Goal: Task Accomplishment & Management: Manage account settings

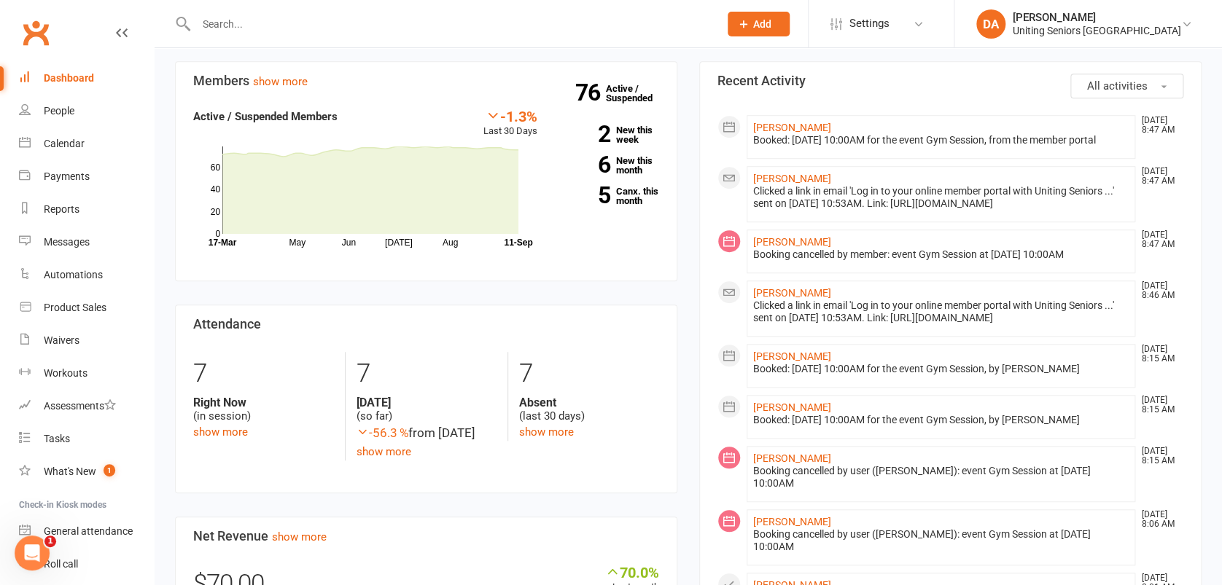
scroll to position [389, 0]
click at [240, 23] on input "text" at bounding box center [450, 24] width 517 height 20
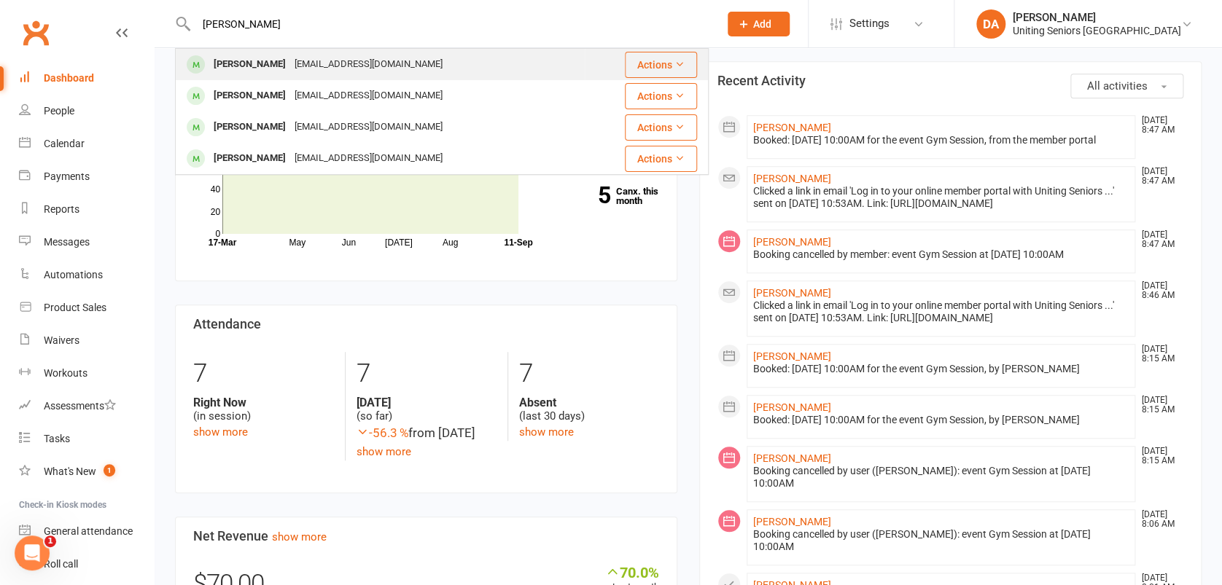
type input "george muscat"
click at [238, 62] on div "George Muscat" at bounding box center [249, 64] width 81 height 21
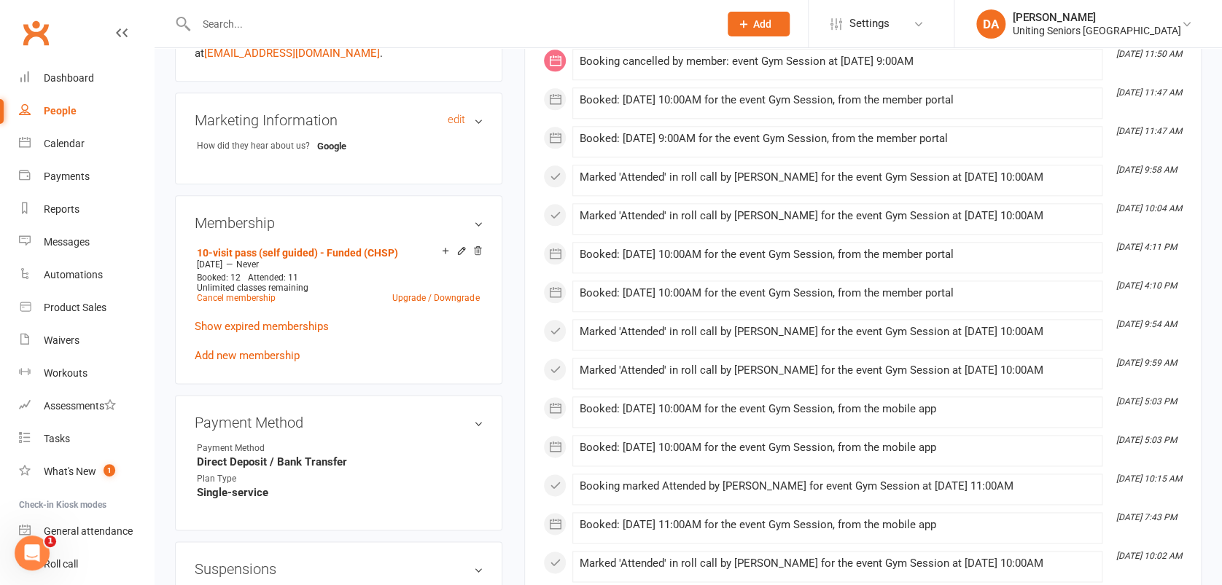
scroll to position [680, 0]
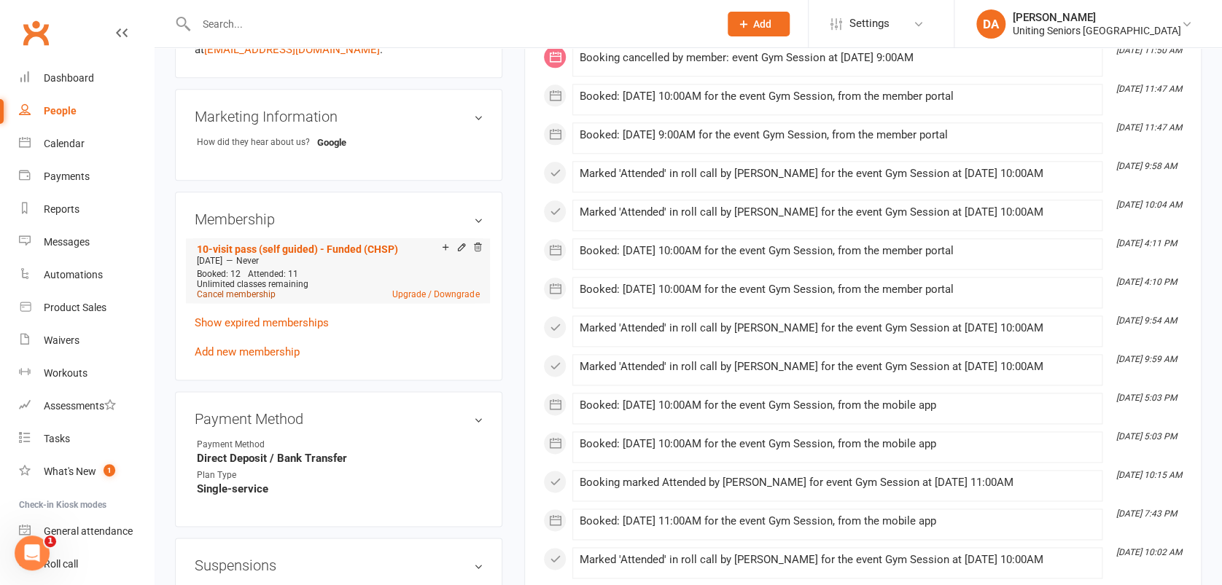
click at [249, 290] on link "Cancel membership" at bounding box center [236, 294] width 79 height 10
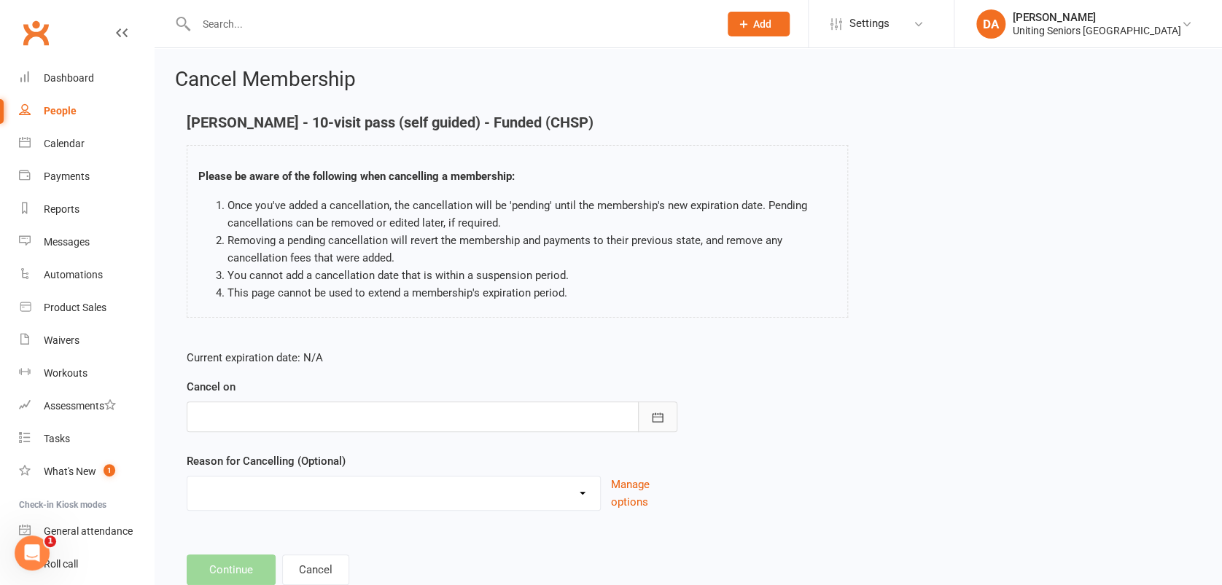
click at [648, 421] on button "button" at bounding box center [657, 417] width 39 height 31
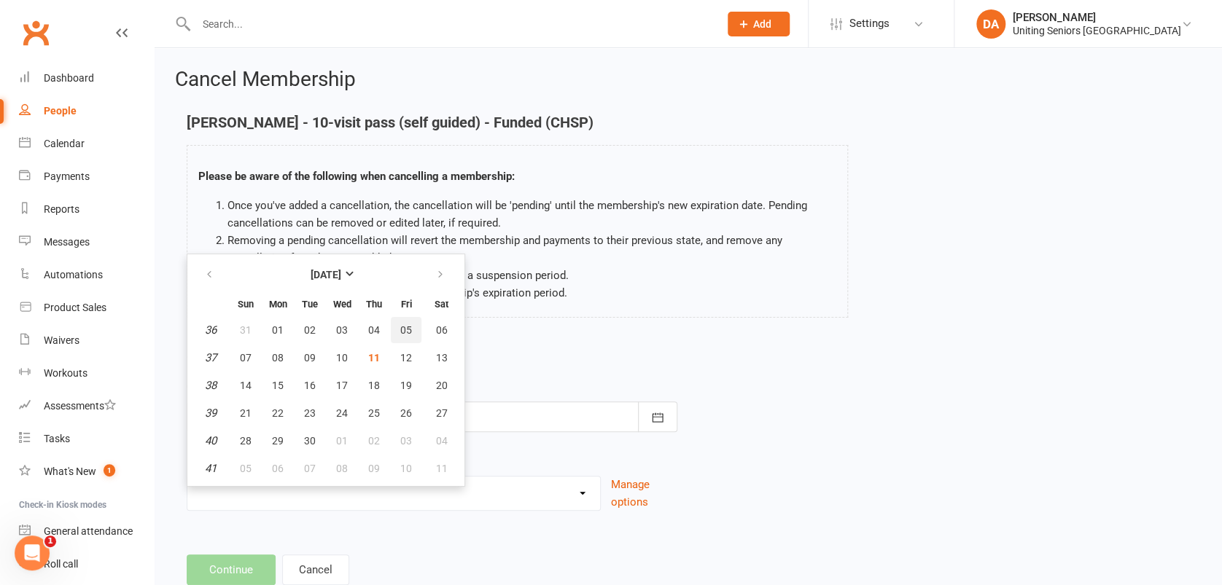
click at [396, 327] on button "05" at bounding box center [406, 330] width 31 height 26
type input "05 Sep 2025"
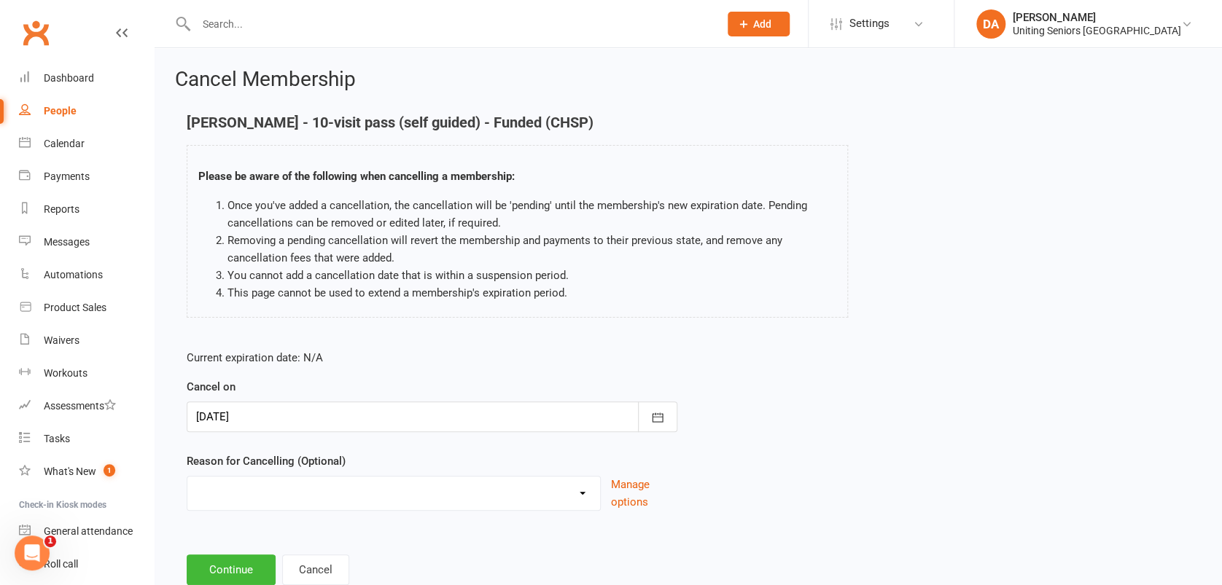
click at [260, 493] on select "Health Holiday Injury Other reason" at bounding box center [393, 491] width 413 height 29
select select "3"
click at [187, 477] on select "Health Holiday Injury Other reason" at bounding box center [393, 491] width 413 height 29
click at [243, 562] on input at bounding box center [432, 570] width 491 height 31
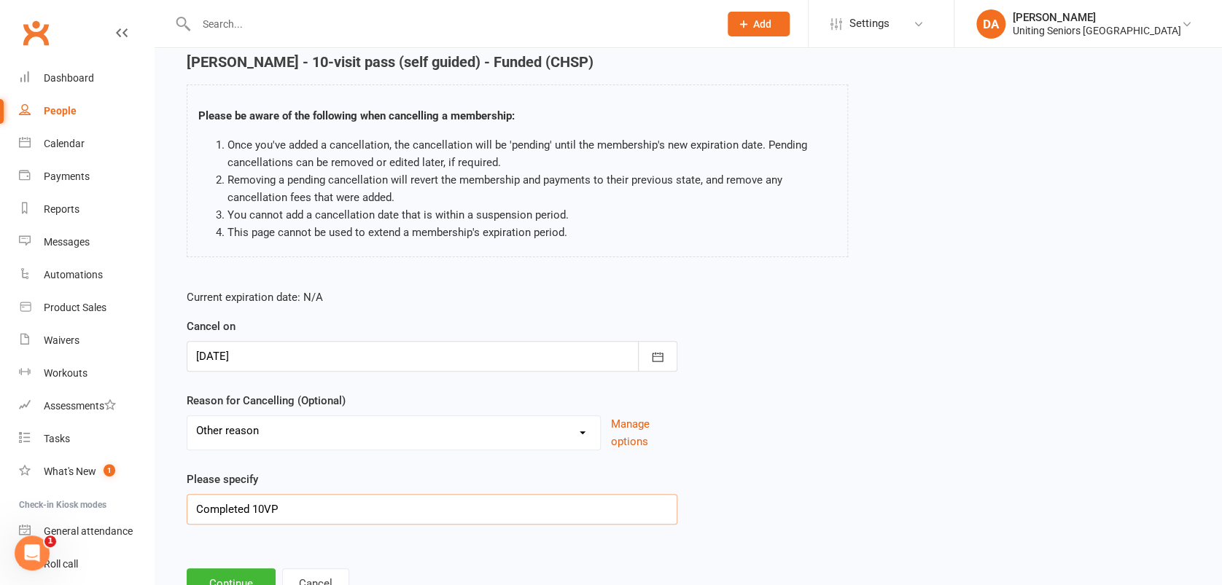
scroll to position [118, 0]
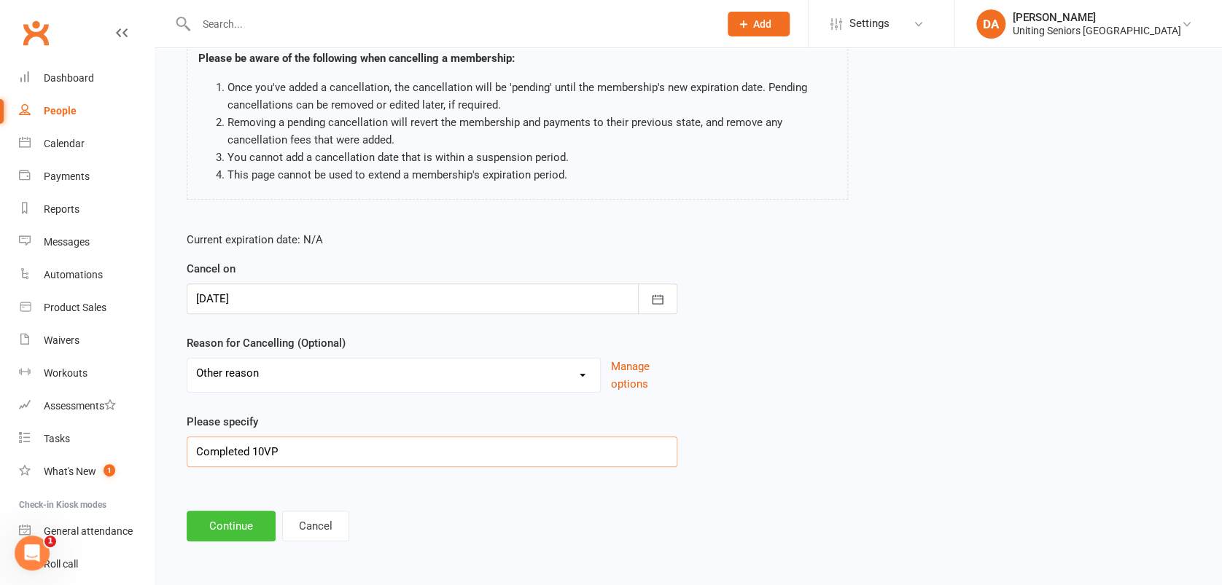
type input "Completed 10VP"
click at [230, 521] on button "Continue" at bounding box center [231, 526] width 89 height 31
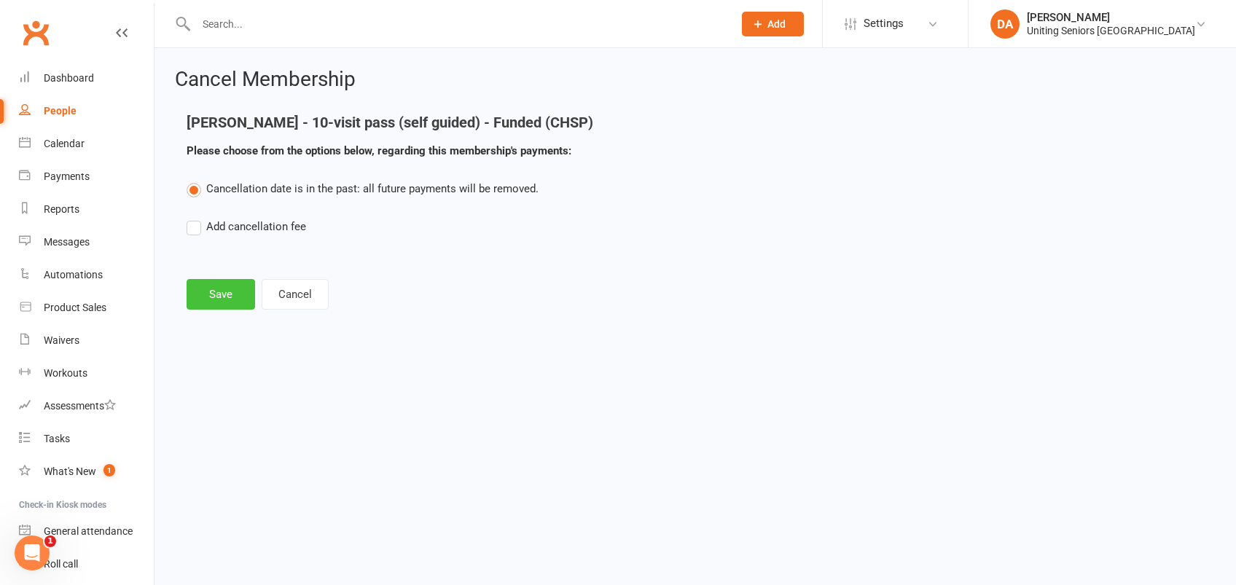
click at [209, 295] on button "Save" at bounding box center [221, 294] width 69 height 31
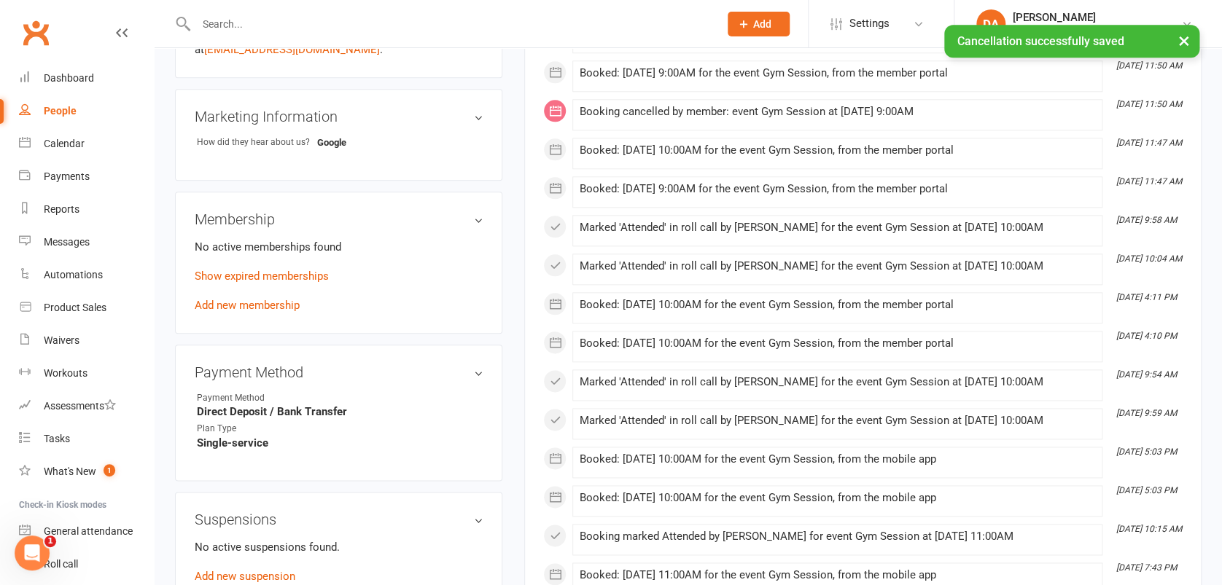
scroll to position [680, 0]
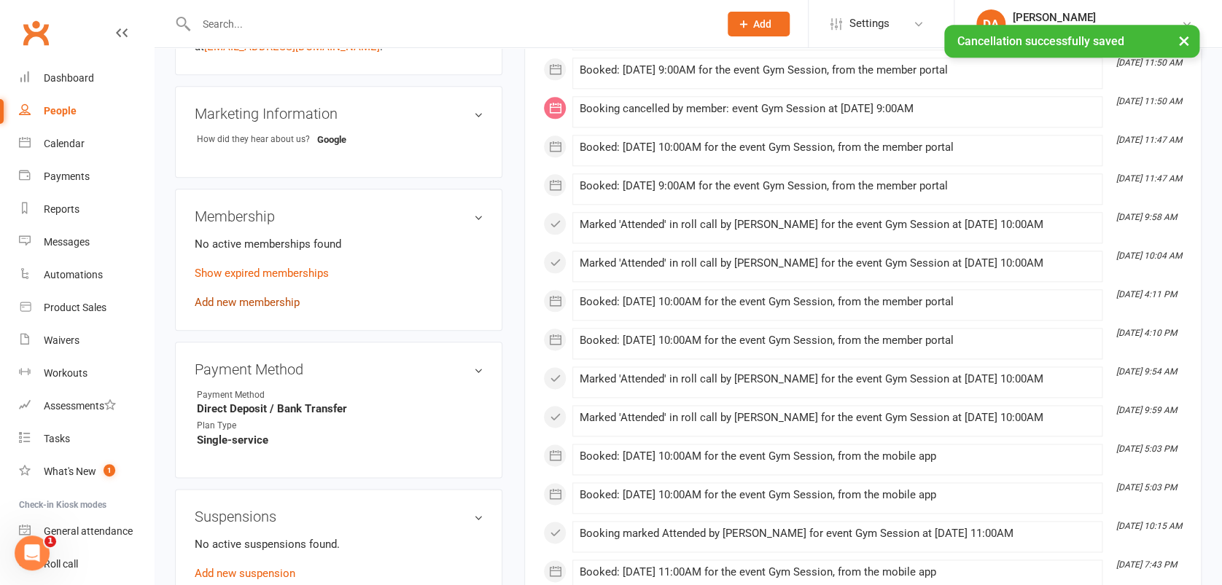
click at [255, 299] on link "Add new membership" at bounding box center [247, 302] width 105 height 13
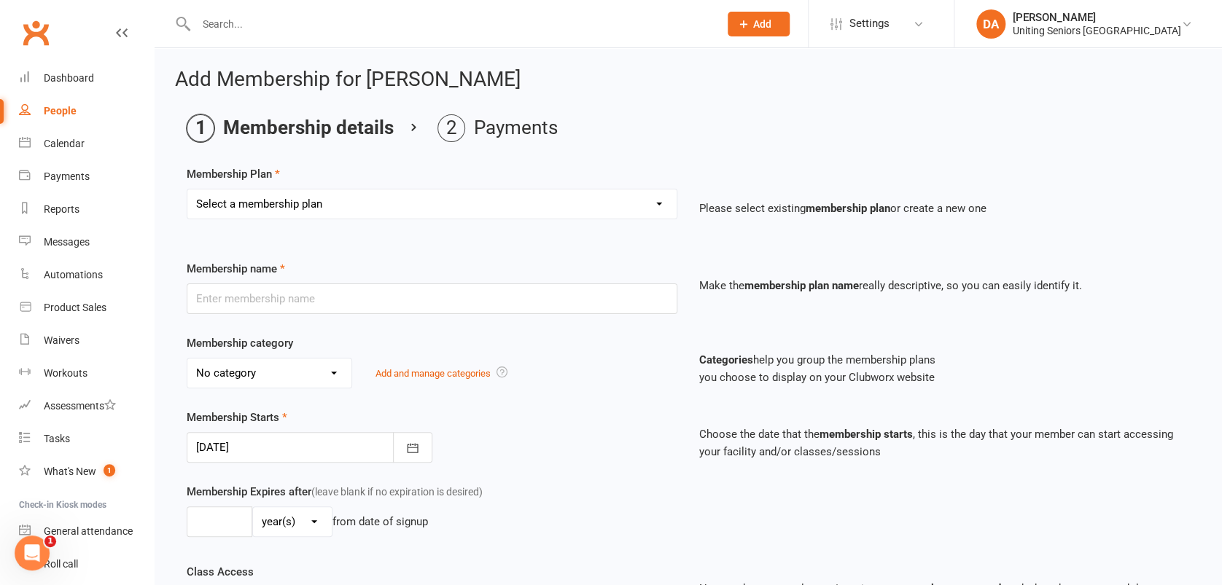
click at [274, 205] on select "Select a membership plan Create new Membership Plan Initial Assessment + Set Up…" at bounding box center [431, 204] width 489 height 29
select select "11"
click at [187, 190] on select "Select a membership plan Create new Membership Plan Initial Assessment + Set Up…" at bounding box center [431, 204] width 489 height 29
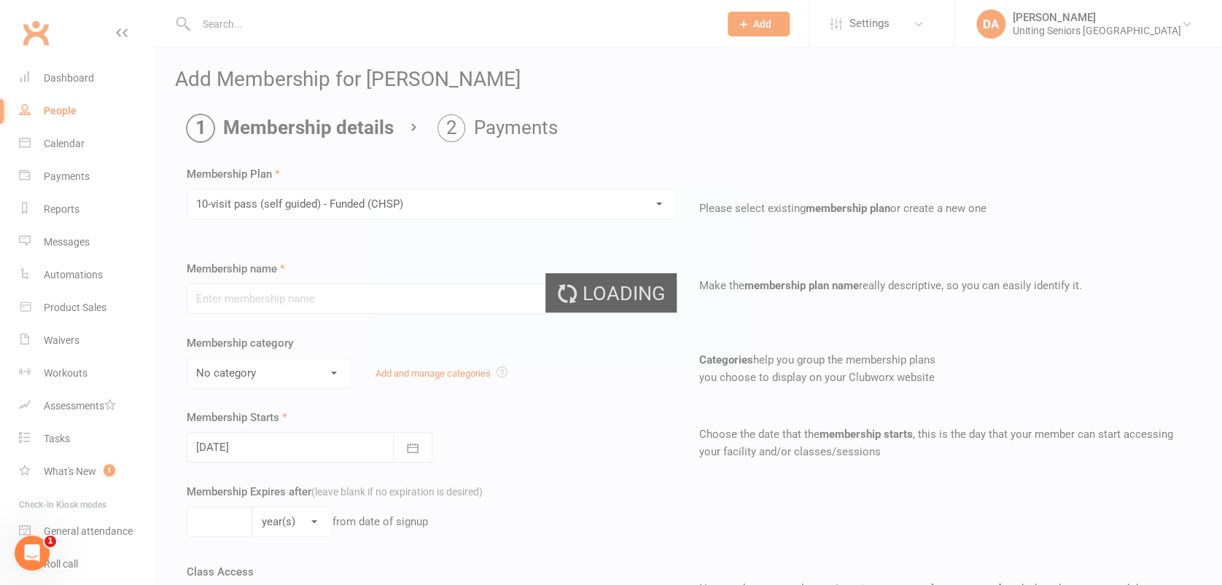
type input "10-visit pass (self guided) - Funded (CHSP)"
select select "0"
type input "0"
select select "2"
type input "4"
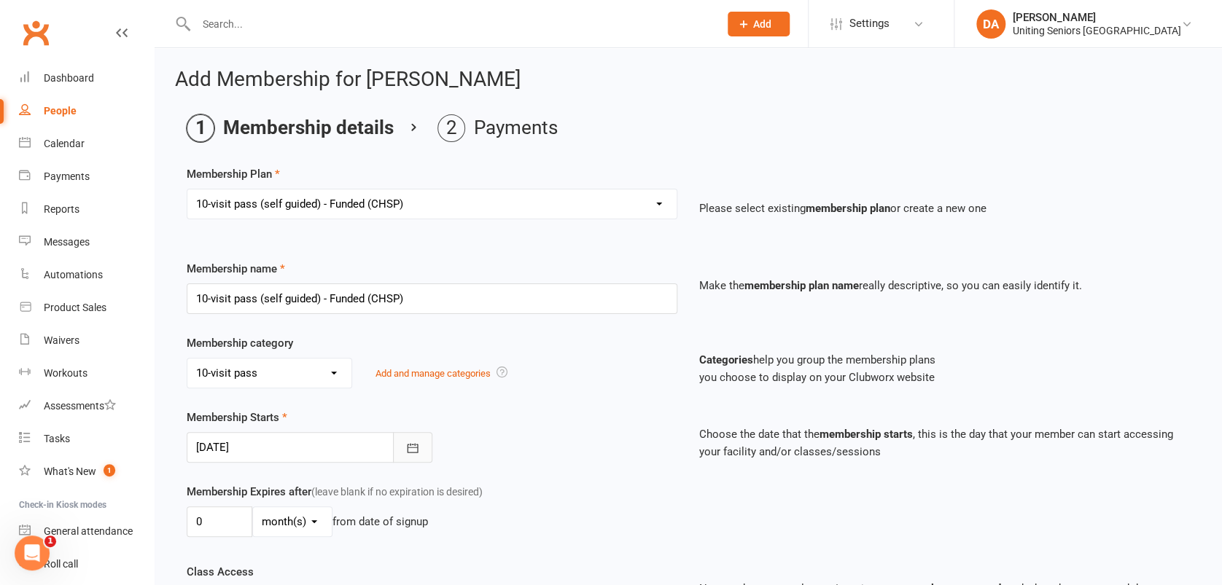
click at [424, 443] on button "button" at bounding box center [412, 447] width 39 height 31
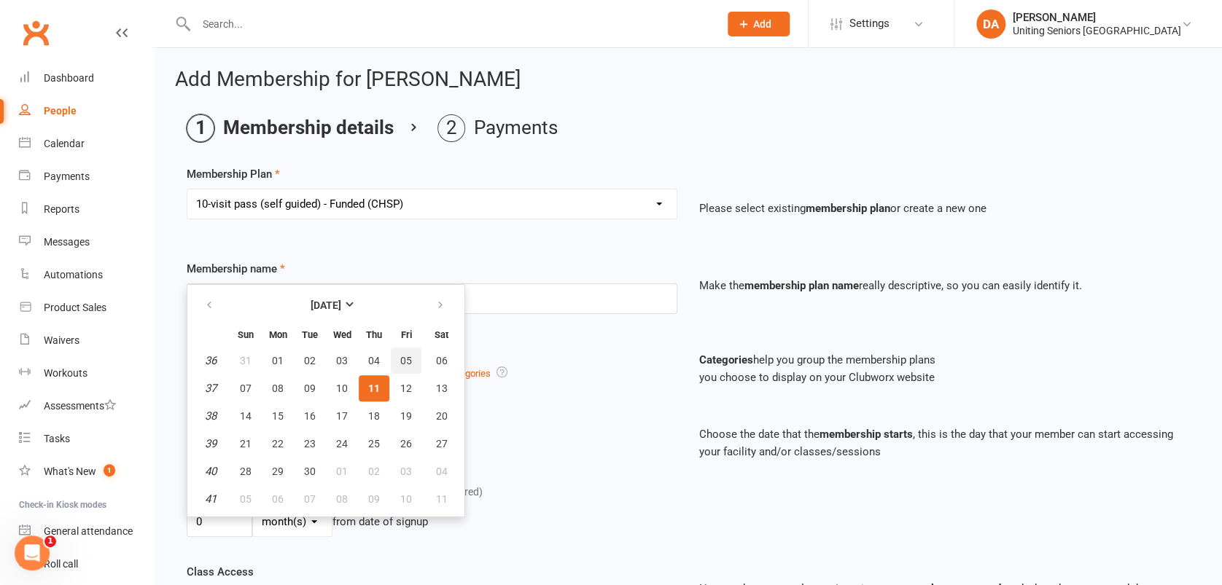
click at [401, 357] on span "05" at bounding box center [406, 361] width 12 height 12
type input "05 Sep 2025"
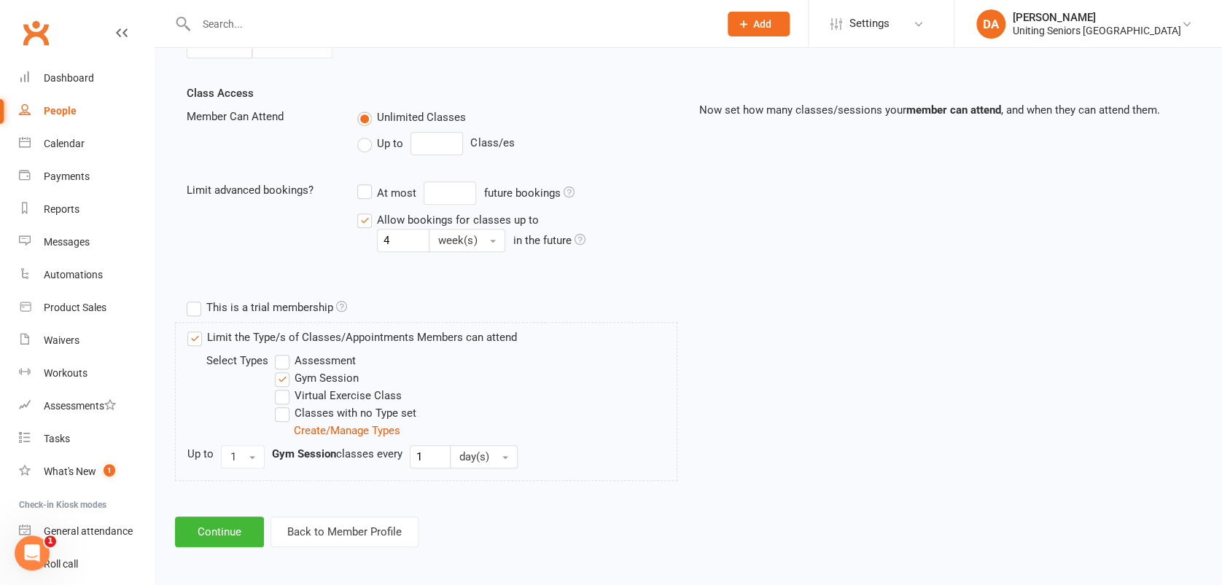
scroll to position [481, 0]
click at [245, 525] on button "Continue" at bounding box center [219, 530] width 89 height 31
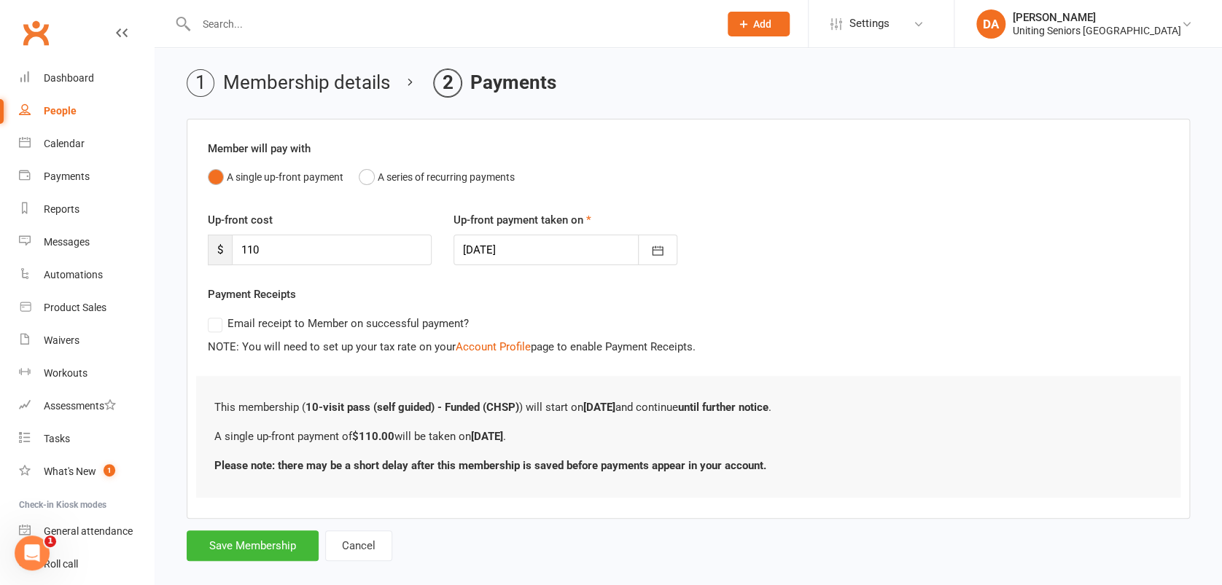
scroll to position [65, 0]
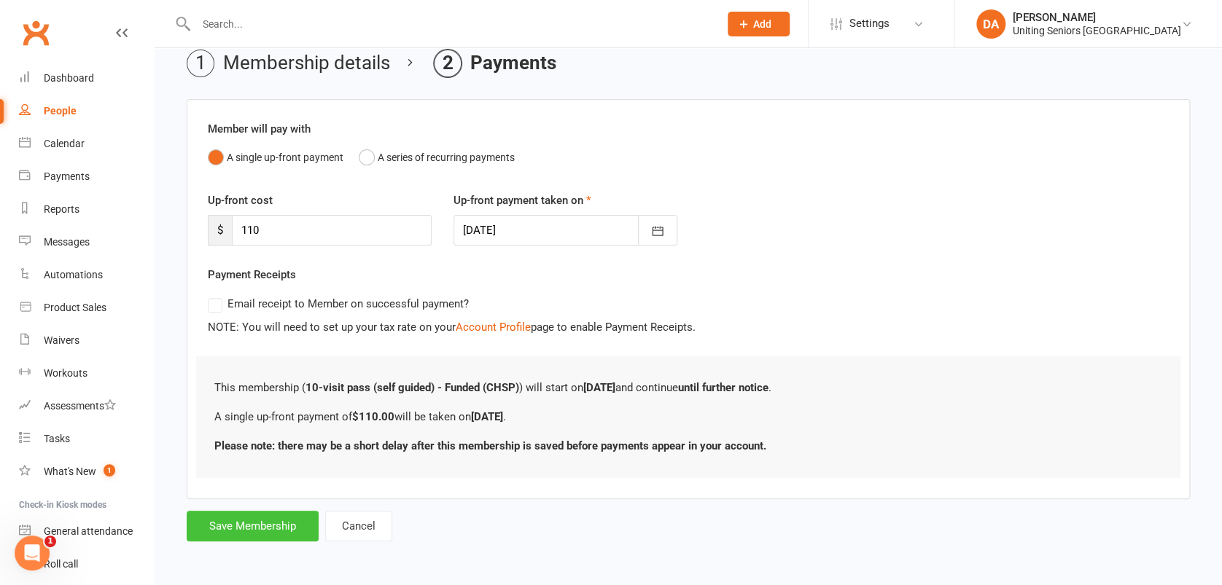
click at [262, 519] on button "Save Membership" at bounding box center [253, 526] width 132 height 31
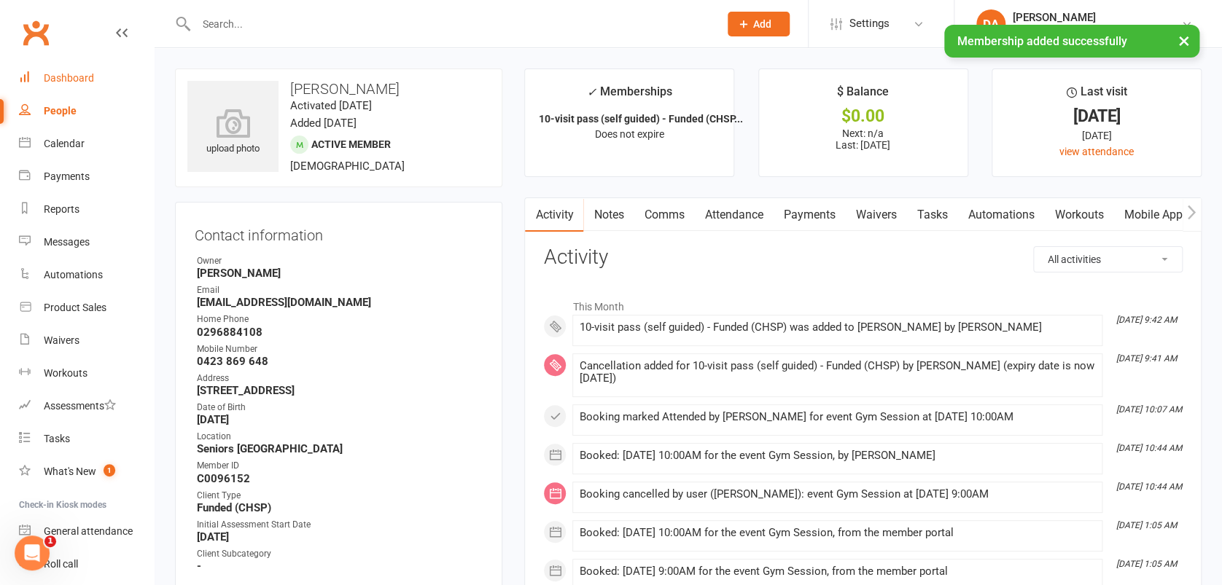
click at [79, 84] on link "Dashboard" at bounding box center [86, 78] width 135 height 33
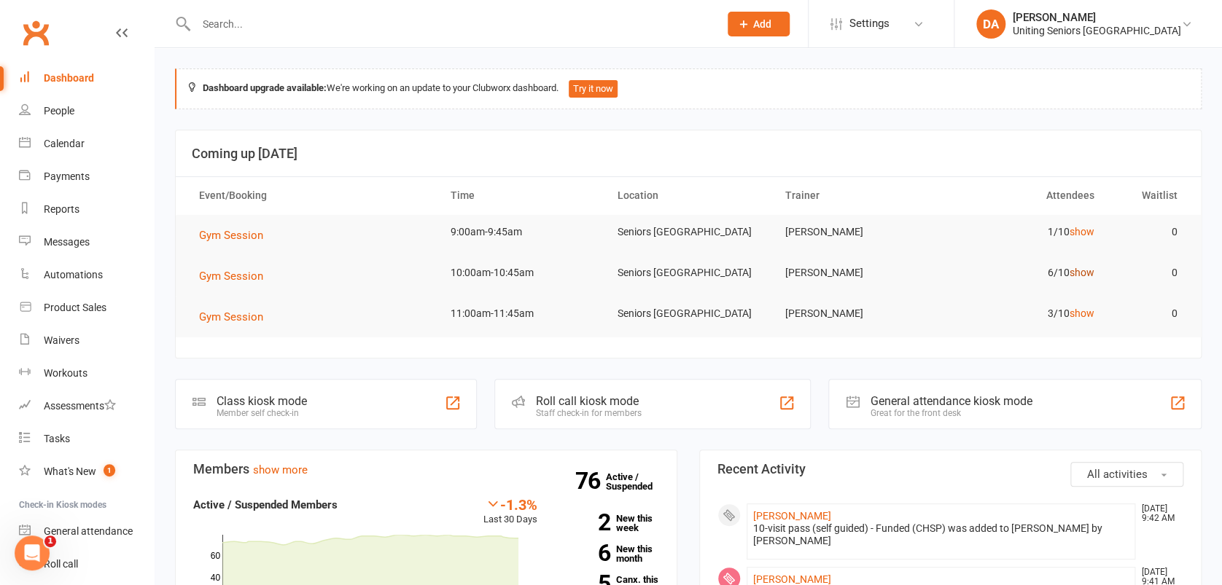
click at [1088, 274] on link "show" at bounding box center [1081, 273] width 25 height 12
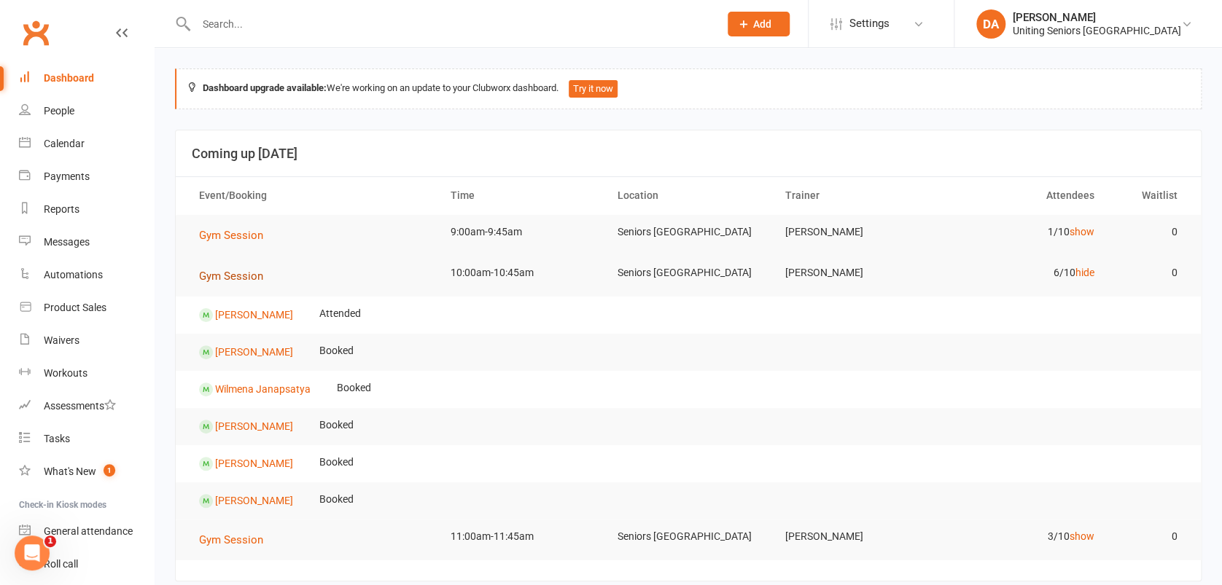
click at [235, 274] on span "Gym Session" at bounding box center [231, 276] width 64 height 13
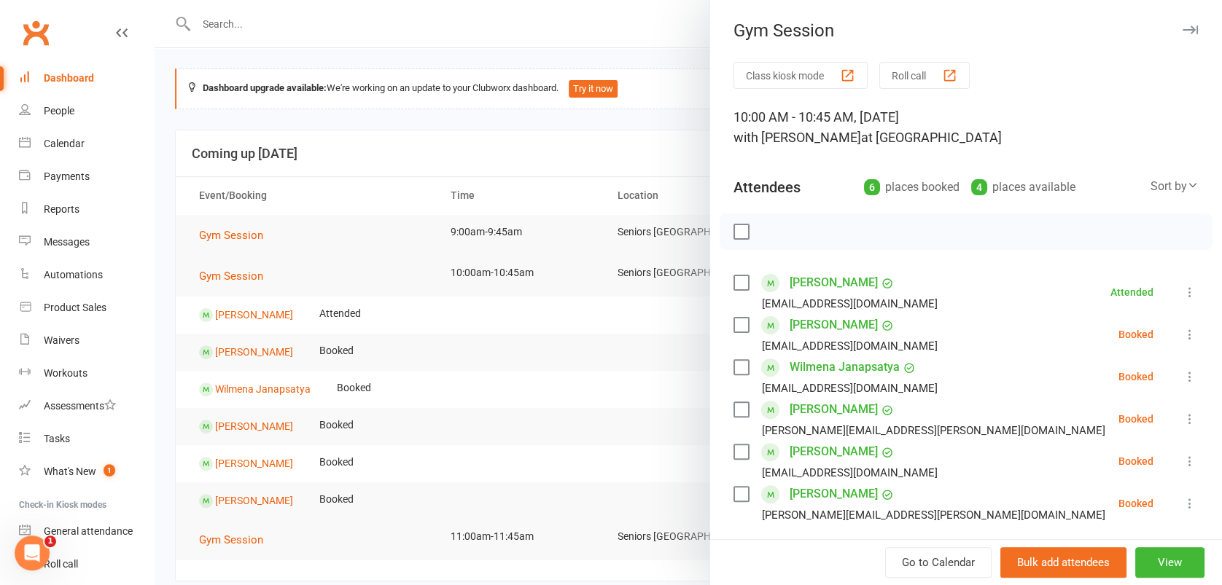
click at [1182, 420] on icon at bounding box center [1189, 419] width 15 height 15
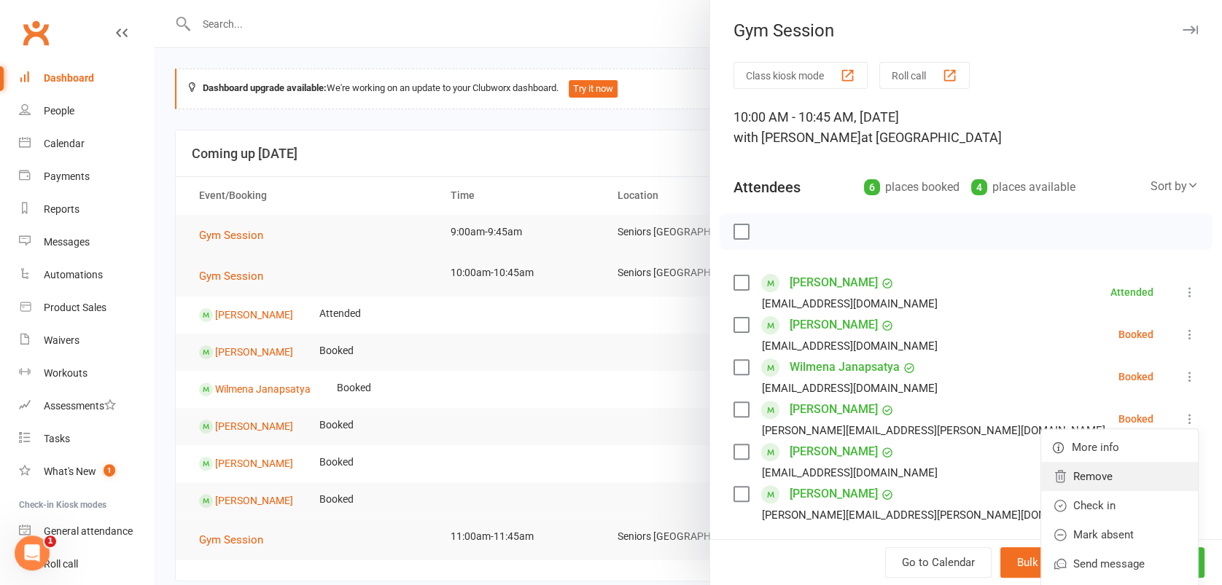
click at [1108, 472] on link "Remove" at bounding box center [1119, 476] width 157 height 29
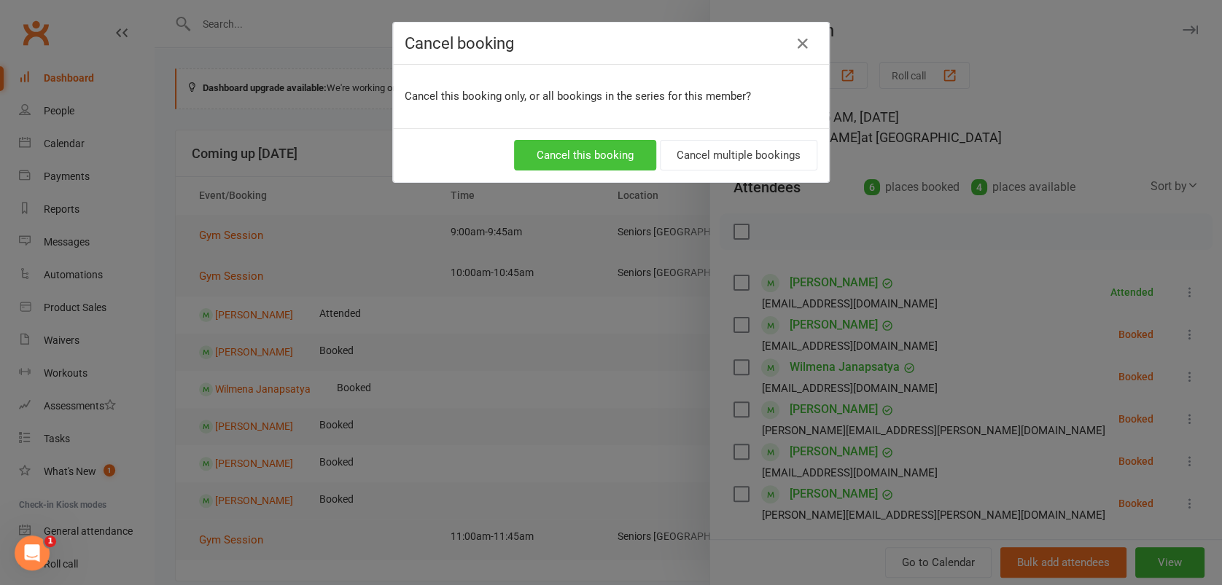
click at [595, 162] on button "Cancel this booking" at bounding box center [585, 155] width 142 height 31
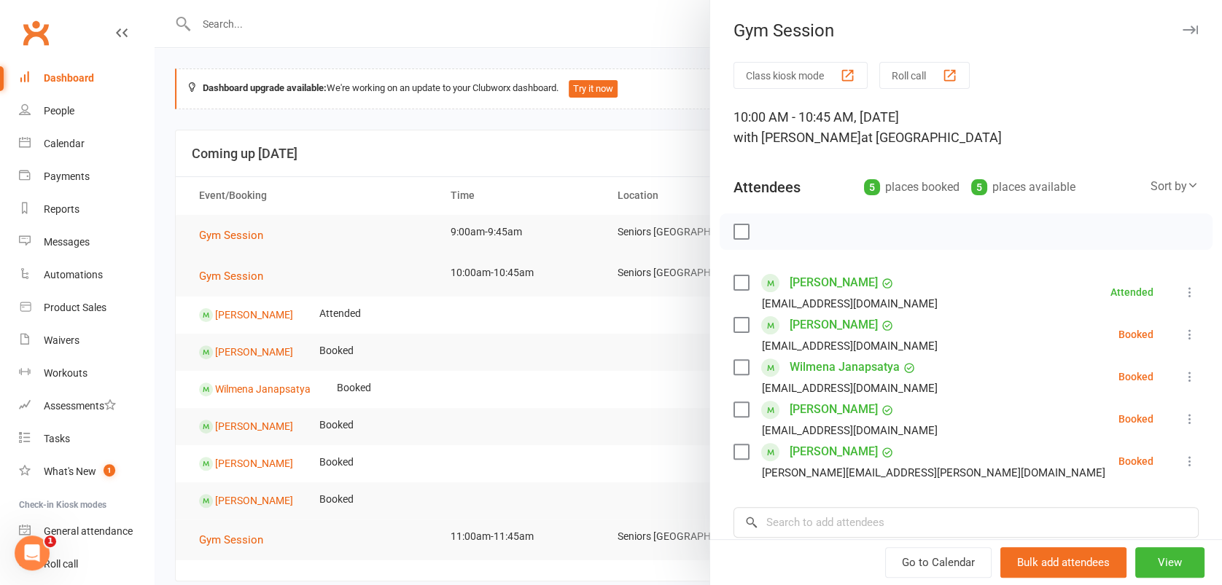
click at [1182, 31] on icon "button" at bounding box center [1189, 30] width 15 height 9
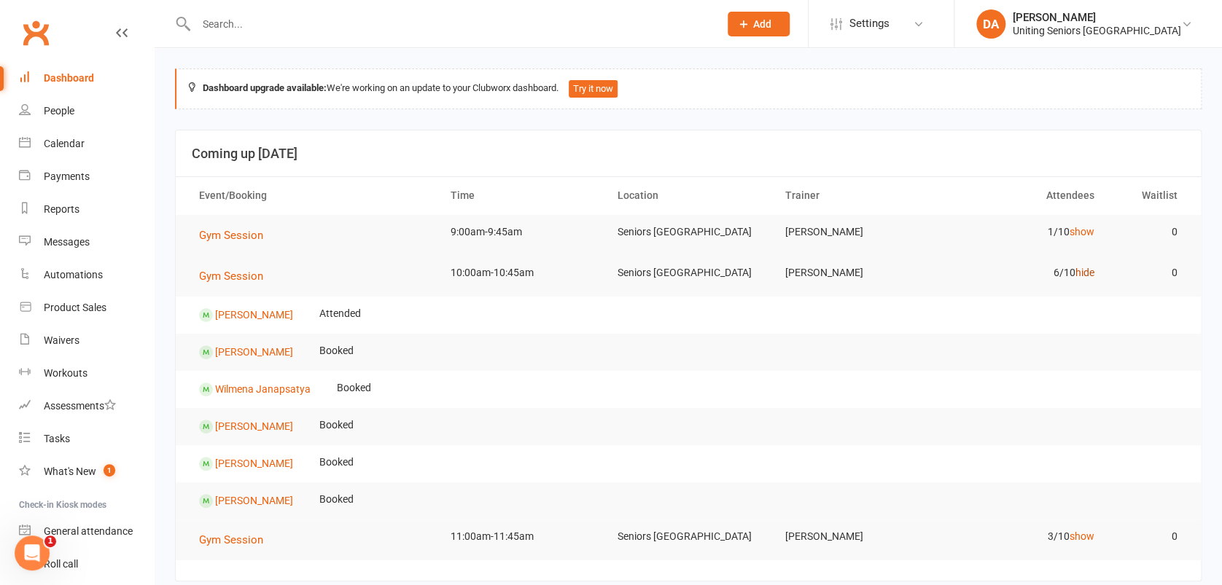
click at [1085, 268] on link "hide" at bounding box center [1084, 273] width 19 height 12
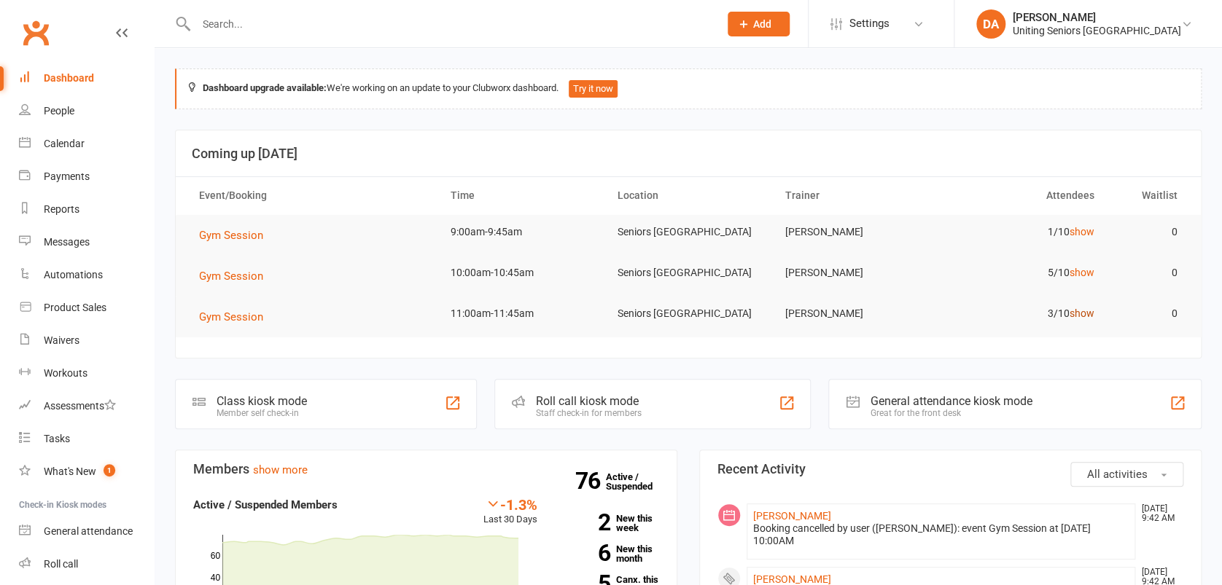
click at [1081, 313] on link "show" at bounding box center [1081, 314] width 25 height 12
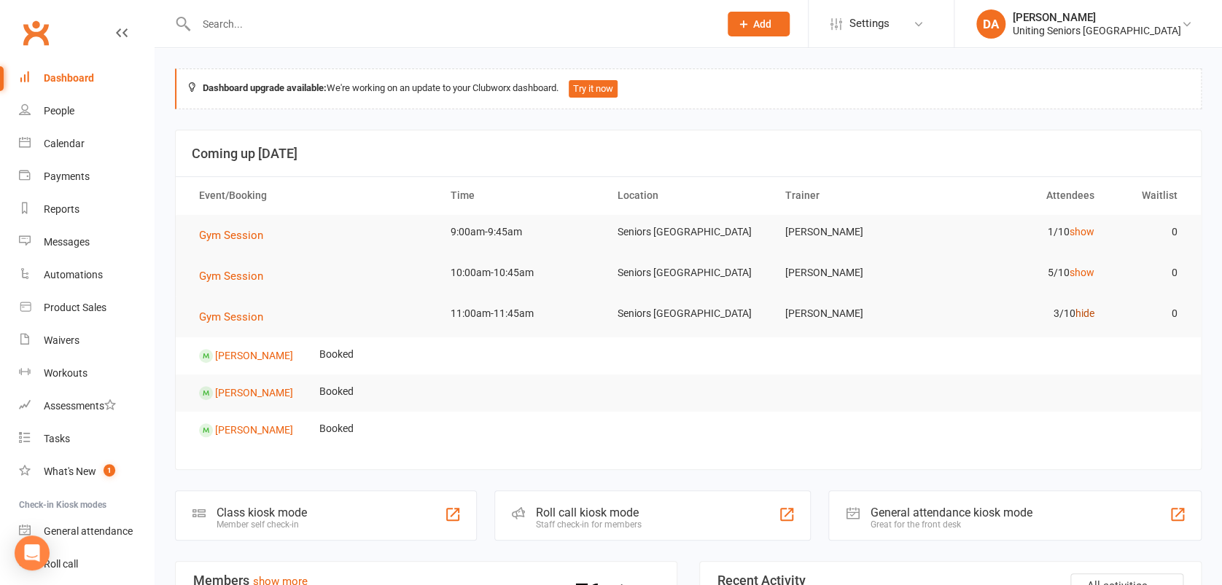
click at [1081, 313] on link "hide" at bounding box center [1084, 314] width 19 height 12
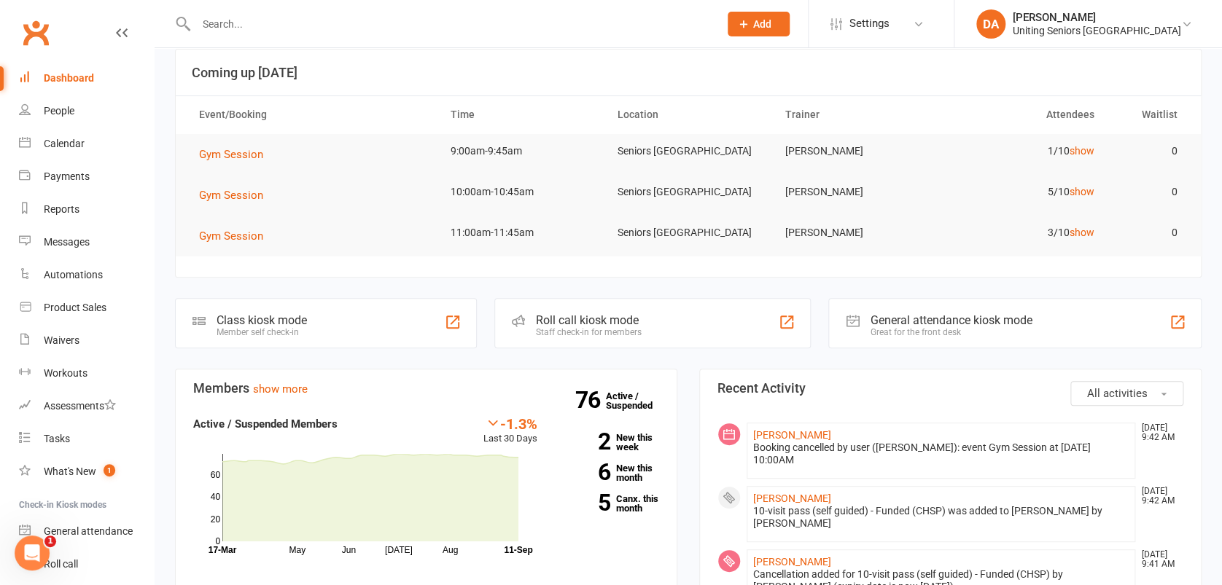
scroll to position [194, 0]
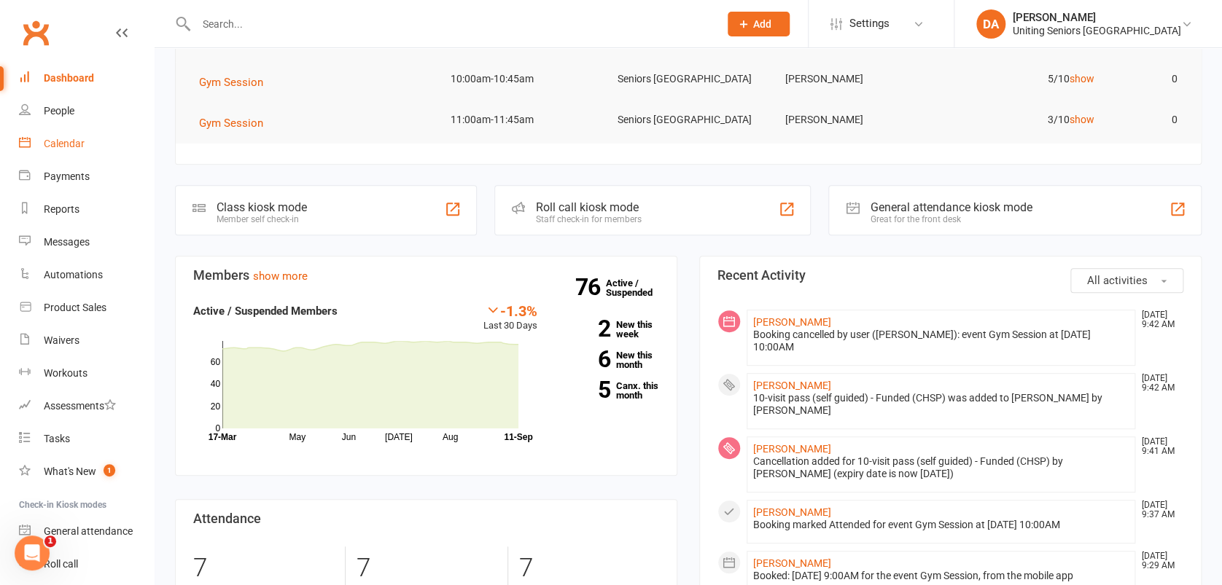
click at [74, 136] on link "Calendar" at bounding box center [86, 144] width 135 height 33
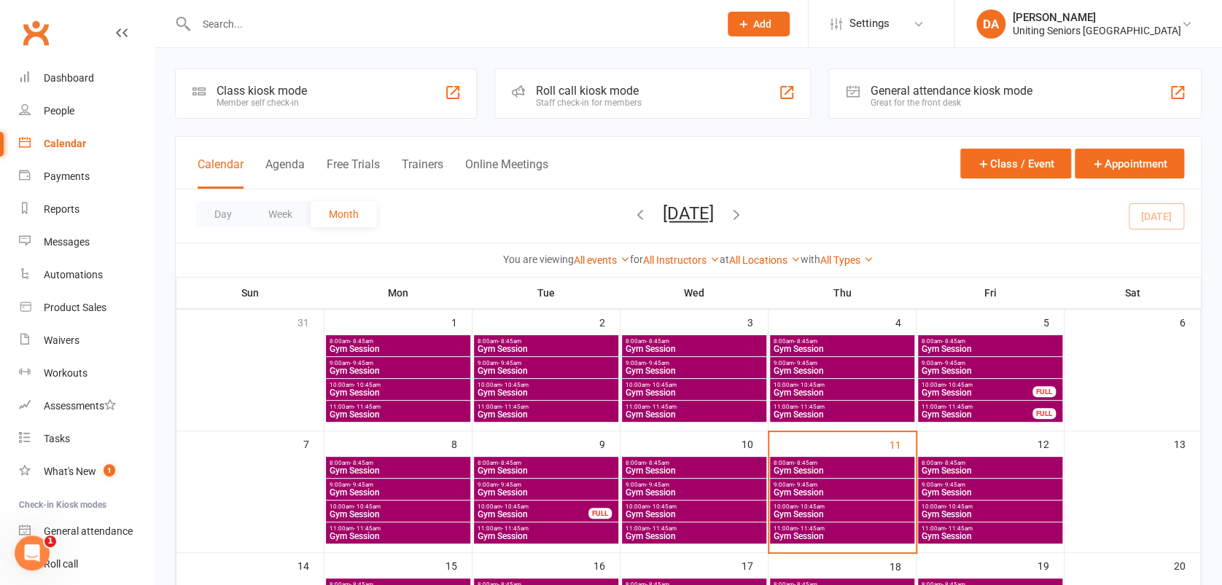
click at [970, 528] on span "- 11:45am" at bounding box center [958, 529] width 27 height 7
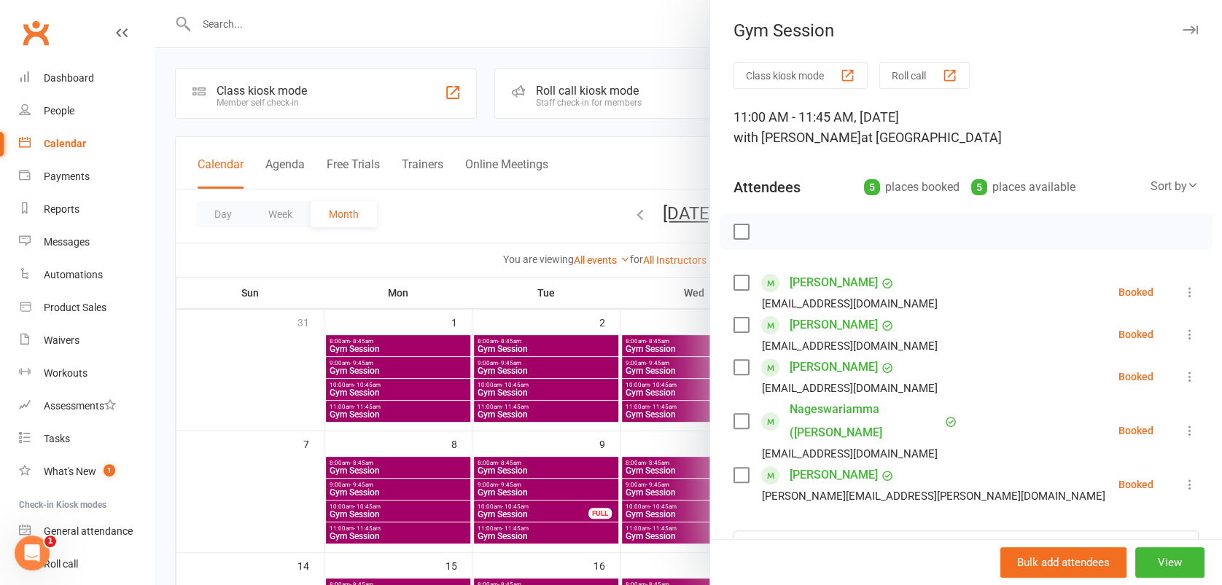
click at [1182, 26] on icon "button" at bounding box center [1189, 30] width 15 height 9
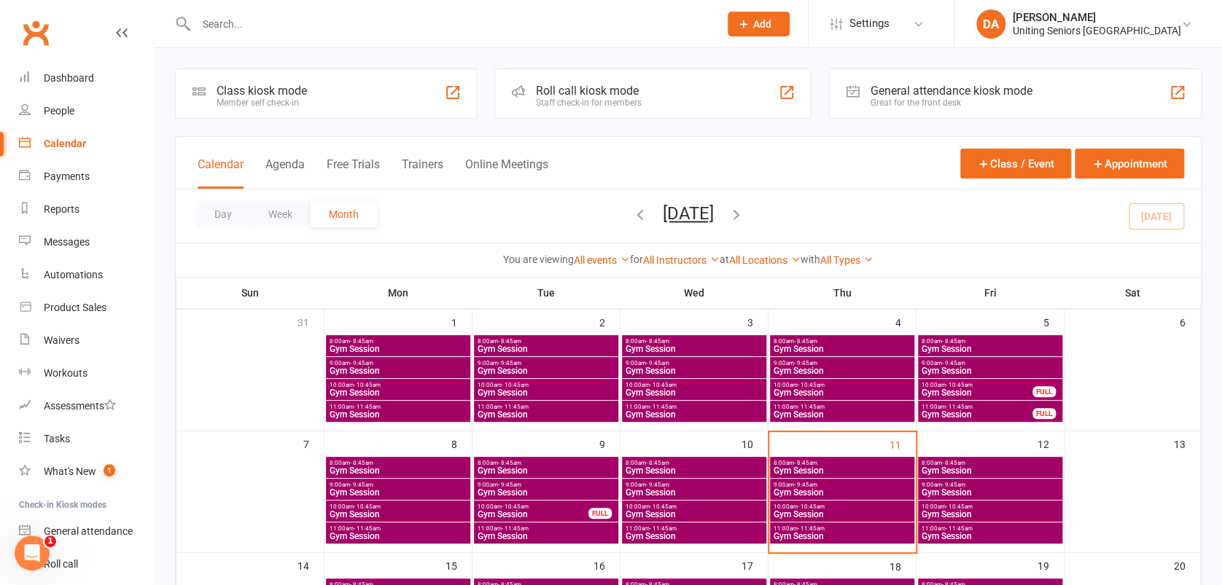
click at [1013, 460] on span "8:00am - 8:45am" at bounding box center [990, 463] width 139 height 7
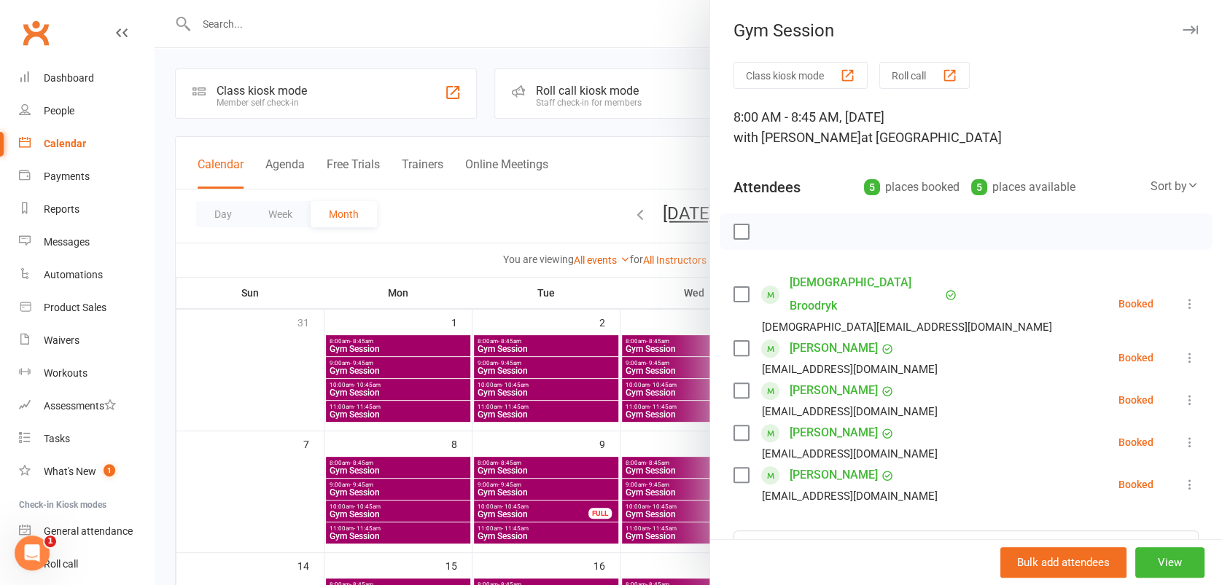
click at [1182, 33] on icon "button" at bounding box center [1189, 30] width 15 height 9
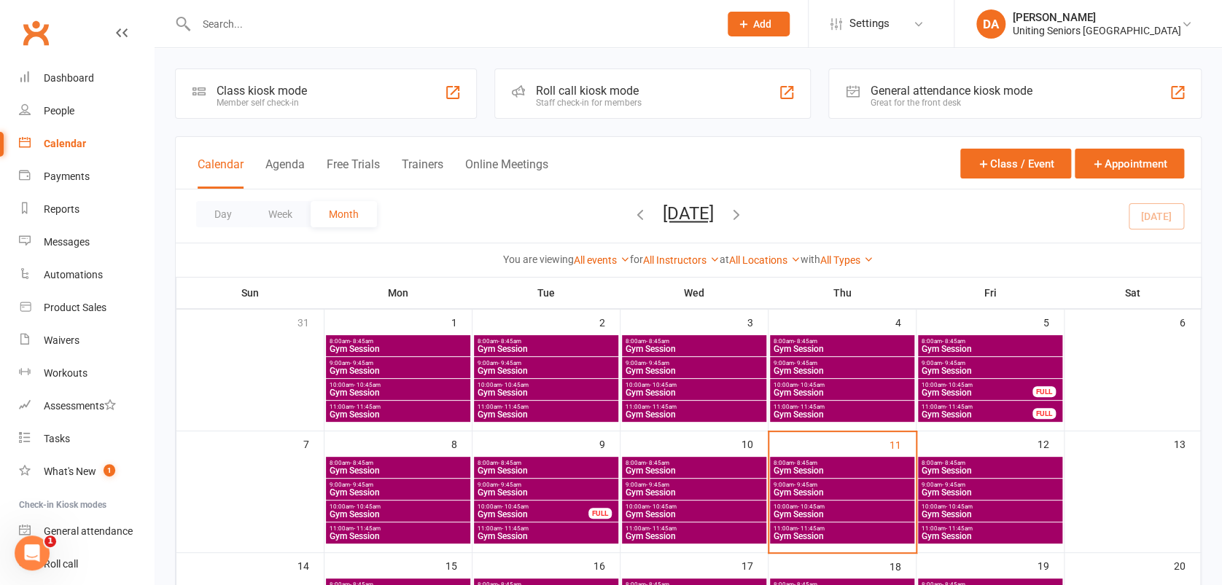
click at [1004, 482] on span "9:00am - 9:45am" at bounding box center [990, 485] width 139 height 7
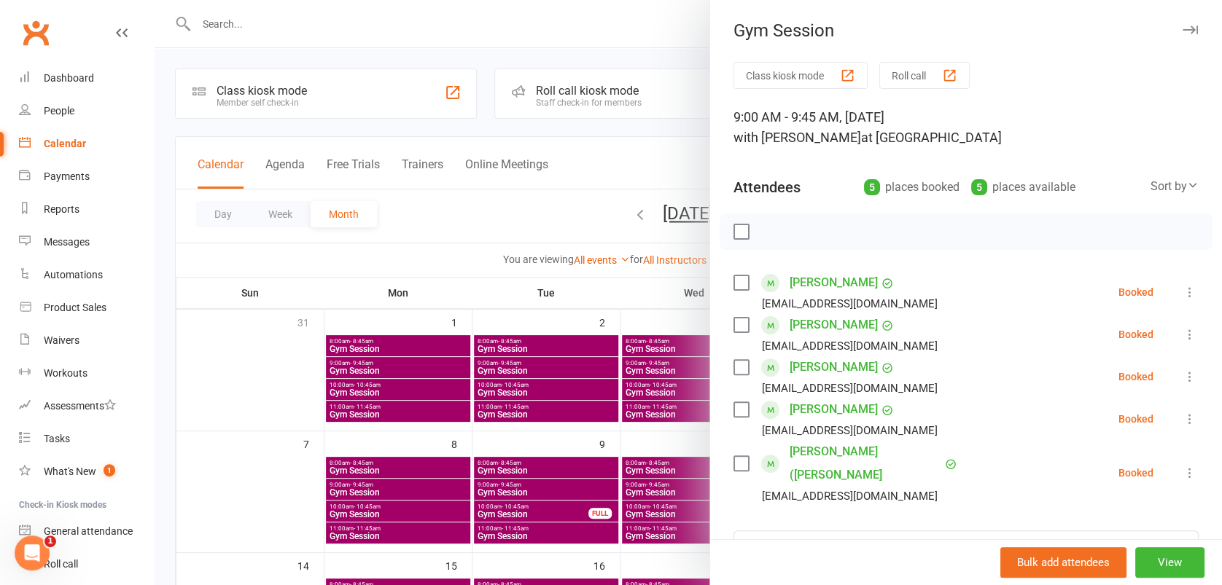
click at [1182, 26] on icon "button" at bounding box center [1189, 30] width 15 height 9
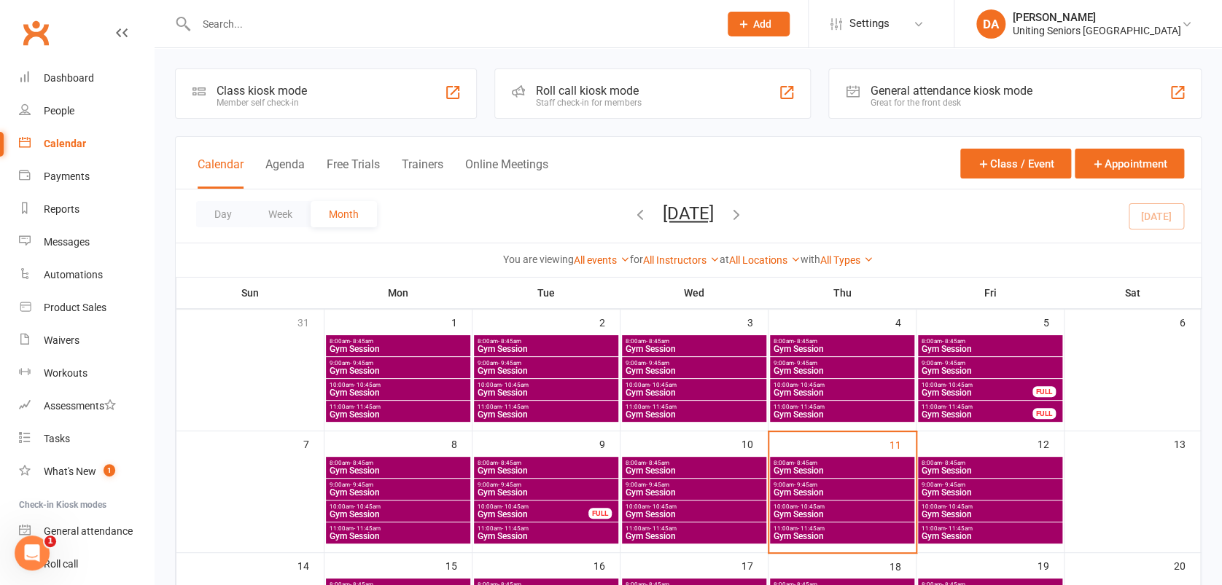
click at [991, 509] on span "10:00am - 10:45am" at bounding box center [990, 507] width 139 height 7
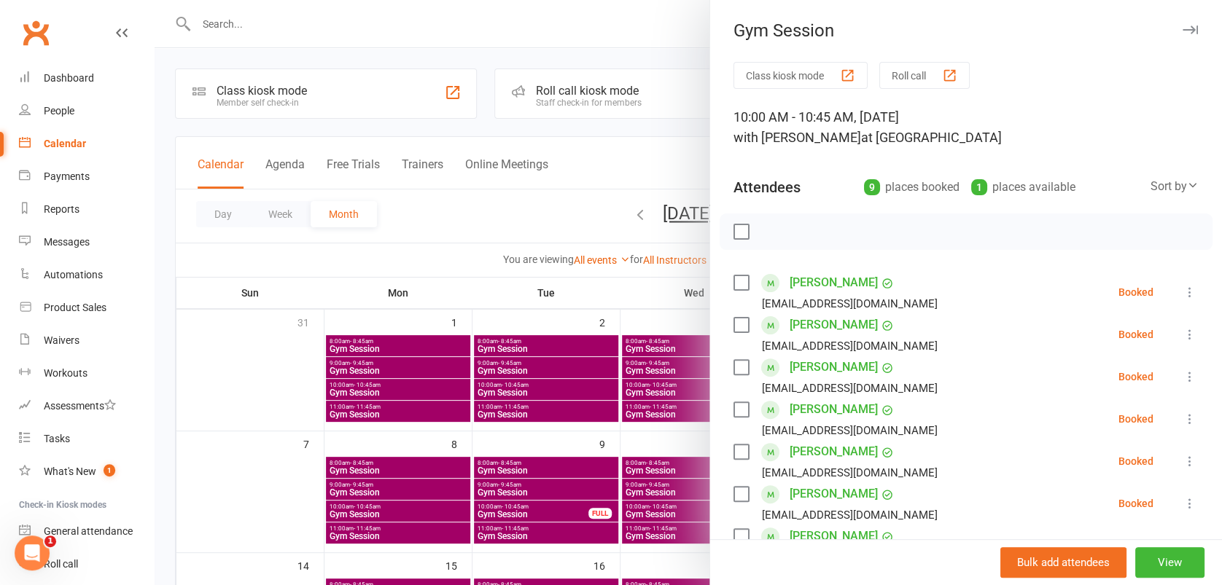
click at [1182, 28] on icon "button" at bounding box center [1189, 30] width 15 height 9
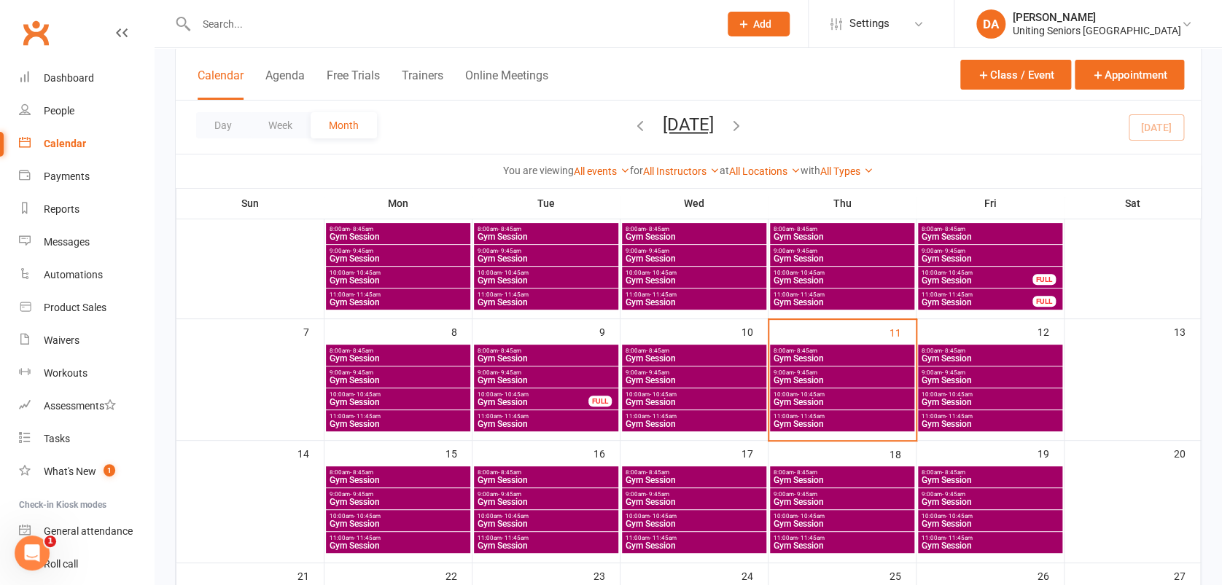
scroll to position [292, 0]
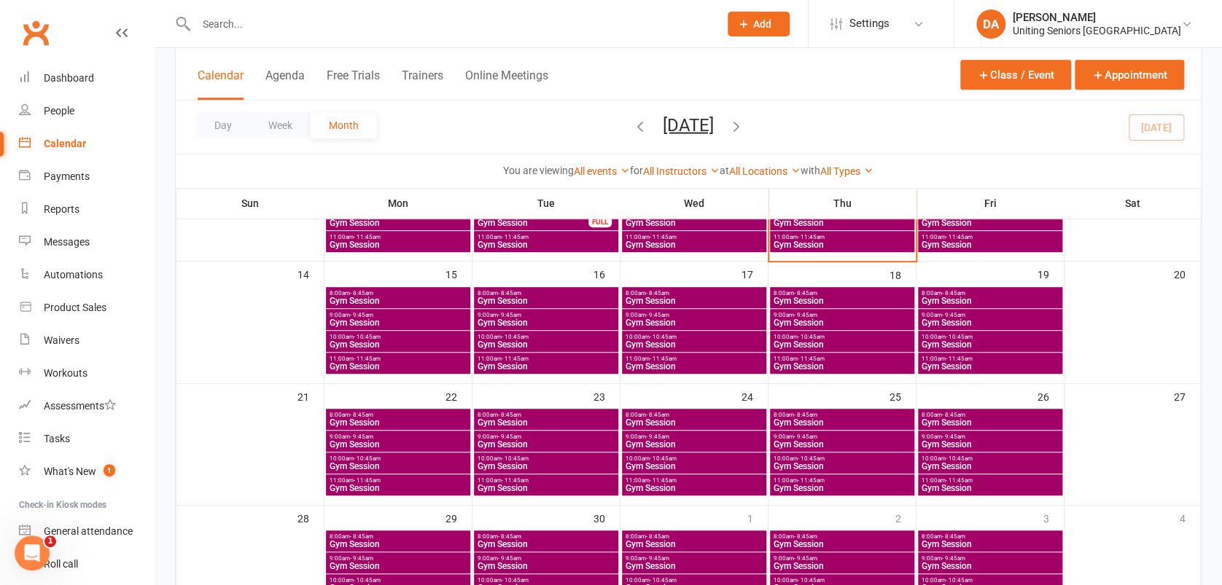
click at [417, 313] on span "9:00am - 9:45am" at bounding box center [398, 315] width 139 height 7
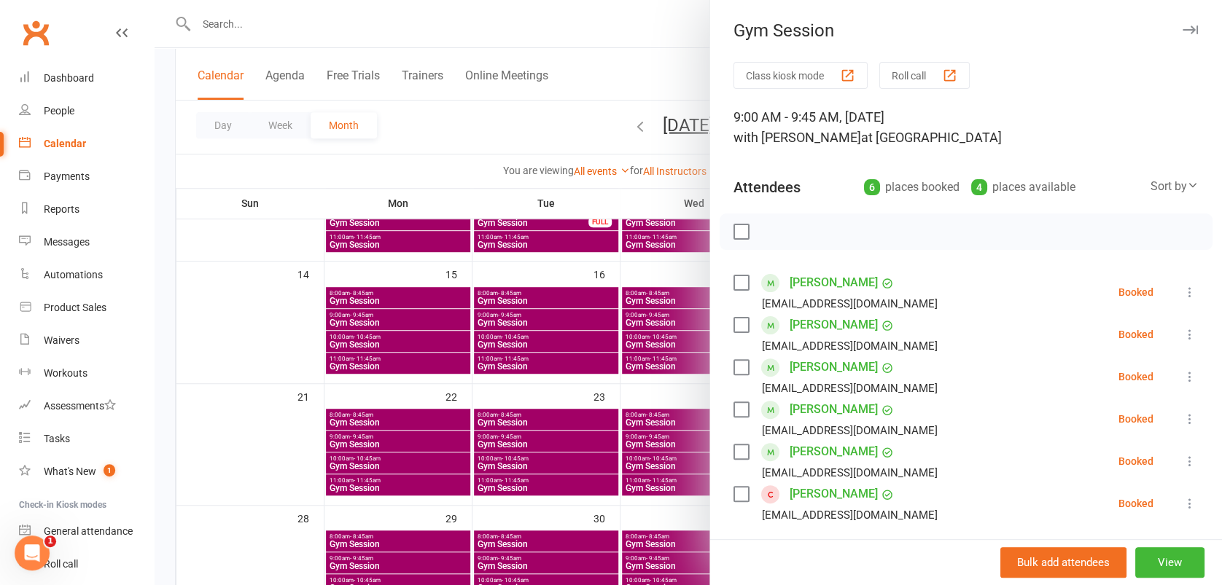
click at [1182, 502] on icon at bounding box center [1189, 503] width 15 height 15
click at [1119, 555] on link "Remove" at bounding box center [1119, 561] width 157 height 29
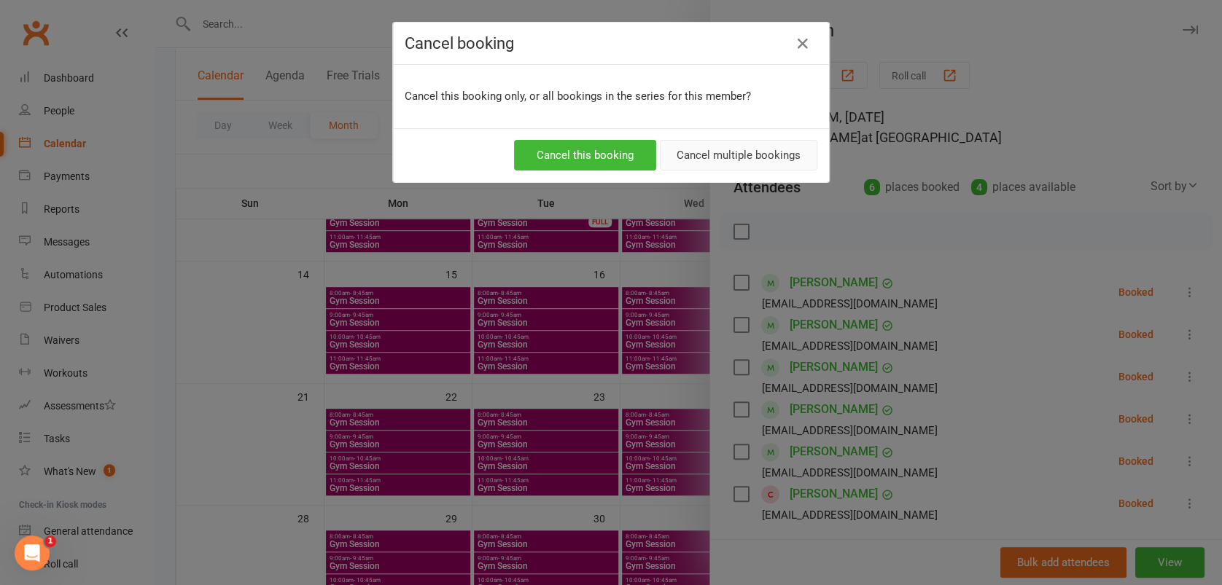
click at [706, 149] on button "Cancel multiple bookings" at bounding box center [738, 155] width 157 height 31
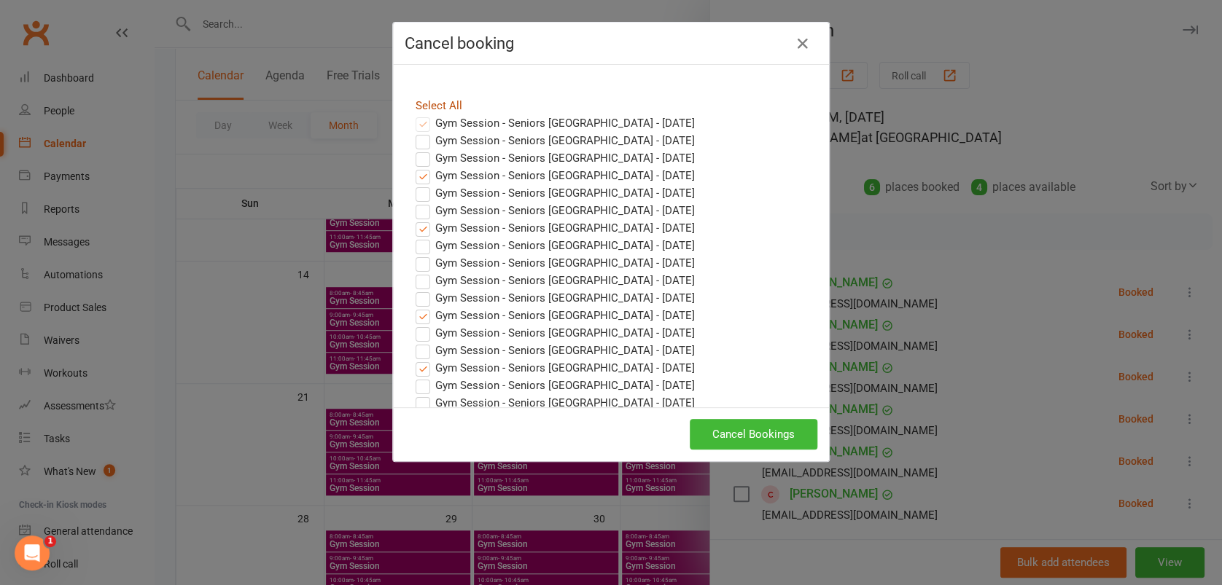
click at [443, 101] on link "Select All" at bounding box center [439, 105] width 47 height 13
click at [725, 428] on button "Cancel Bookings" at bounding box center [754, 434] width 128 height 31
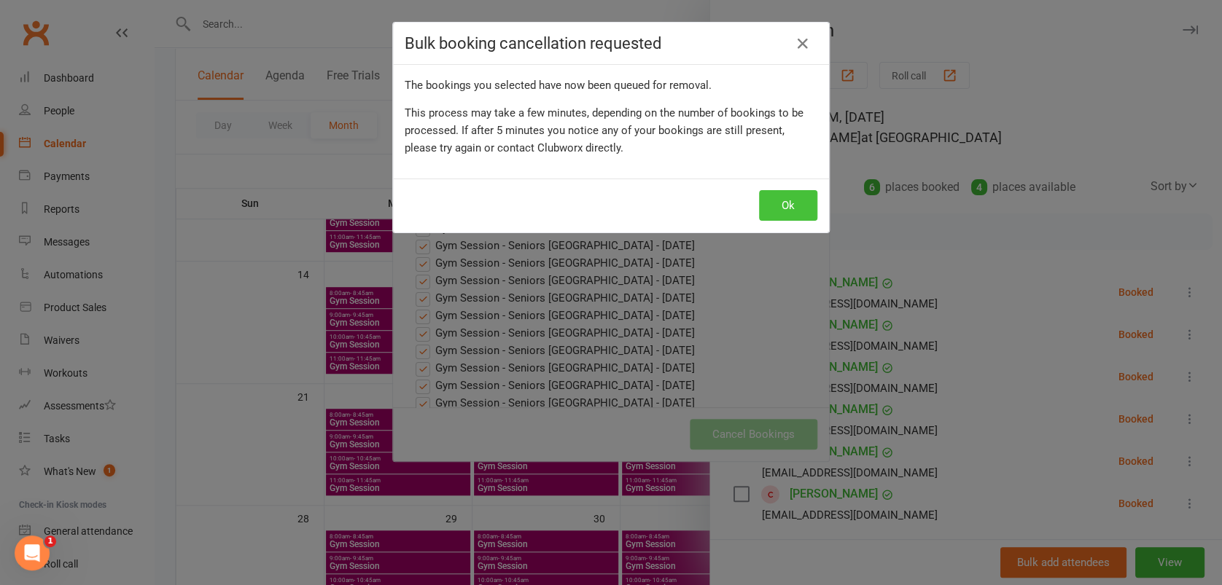
click at [785, 204] on button "Ok" at bounding box center [788, 205] width 58 height 31
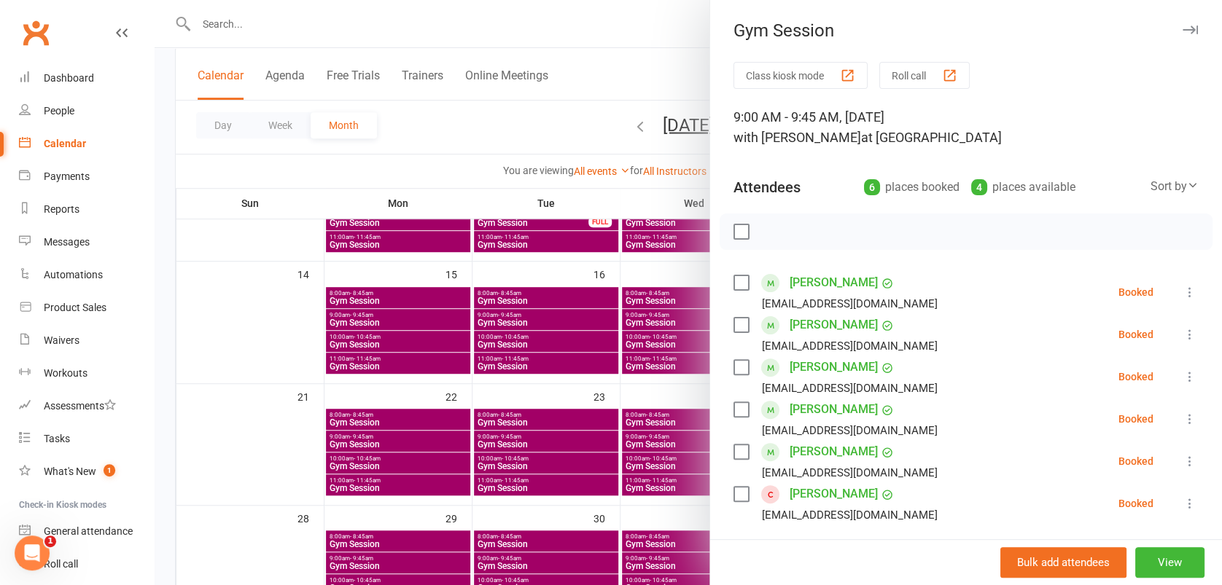
click at [1182, 30] on icon "button" at bounding box center [1189, 30] width 15 height 9
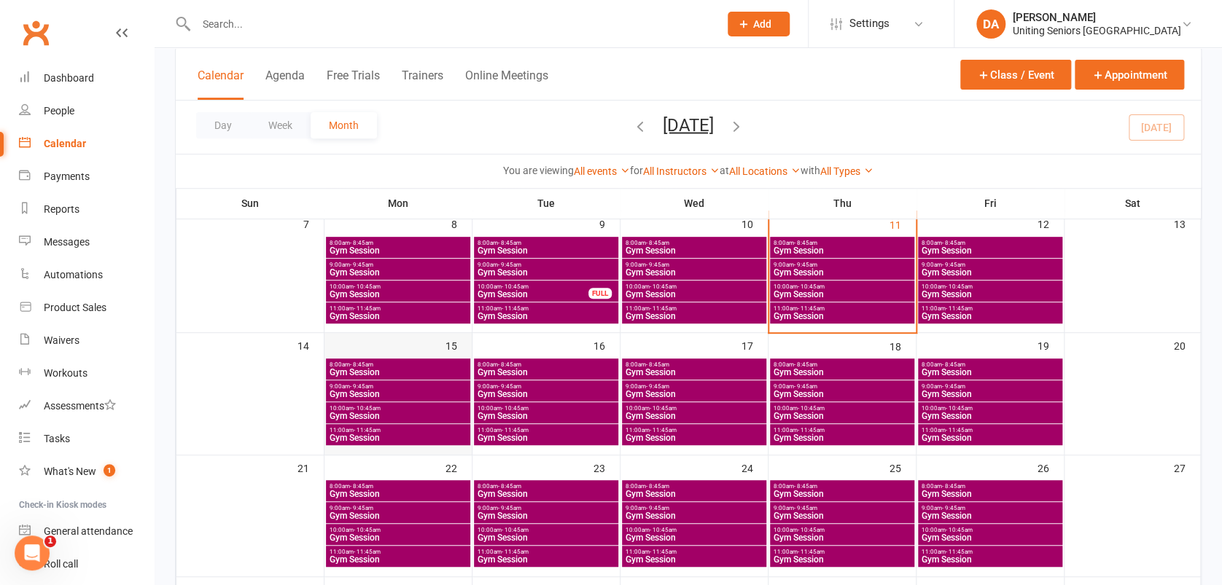
scroll to position [194, 0]
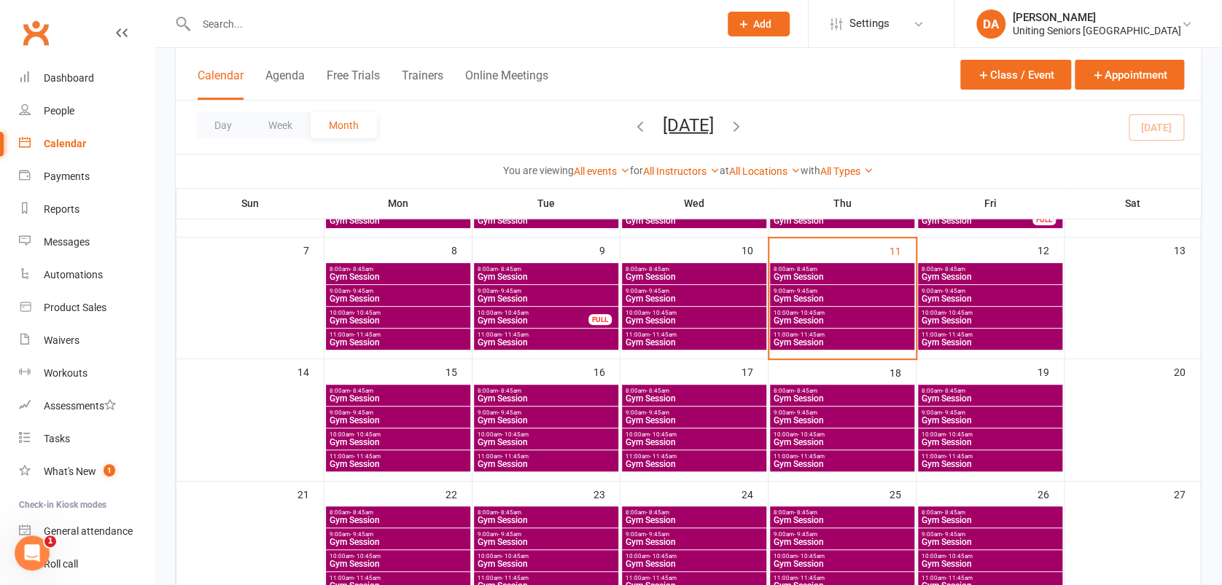
click at [405, 432] on span "10:00am - 10:45am" at bounding box center [398, 435] width 139 height 7
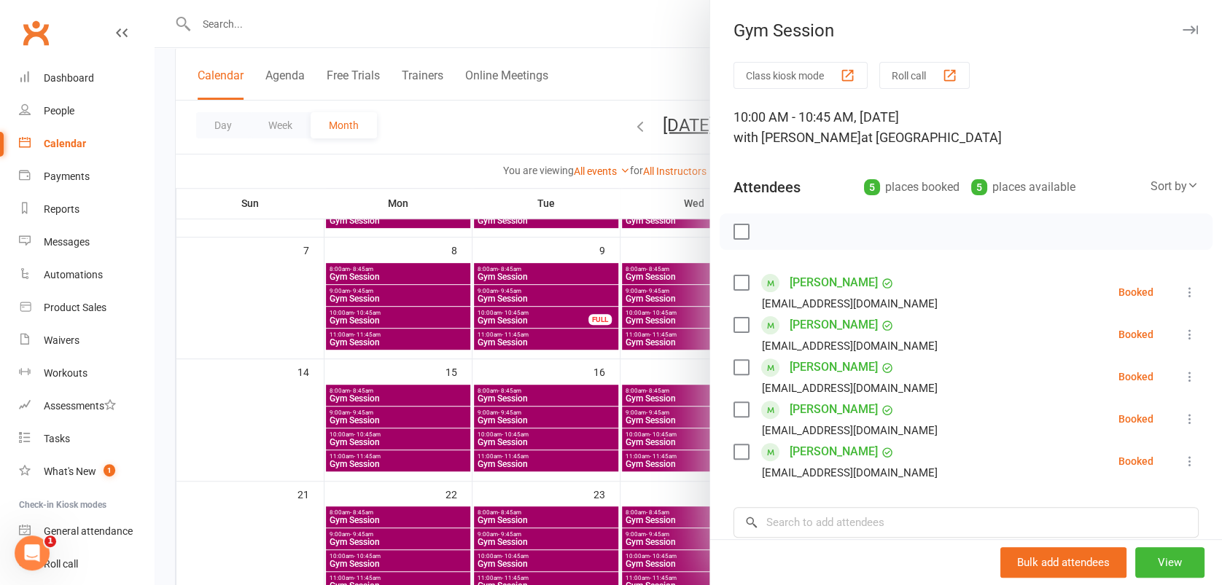
click at [1181, 29] on button "button" at bounding box center [1189, 29] width 17 height 17
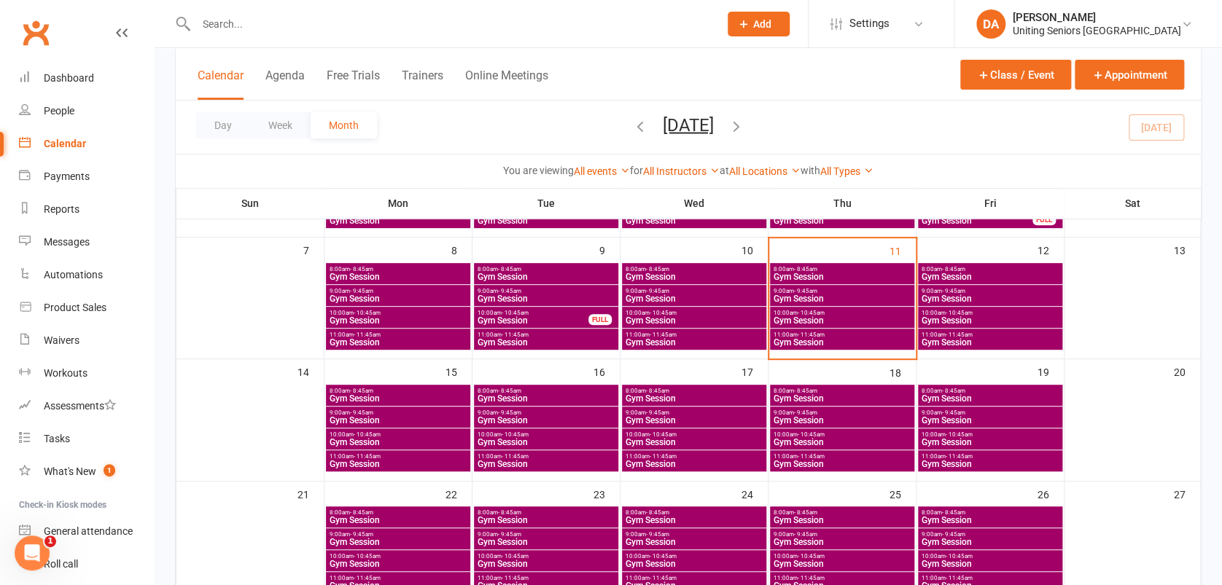
click at [389, 460] on span "Gym Session" at bounding box center [398, 464] width 139 height 9
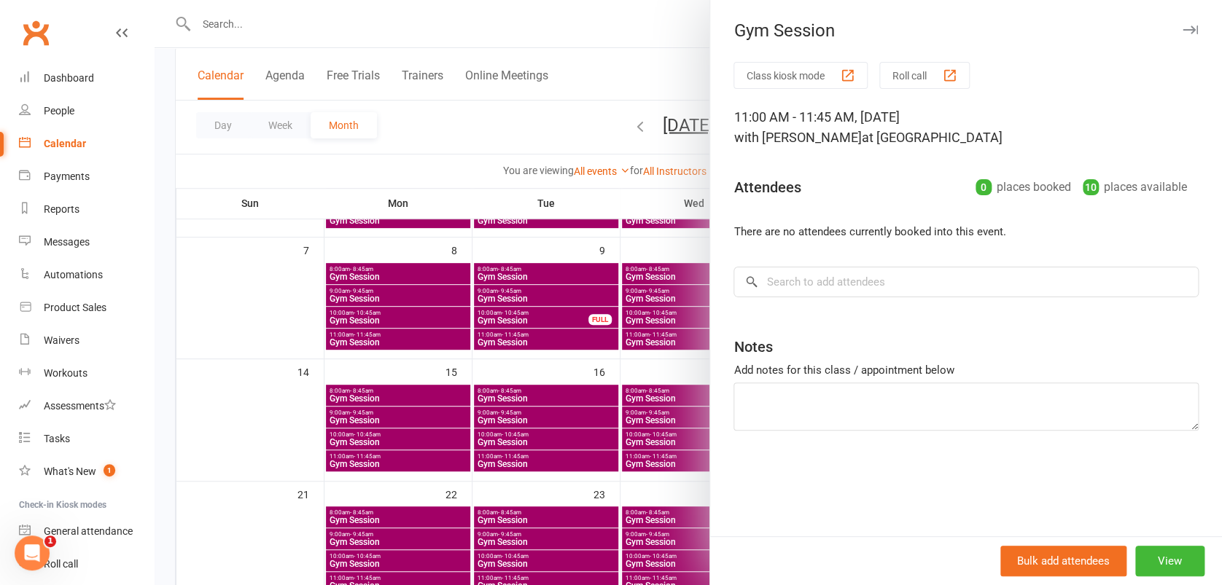
click at [1182, 32] on icon "button" at bounding box center [1189, 30] width 15 height 9
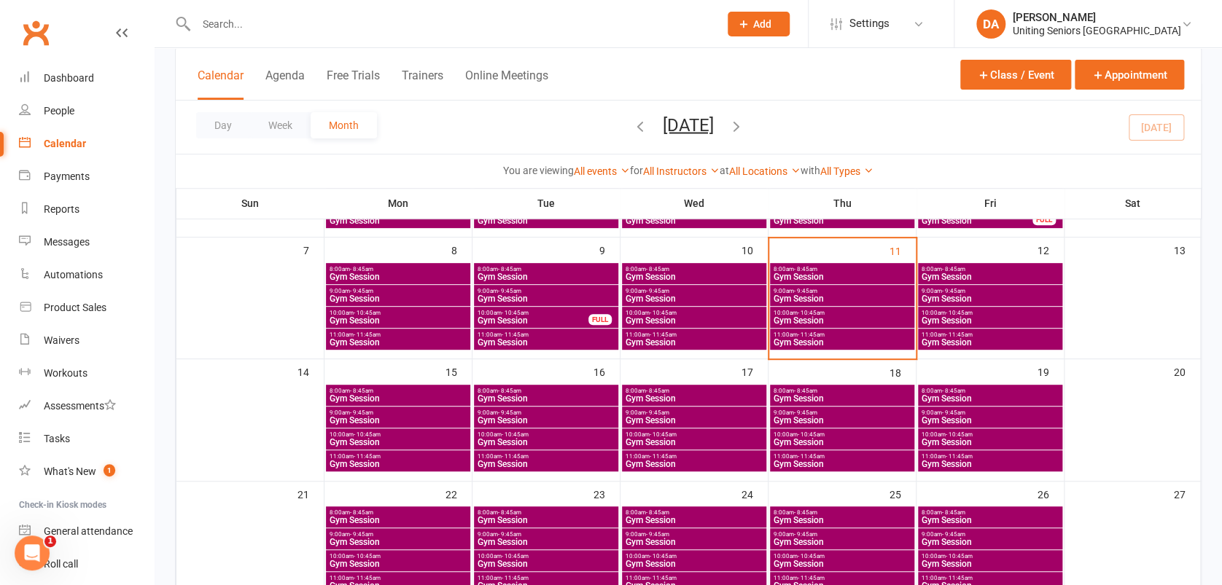
click at [379, 389] on span "8:00am - 8:45am" at bounding box center [398, 391] width 139 height 7
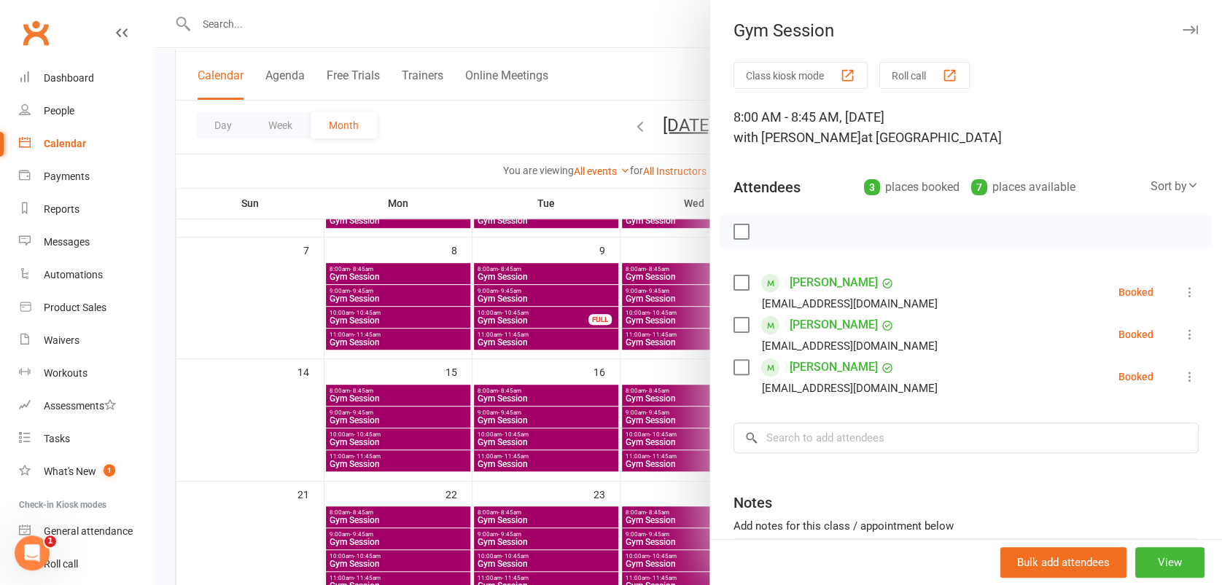
click at [1182, 34] on icon "button" at bounding box center [1189, 30] width 15 height 9
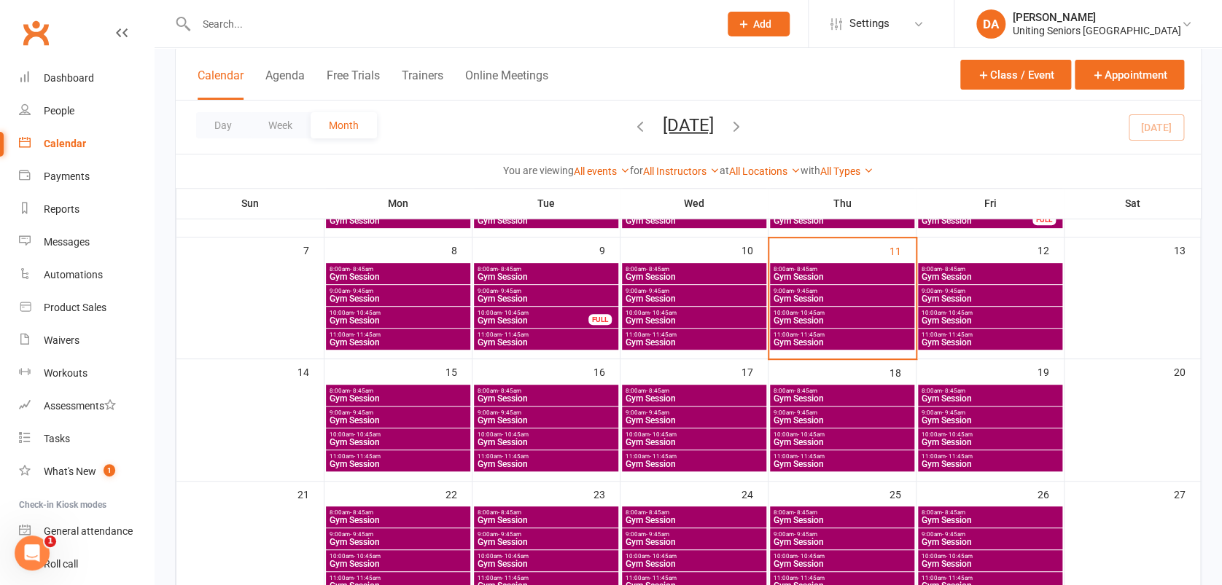
click at [593, 390] on span "8:00am - 8:45am" at bounding box center [546, 391] width 139 height 7
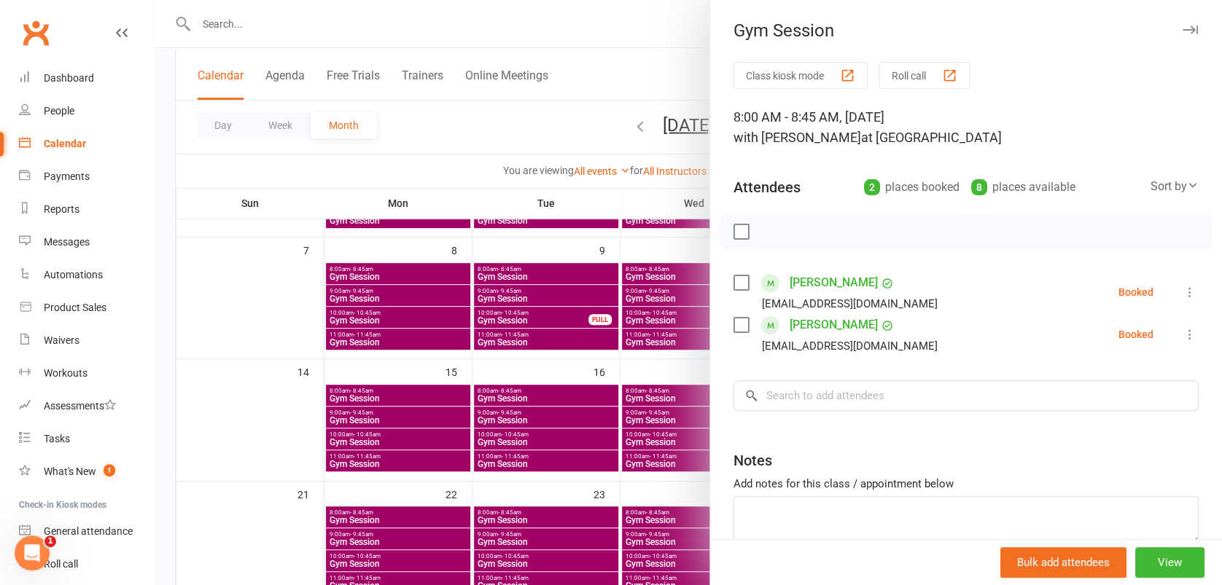
click at [1182, 27] on icon "button" at bounding box center [1189, 30] width 15 height 9
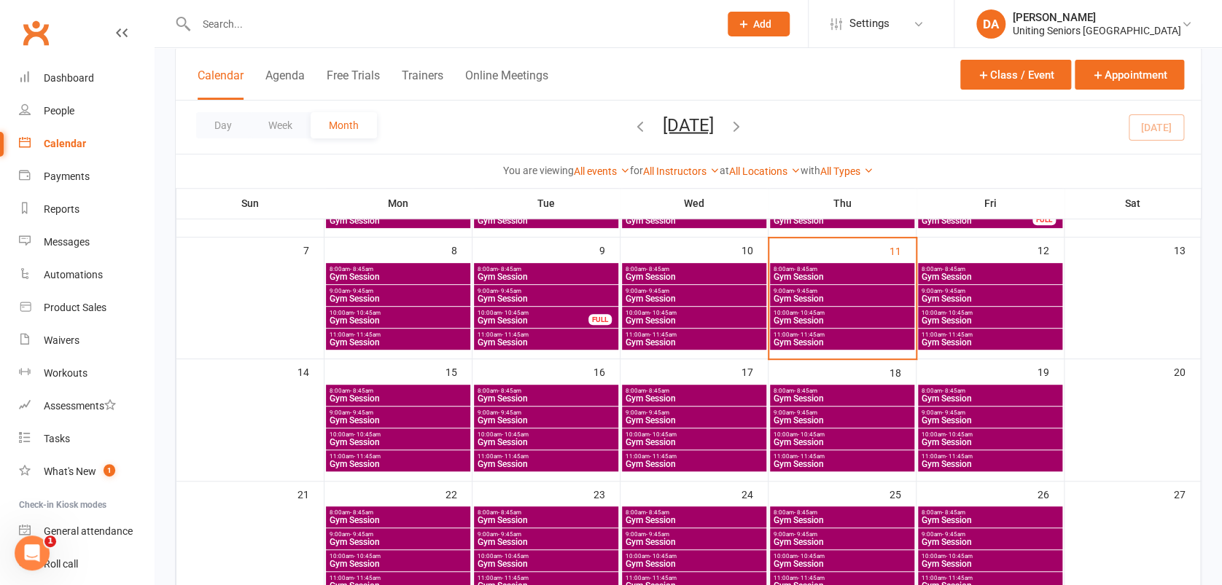
click at [594, 416] on span "Gym Session" at bounding box center [546, 420] width 139 height 9
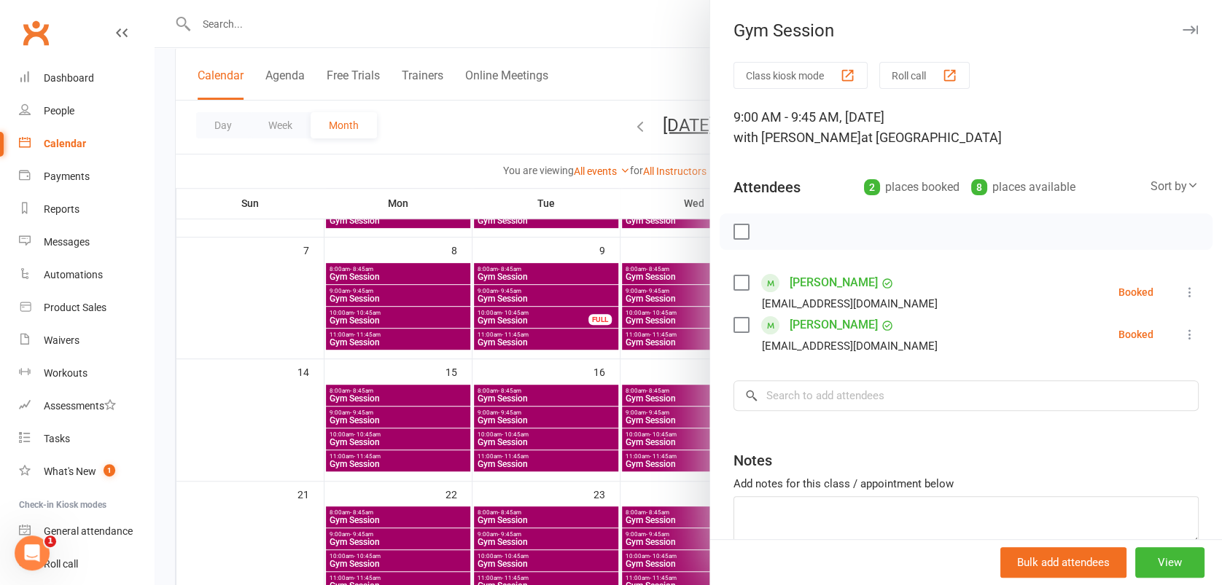
click at [1182, 26] on icon "button" at bounding box center [1189, 30] width 15 height 9
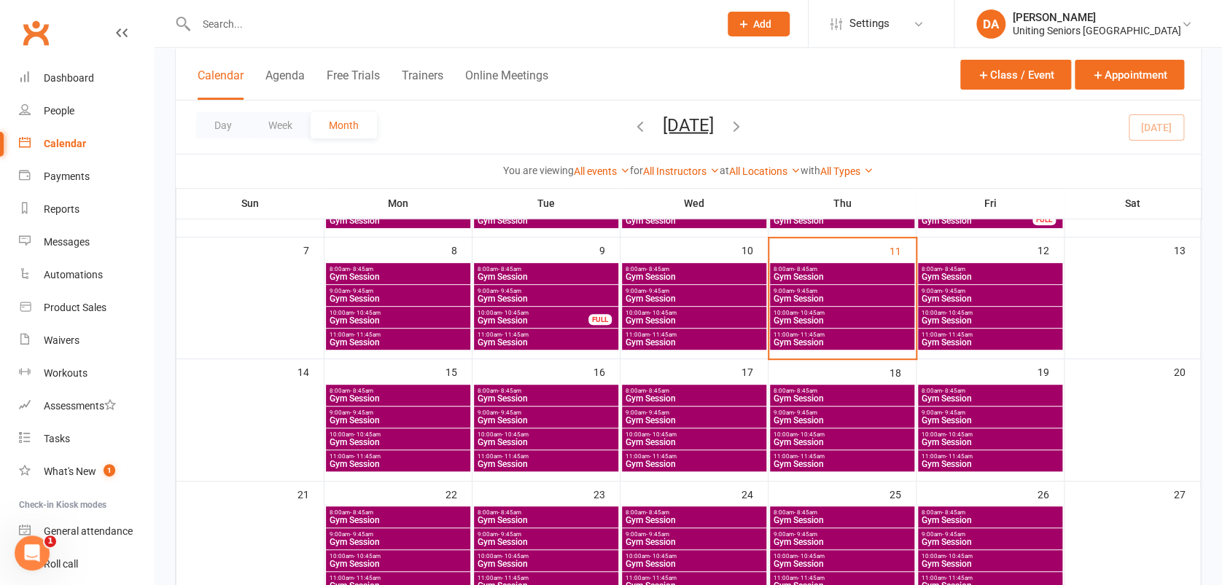
click at [453, 414] on span "9:00am - 9:45am" at bounding box center [398, 413] width 139 height 7
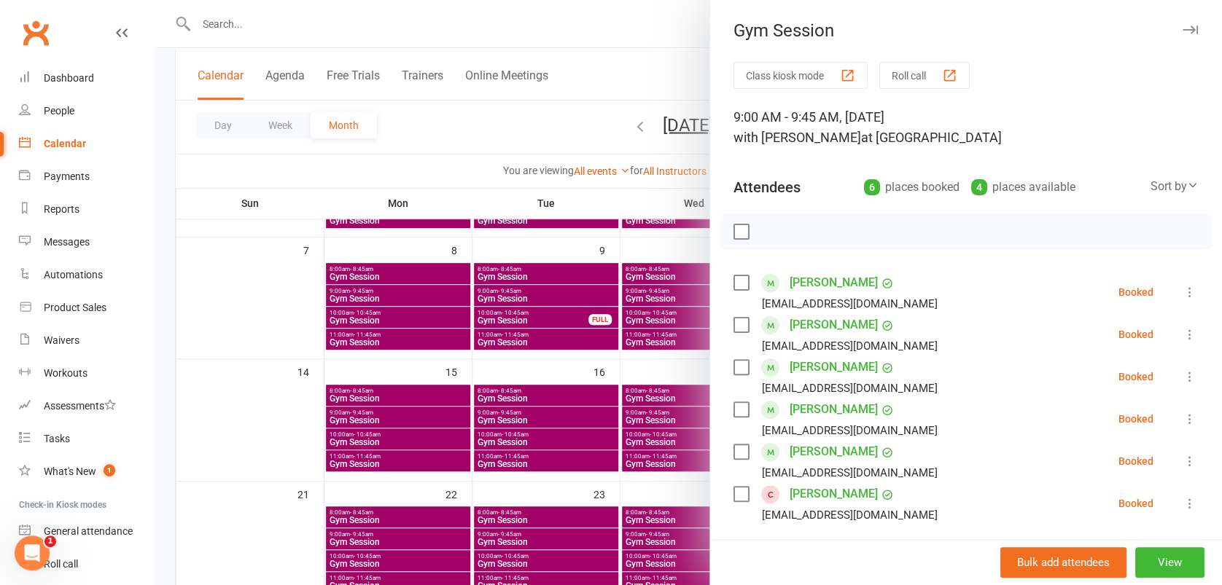
click at [1182, 34] on icon "button" at bounding box center [1189, 30] width 15 height 9
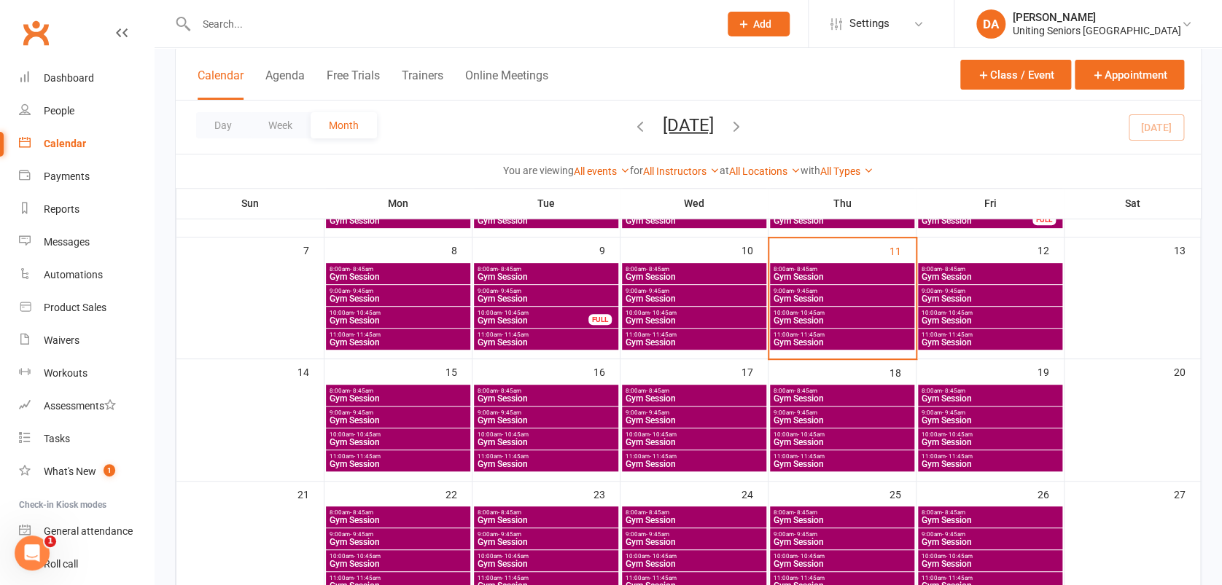
click at [636, 413] on span "9:00am - 9:45am" at bounding box center [694, 413] width 139 height 7
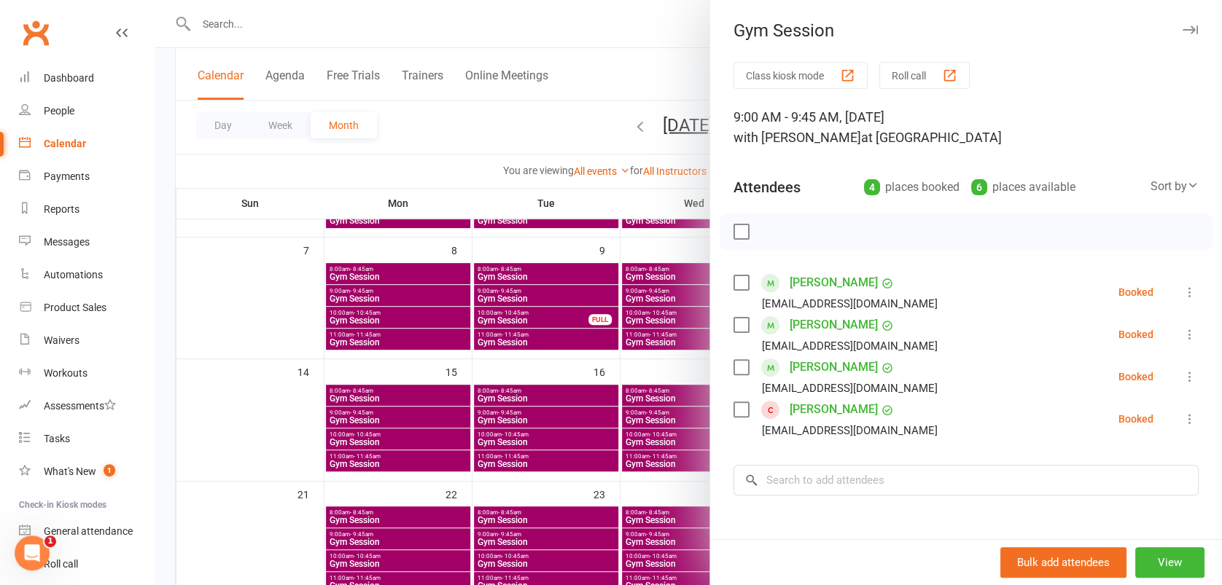
click at [1182, 26] on icon "button" at bounding box center [1189, 30] width 15 height 9
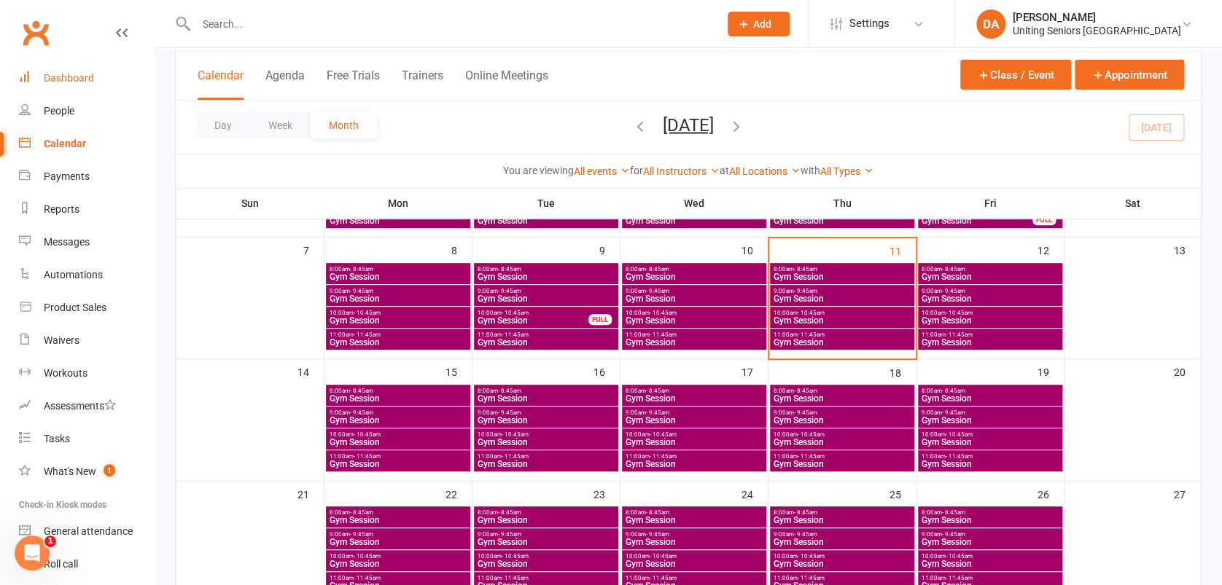
click at [66, 69] on link "Dashboard" at bounding box center [86, 78] width 135 height 33
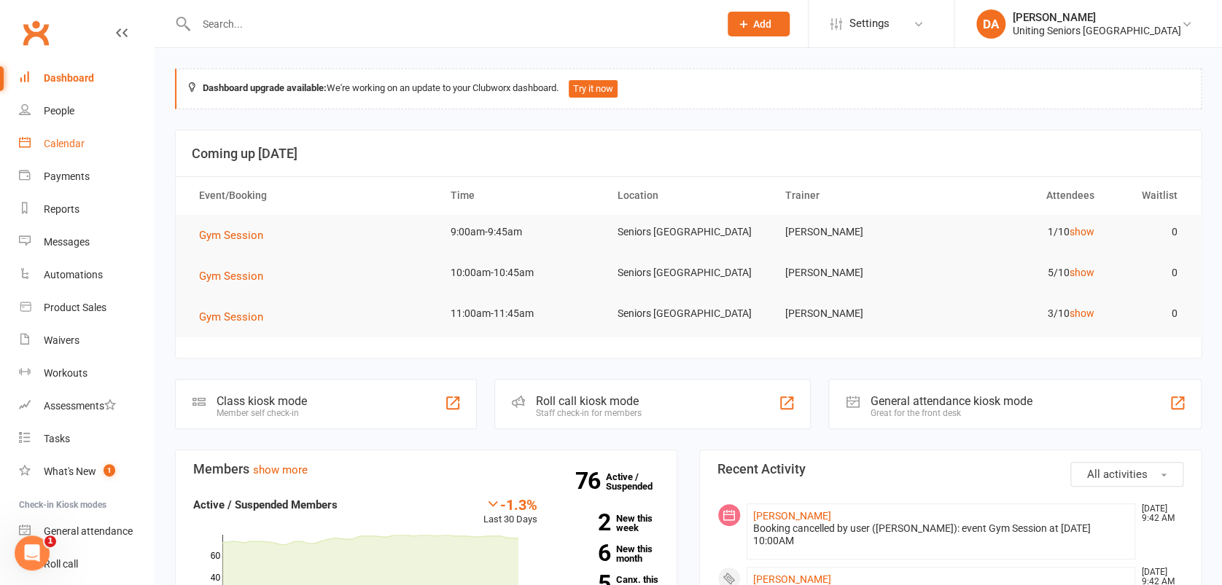
click at [66, 128] on link "Calendar" at bounding box center [86, 144] width 135 height 33
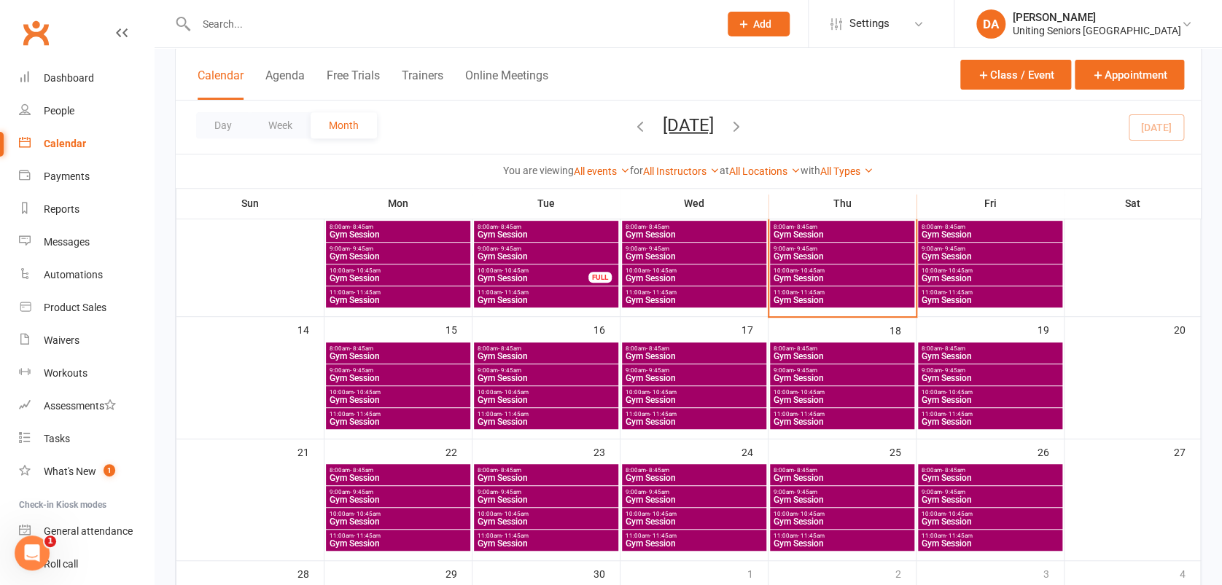
scroll to position [292, 0]
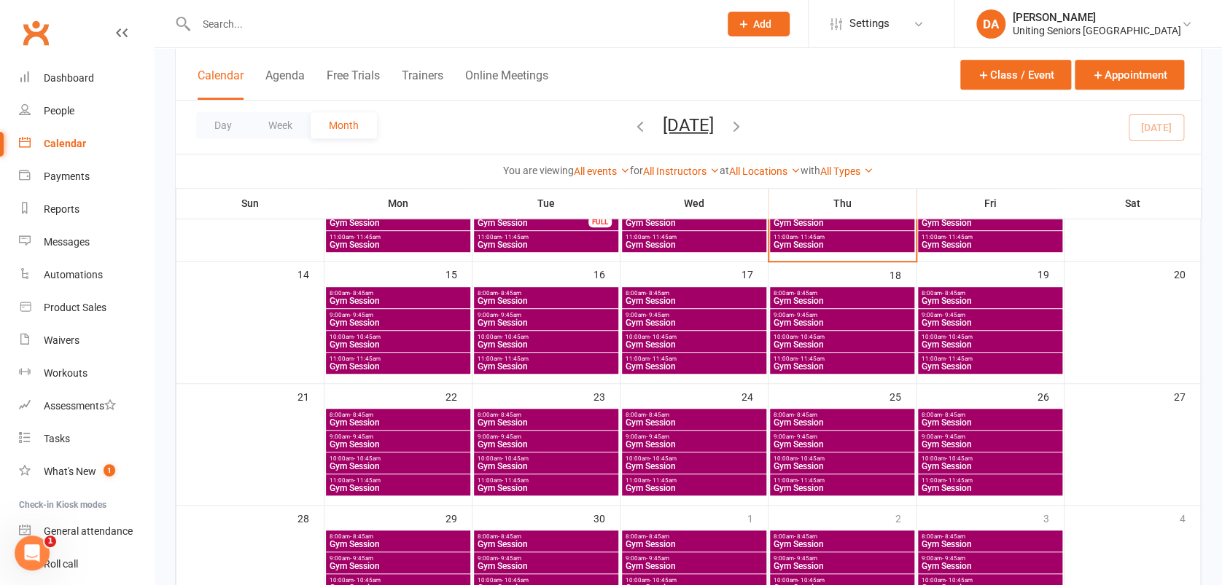
click at [507, 312] on span "- 9:45am" at bounding box center [509, 315] width 23 height 7
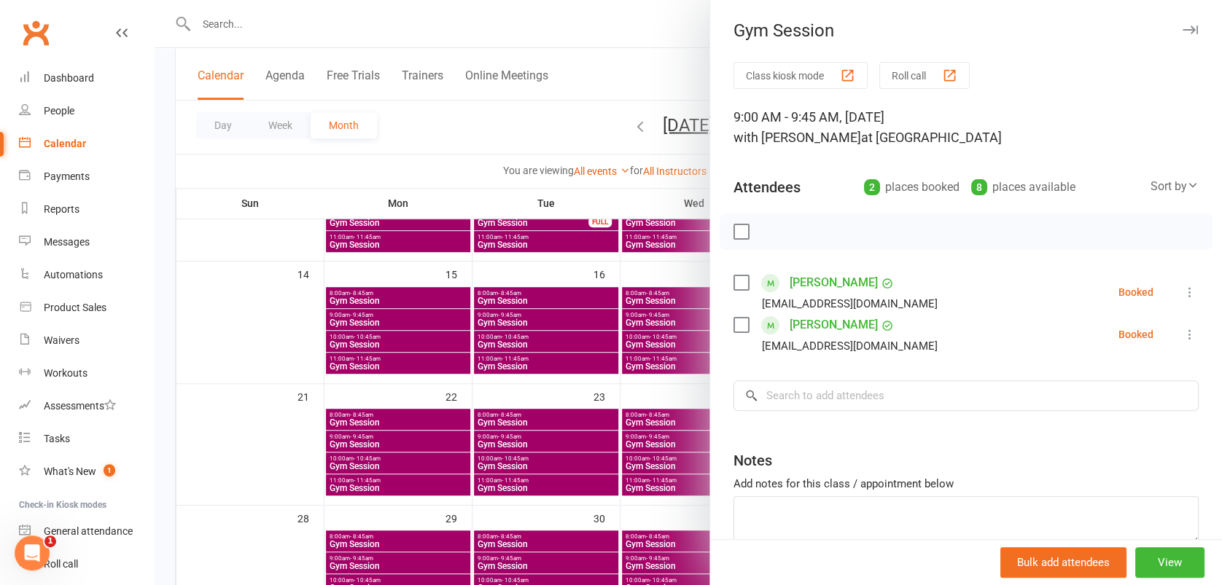
click at [1182, 32] on icon "button" at bounding box center [1189, 30] width 15 height 9
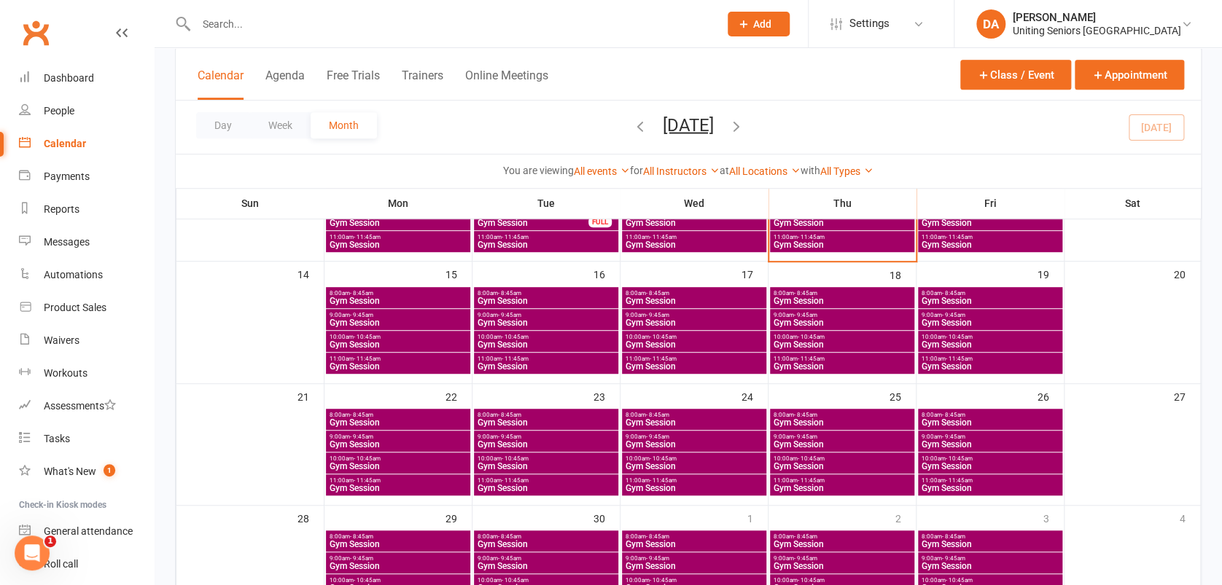
click at [644, 319] on span "Gym Session" at bounding box center [694, 323] width 139 height 9
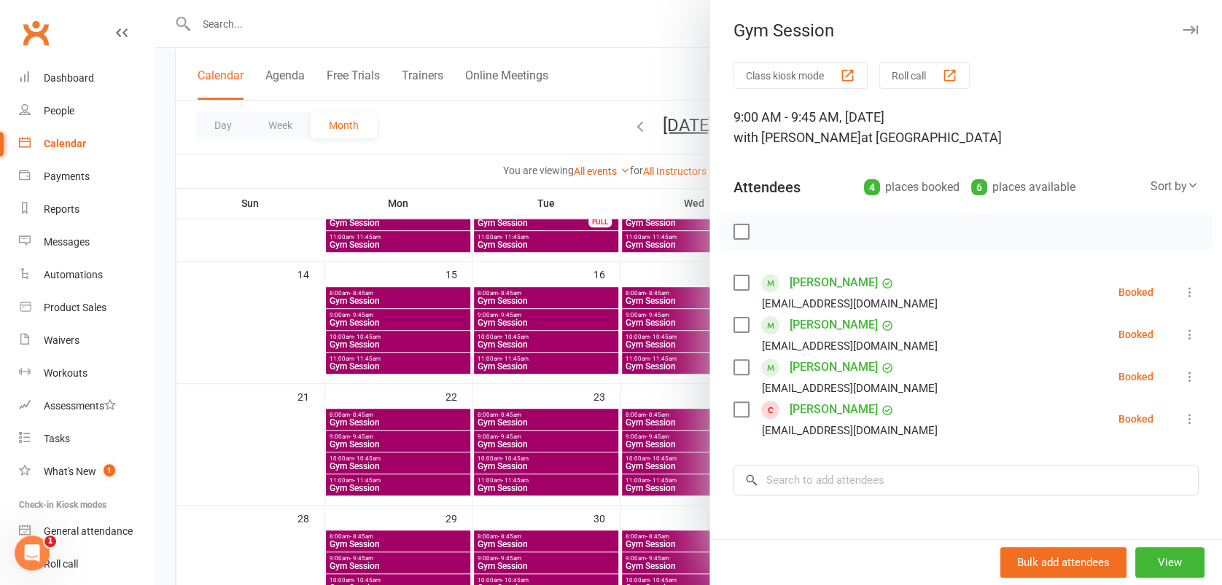
click at [1182, 423] on icon at bounding box center [1189, 419] width 15 height 15
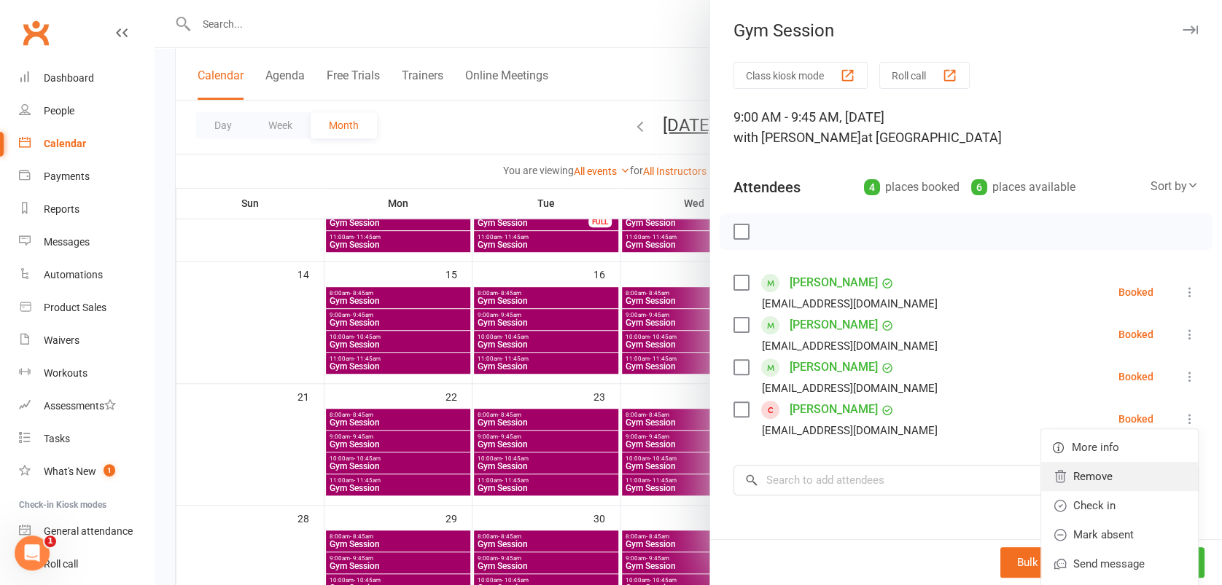
click at [1073, 477] on link "Remove" at bounding box center [1119, 476] width 157 height 29
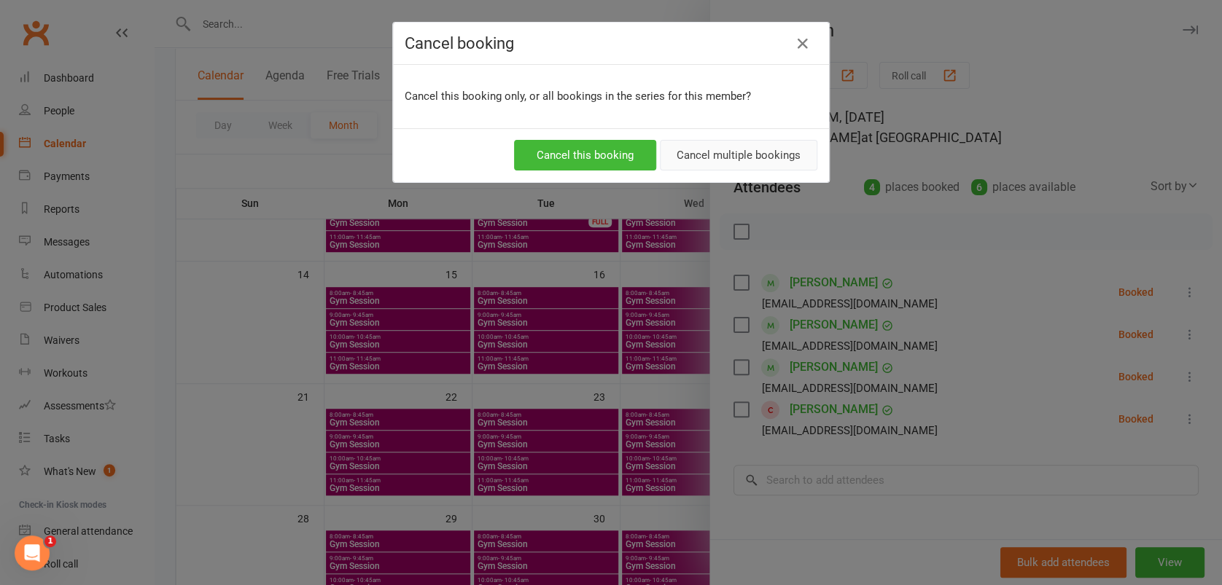
click at [695, 146] on button "Cancel multiple bookings" at bounding box center [738, 155] width 157 height 31
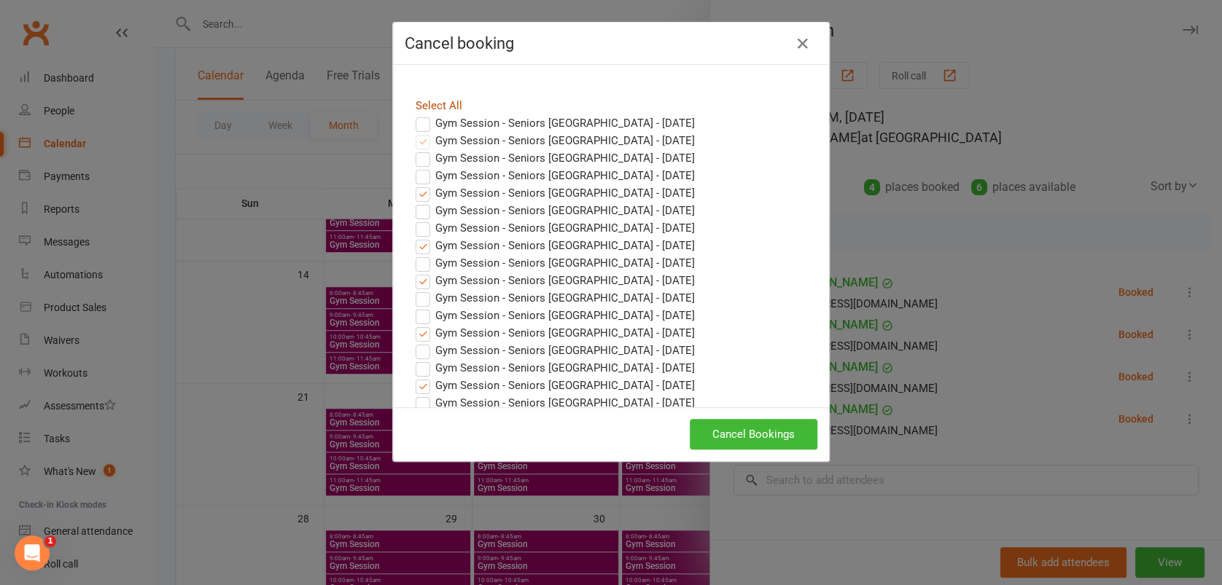
click at [448, 103] on link "Select All" at bounding box center [439, 105] width 47 height 13
click at [740, 430] on button "Cancel Bookings" at bounding box center [754, 434] width 128 height 31
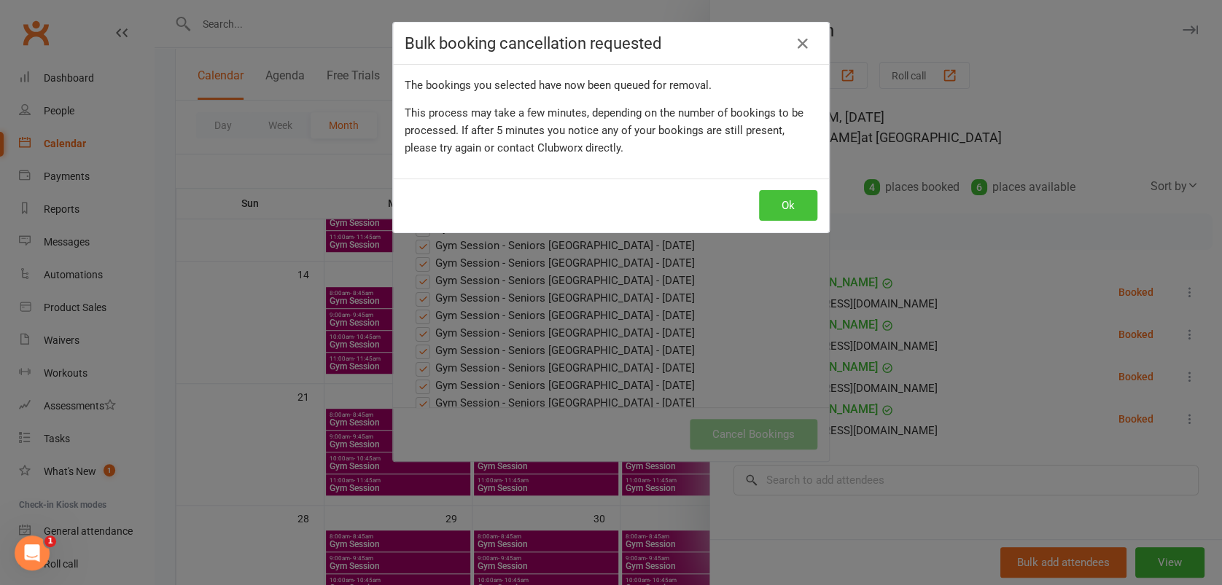
click at [765, 209] on button "Ok" at bounding box center [788, 205] width 58 height 31
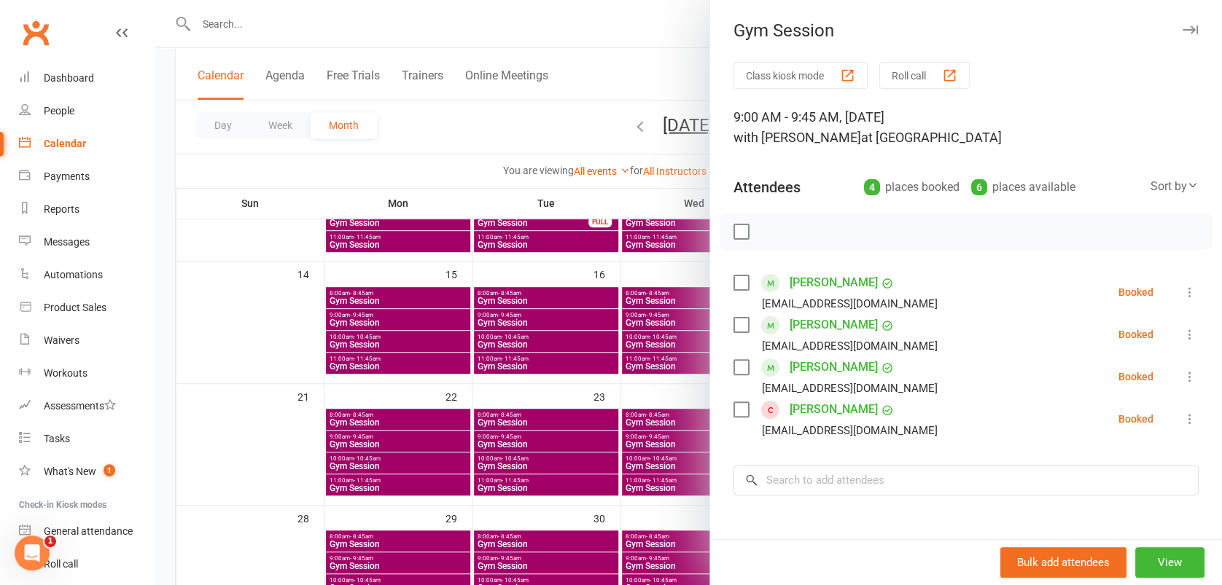
click at [1182, 28] on icon "button" at bounding box center [1189, 30] width 15 height 9
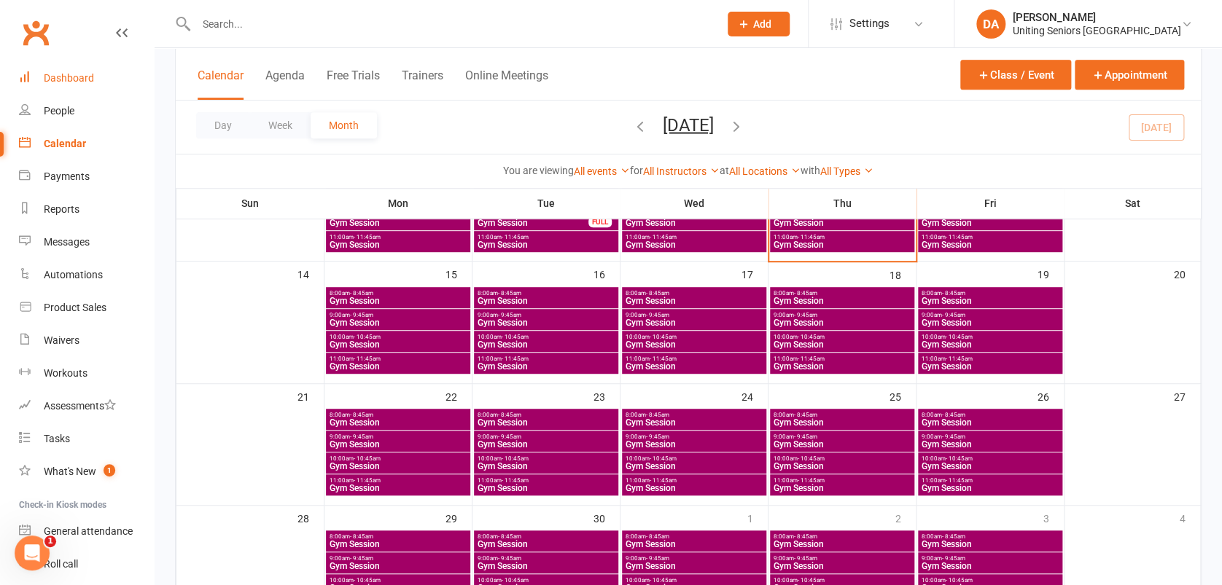
click at [58, 77] on div "Dashboard" at bounding box center [69, 78] width 50 height 12
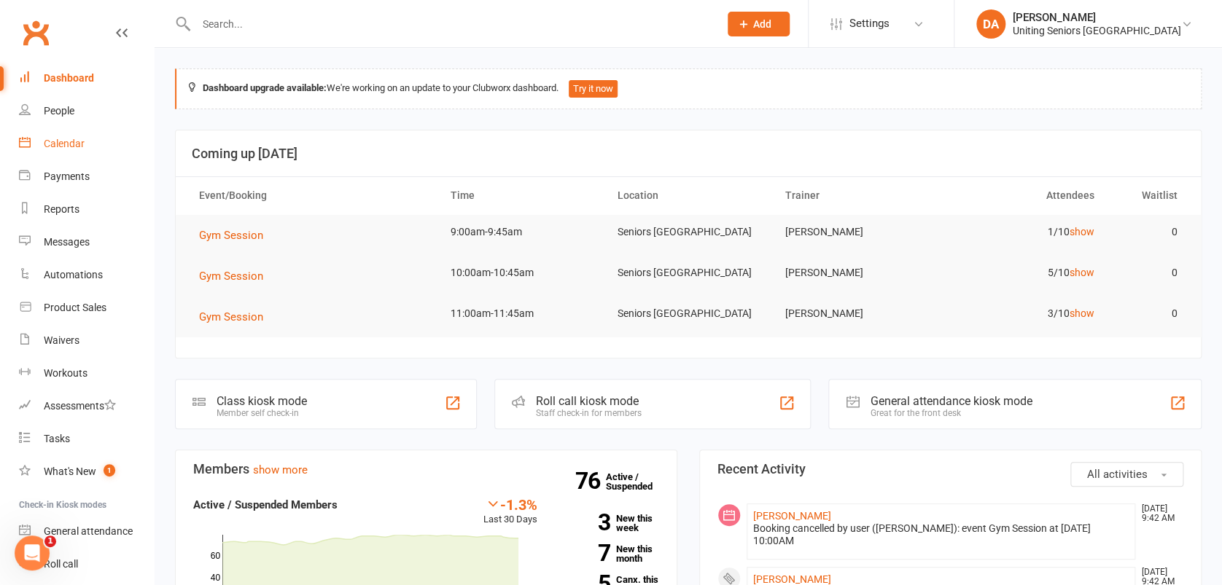
click at [55, 141] on div "Calendar" at bounding box center [64, 144] width 41 height 12
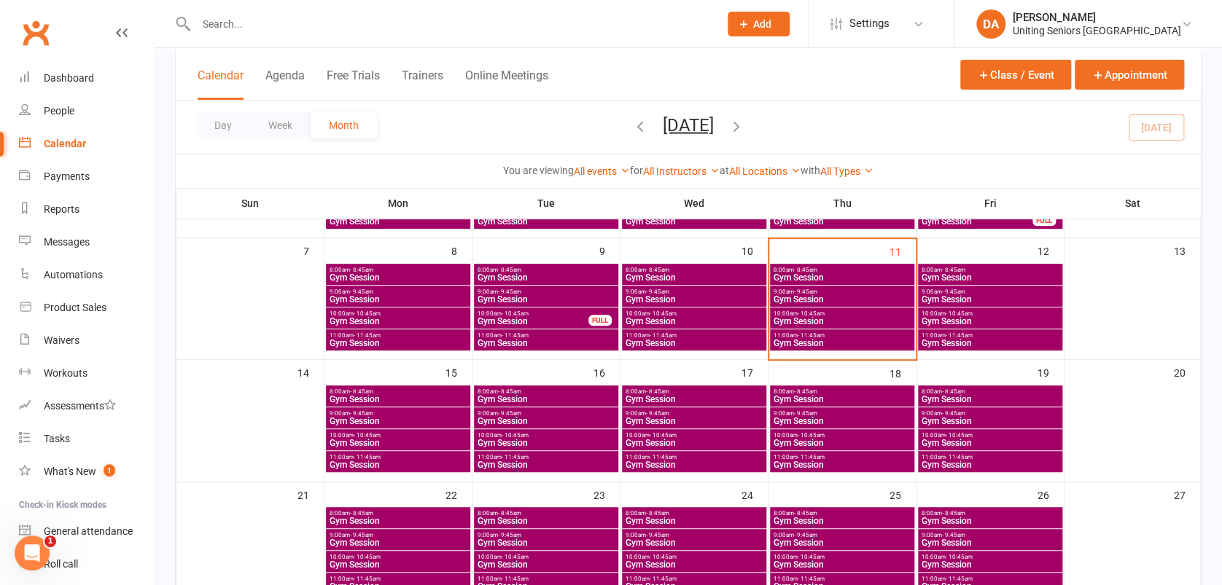
scroll to position [194, 0]
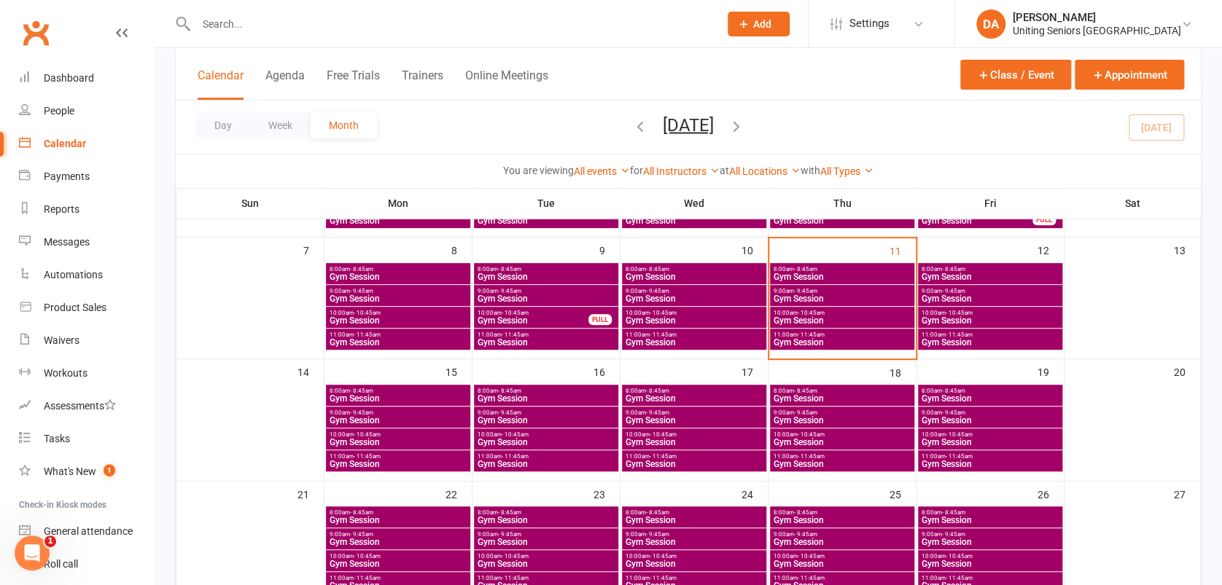
click at [368, 432] on span "- 10:45am" at bounding box center [367, 435] width 27 height 7
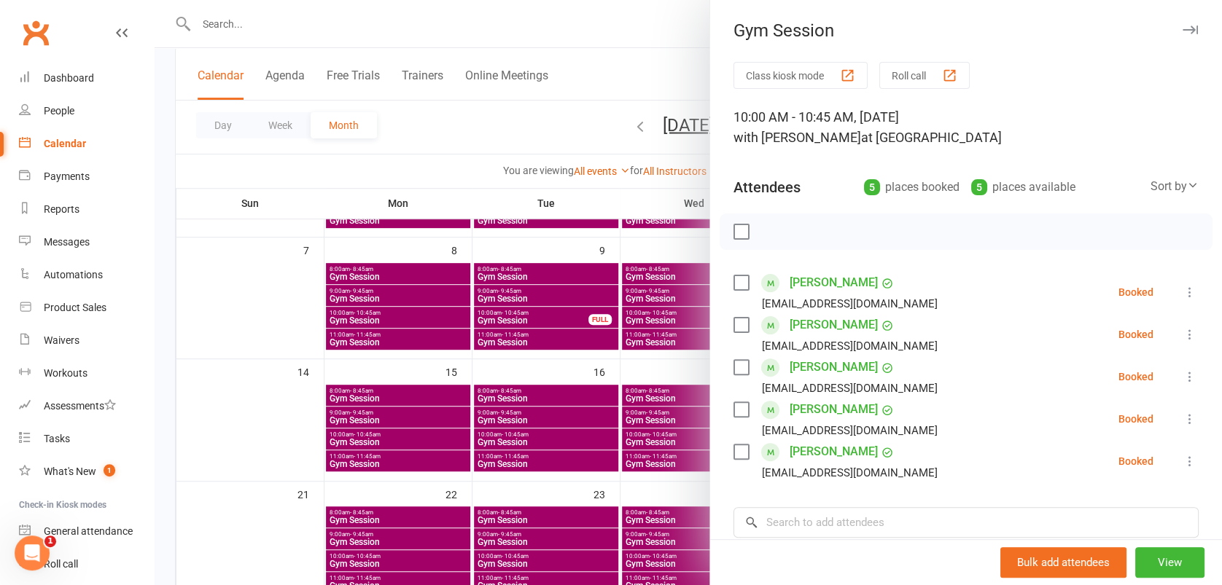
click at [1182, 31] on icon "button" at bounding box center [1189, 30] width 15 height 9
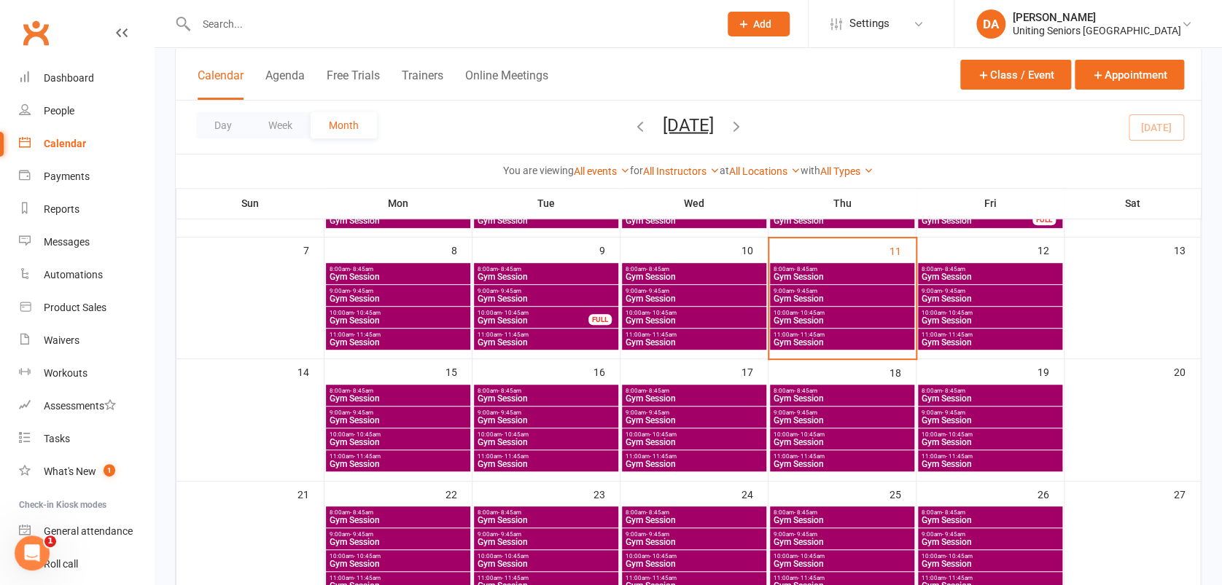
click at [402, 410] on span "9:00am - 9:45am" at bounding box center [398, 413] width 139 height 7
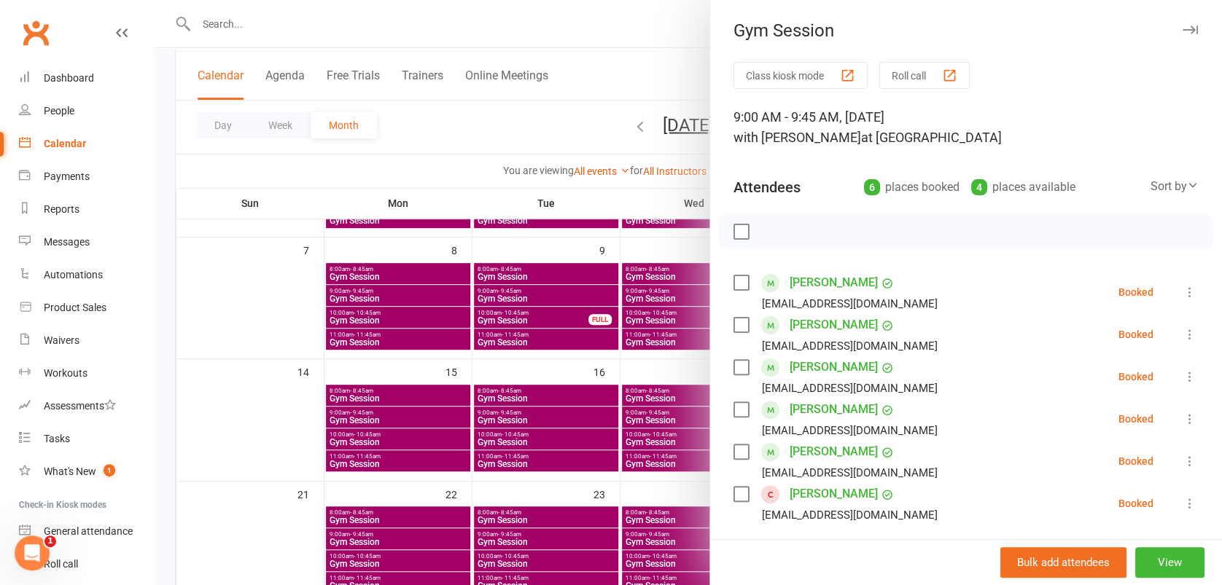
click at [1182, 504] on icon at bounding box center [1189, 503] width 15 height 15
click at [1085, 553] on link "Remove" at bounding box center [1119, 561] width 157 height 29
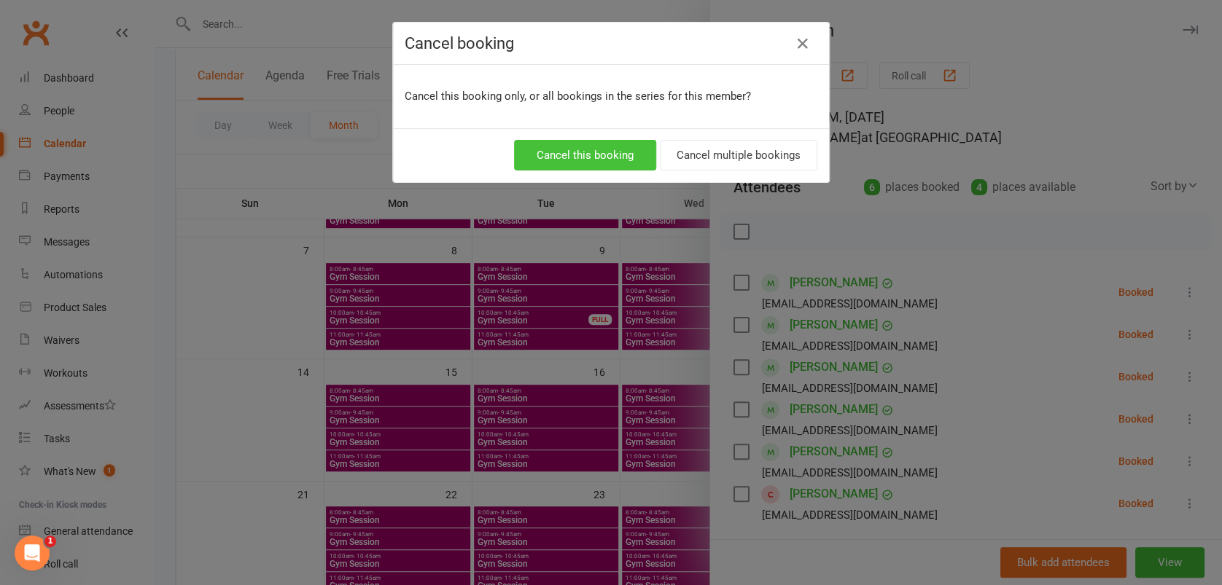
click at [612, 152] on button "Cancel this booking" at bounding box center [585, 155] width 142 height 31
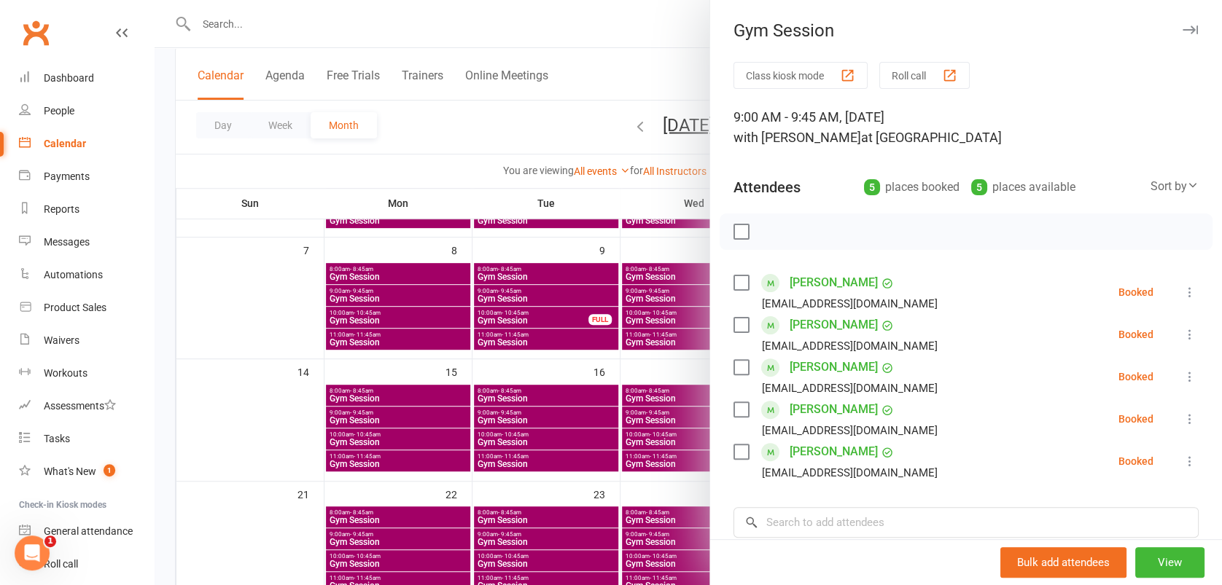
click at [1182, 27] on icon "button" at bounding box center [1189, 30] width 15 height 9
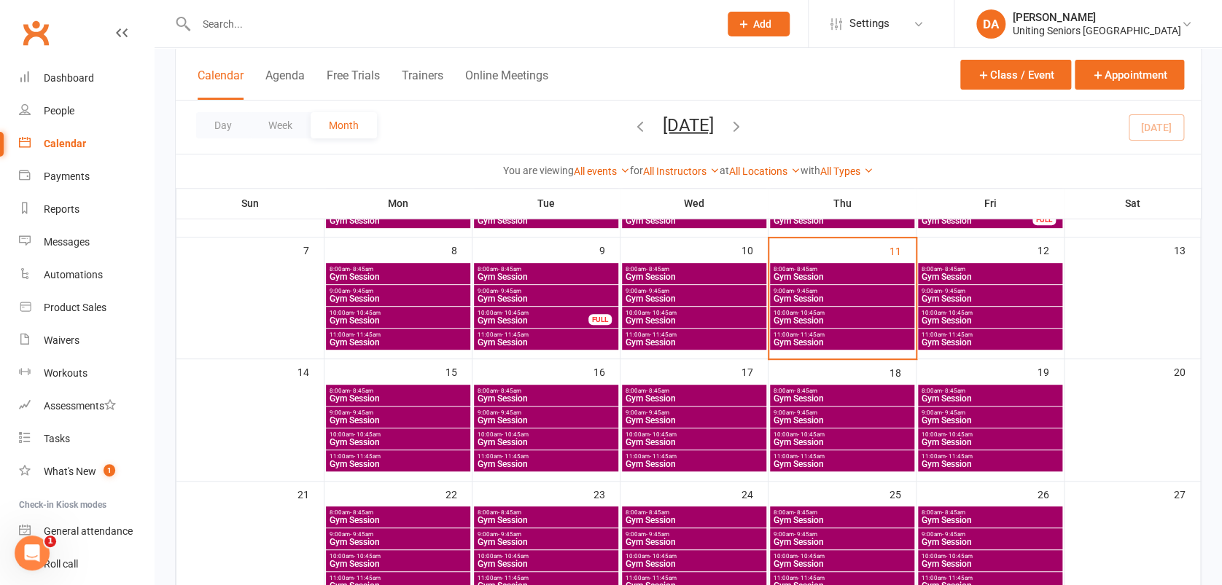
click at [652, 438] on span "Gym Session" at bounding box center [694, 442] width 139 height 9
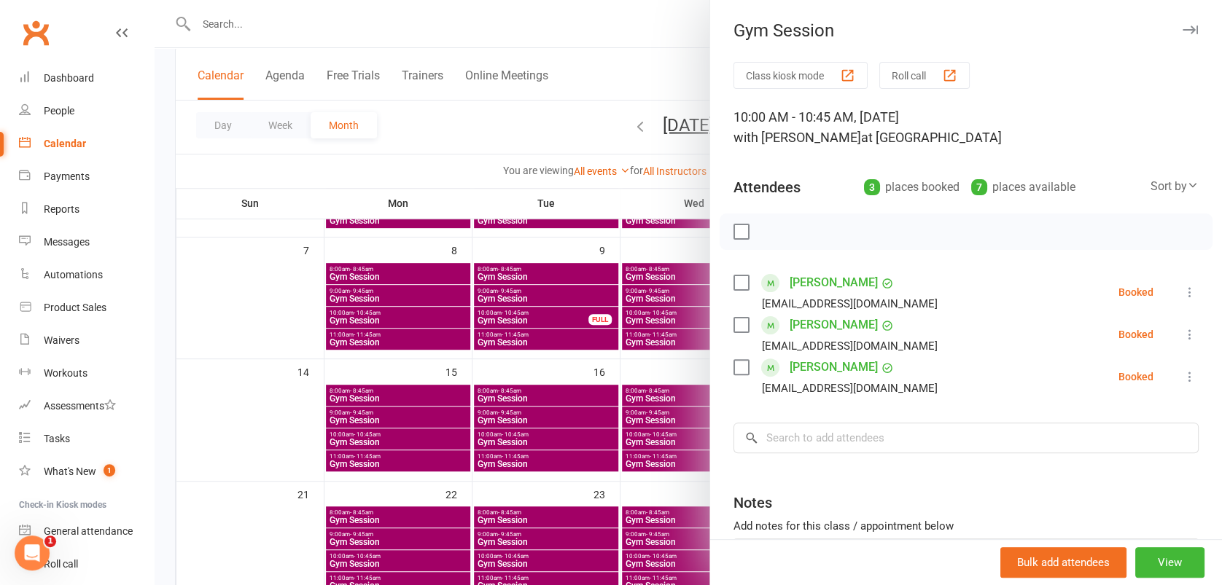
click at [1182, 33] on icon "button" at bounding box center [1189, 30] width 15 height 9
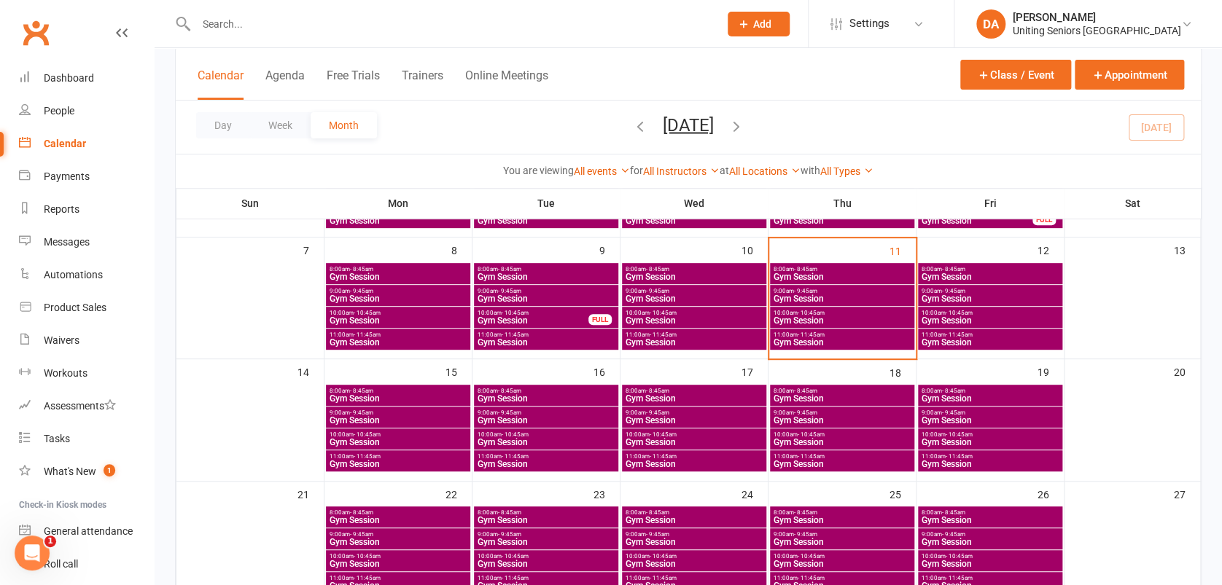
click at [700, 413] on span "9:00am - 9:45am" at bounding box center [694, 413] width 139 height 7
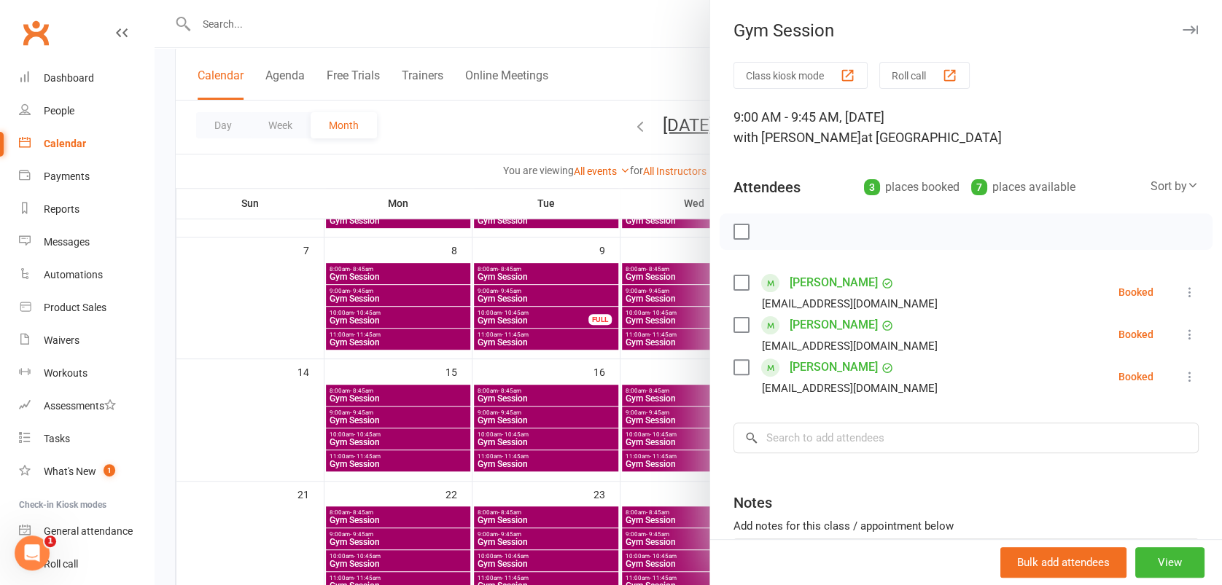
click at [1182, 26] on icon "button" at bounding box center [1189, 30] width 15 height 9
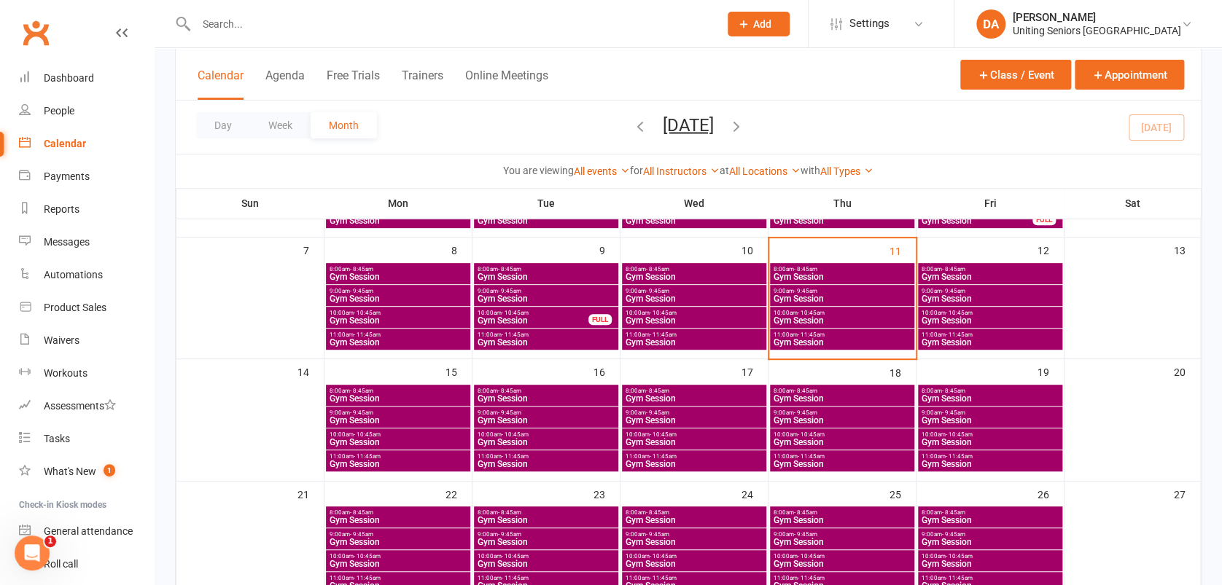
click at [938, 413] on span "9:00am - 9:45am" at bounding box center [990, 413] width 139 height 7
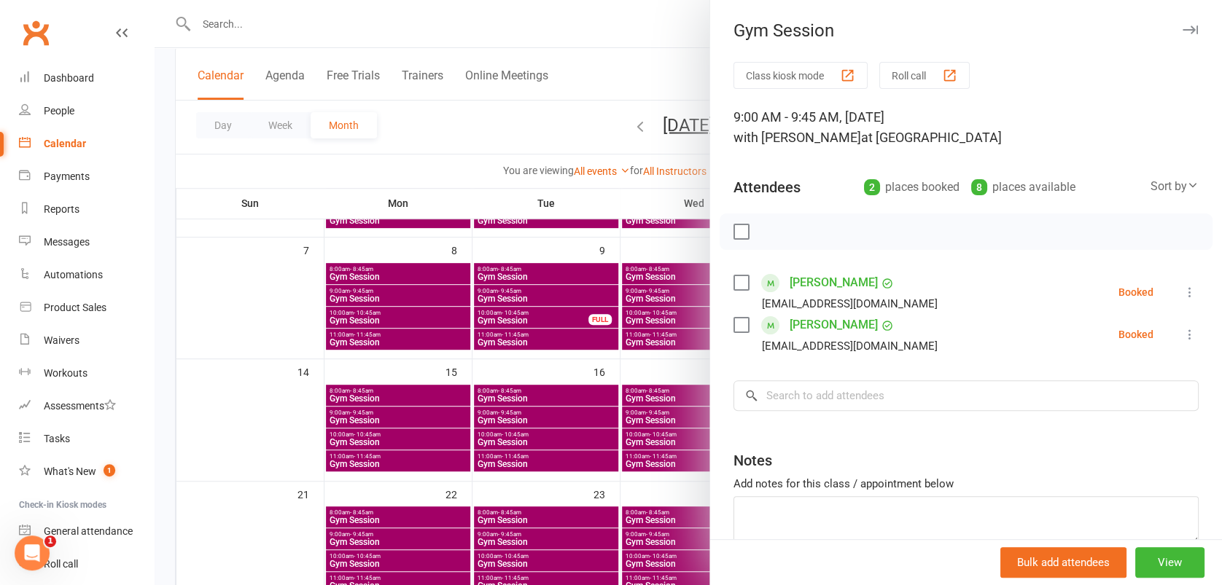
click at [1182, 31] on icon "button" at bounding box center [1189, 30] width 15 height 9
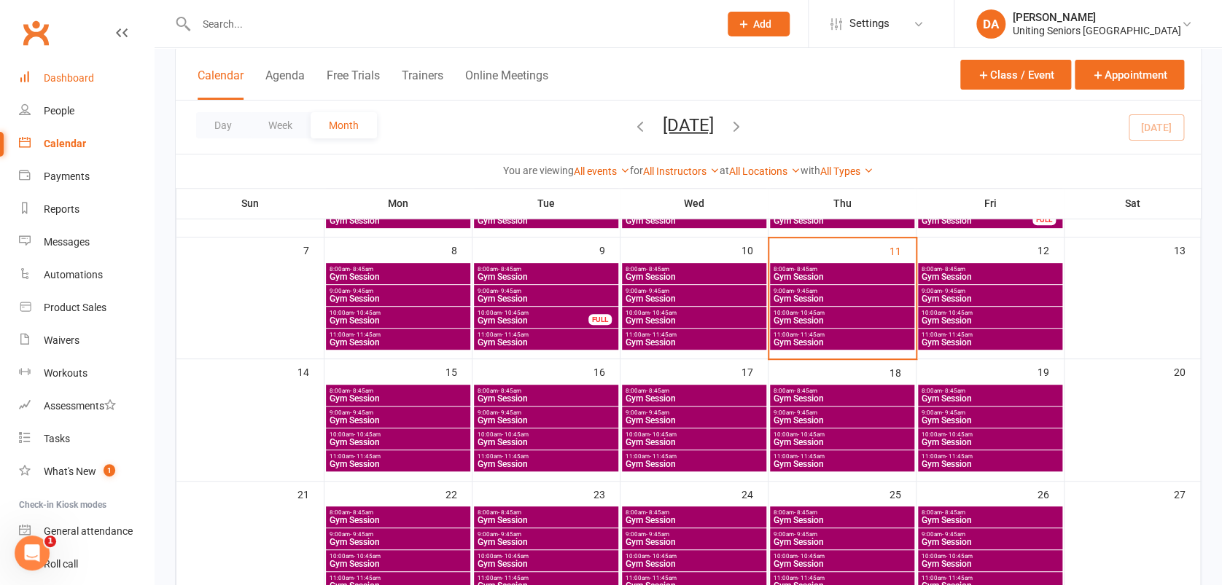
click at [87, 66] on link "Dashboard" at bounding box center [86, 78] width 135 height 33
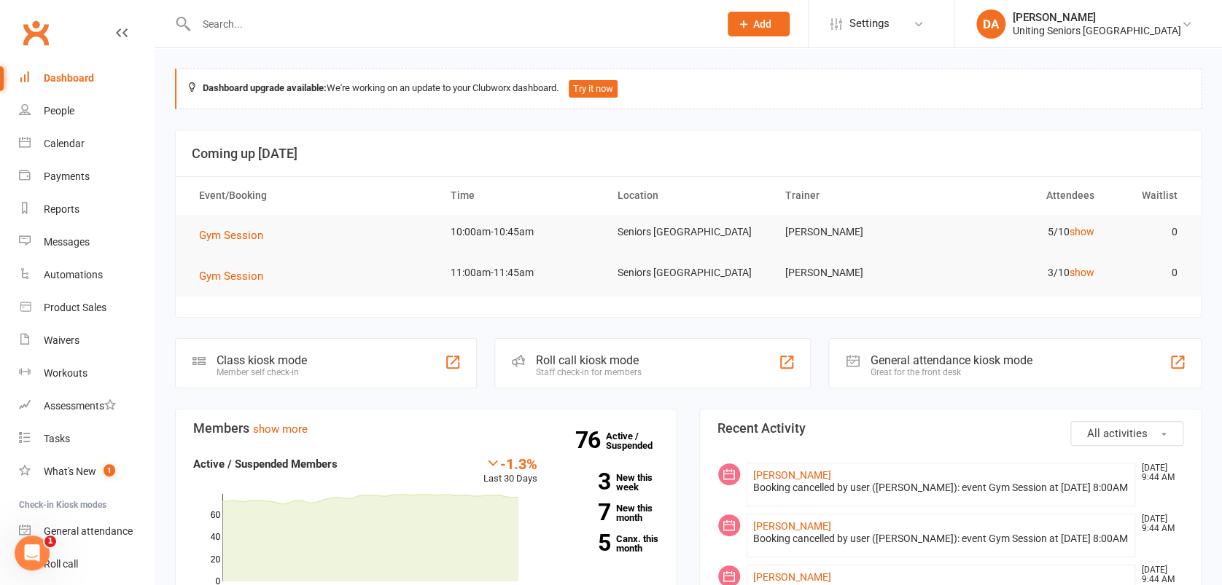
click at [246, 28] on input "text" at bounding box center [450, 24] width 517 height 20
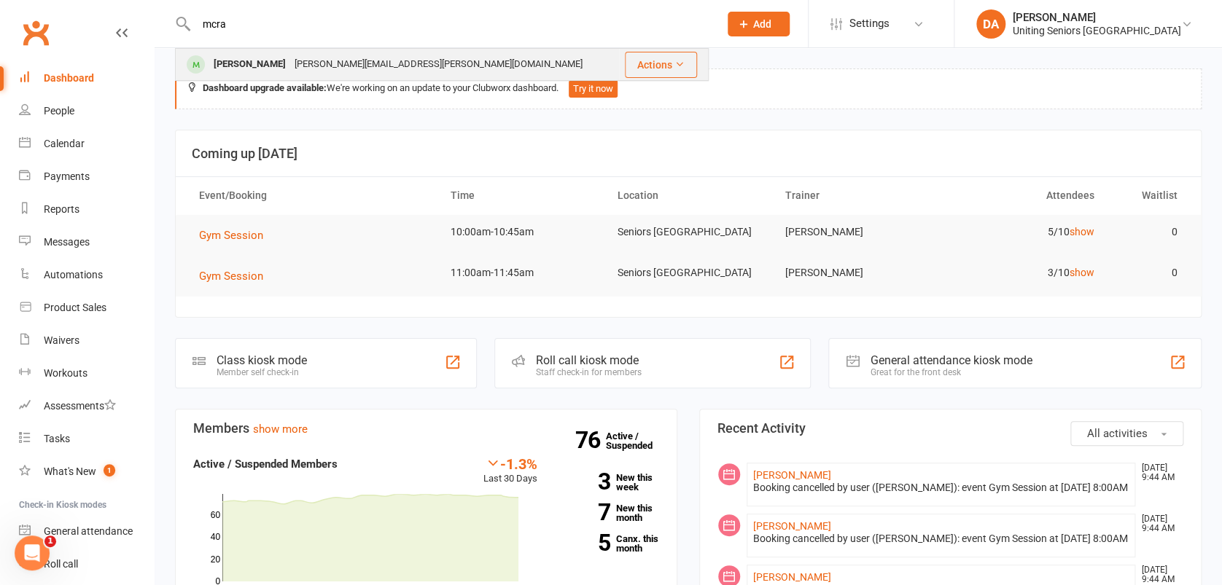
type input "mcra"
click at [232, 54] on div "[PERSON_NAME]" at bounding box center [249, 64] width 81 height 21
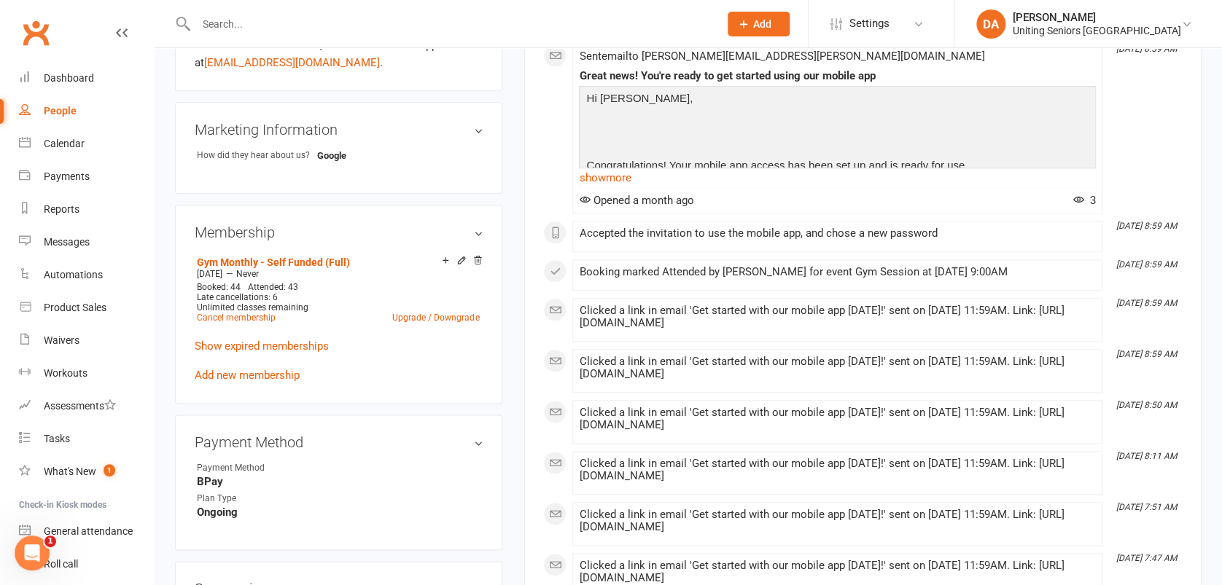
scroll to position [1253, 0]
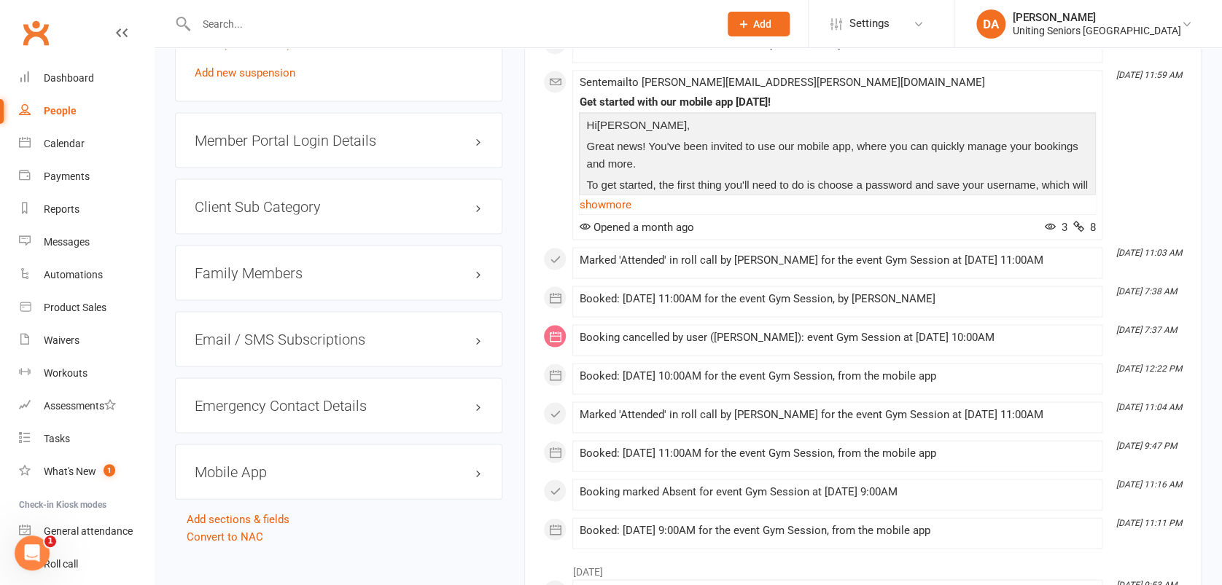
click at [246, 464] on h3 "Mobile App" at bounding box center [339, 472] width 288 height 16
click at [473, 464] on h3 "Mobile App" at bounding box center [339, 472] width 288 height 16
click at [475, 464] on h3 "Mobile App" at bounding box center [339, 472] width 288 height 16
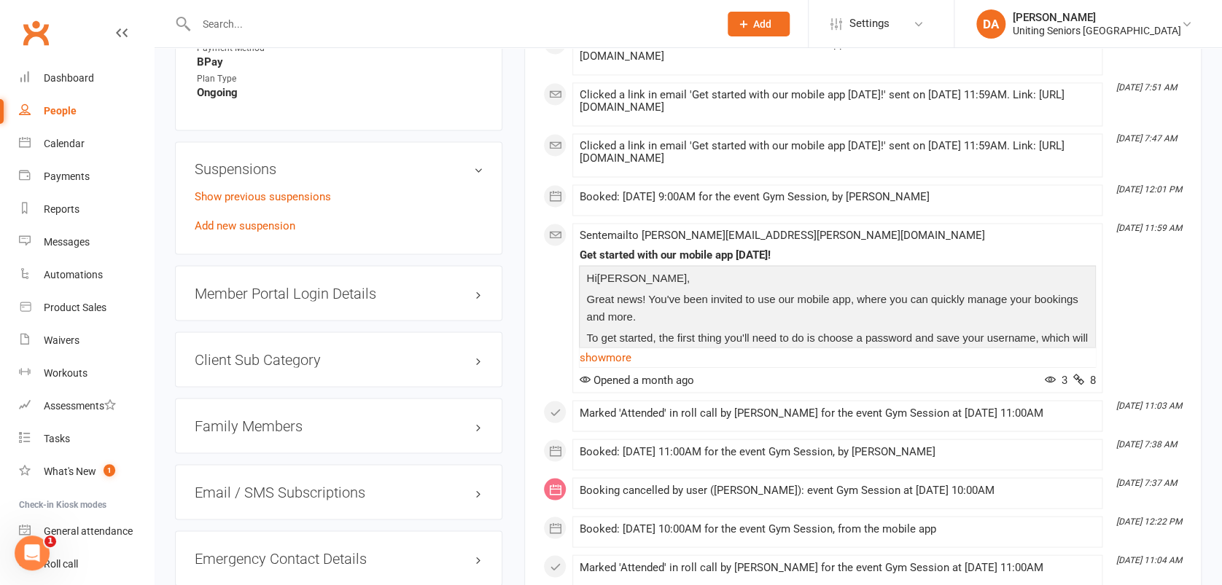
scroll to position [1360, 0]
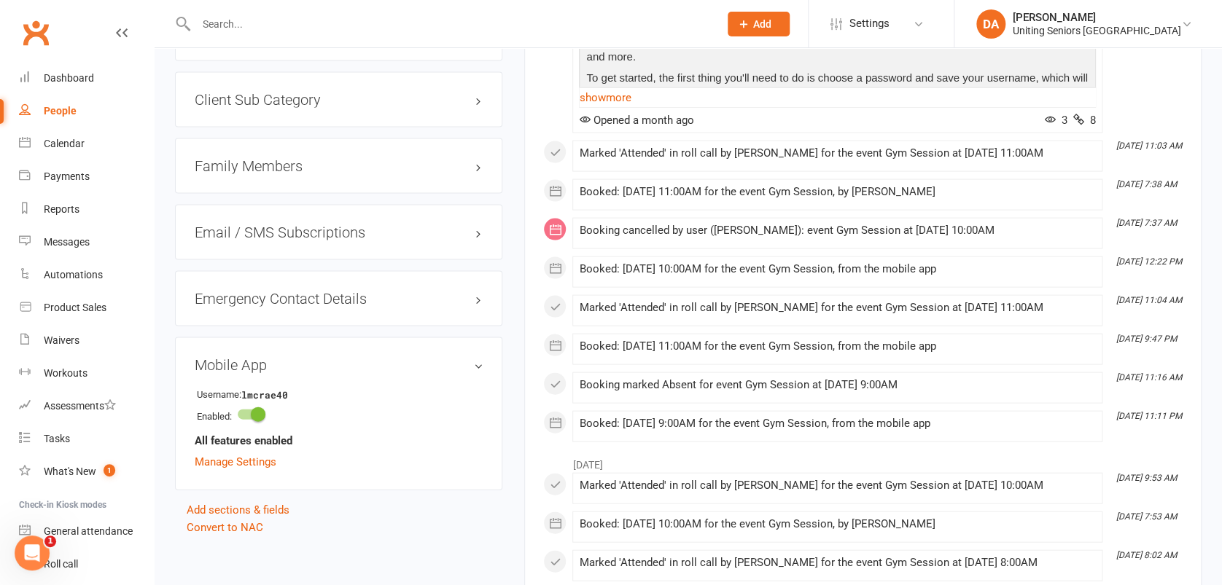
click at [472, 356] on h3 "Mobile App" at bounding box center [339, 364] width 288 height 16
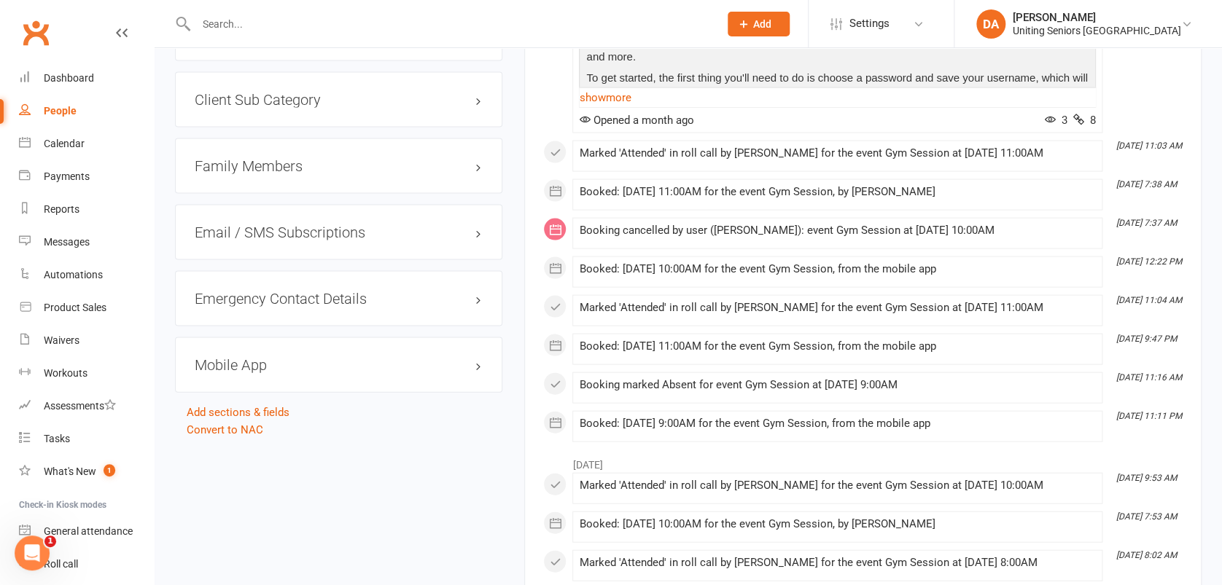
click at [472, 356] on h3 "Mobile App" at bounding box center [339, 364] width 288 height 16
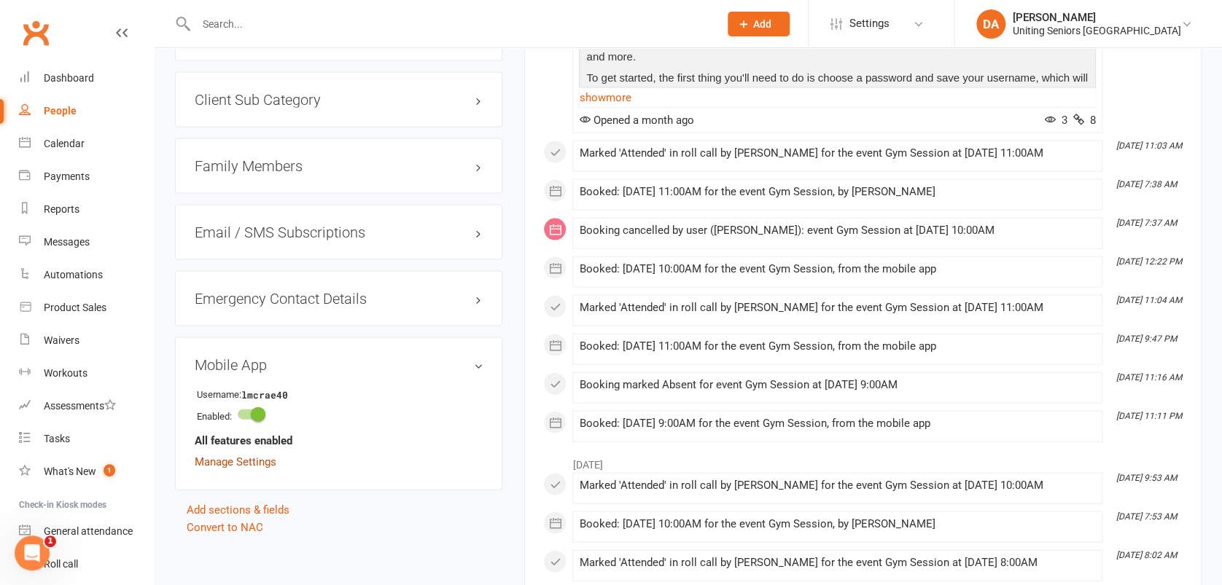
click at [260, 455] on link "Manage Settings" at bounding box center [236, 461] width 82 height 13
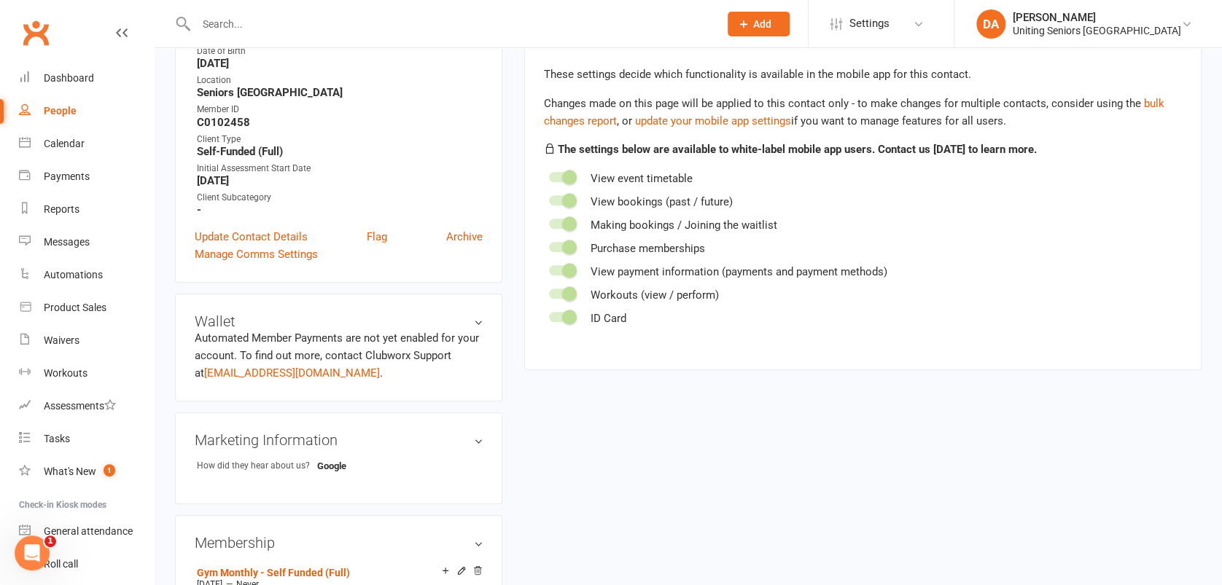
scroll to position [125, 0]
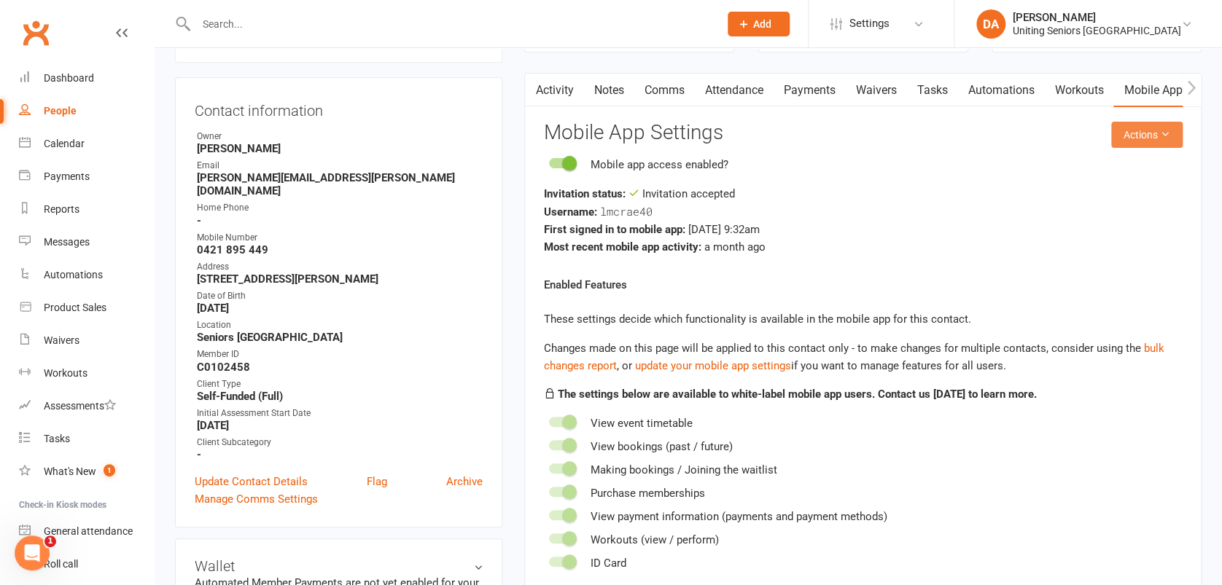
click at [1127, 134] on button "Actions" at bounding box center [1146, 135] width 71 height 26
click at [1109, 164] on link "Send invitation email" at bounding box center [1095, 167] width 144 height 29
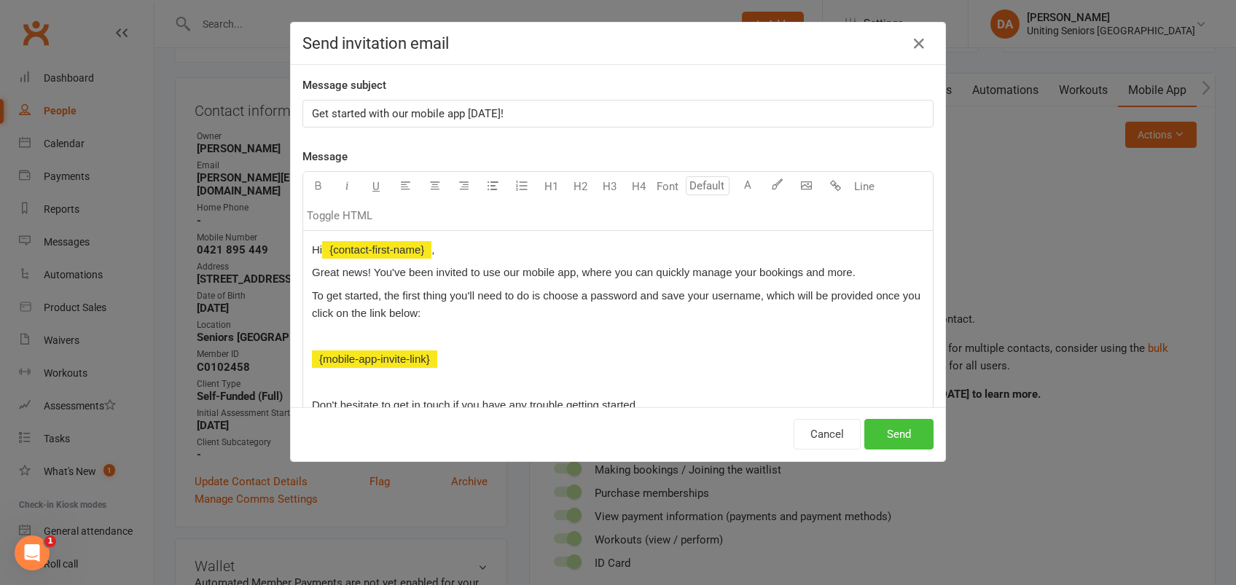
click at [900, 433] on button "Send" at bounding box center [899, 434] width 69 height 31
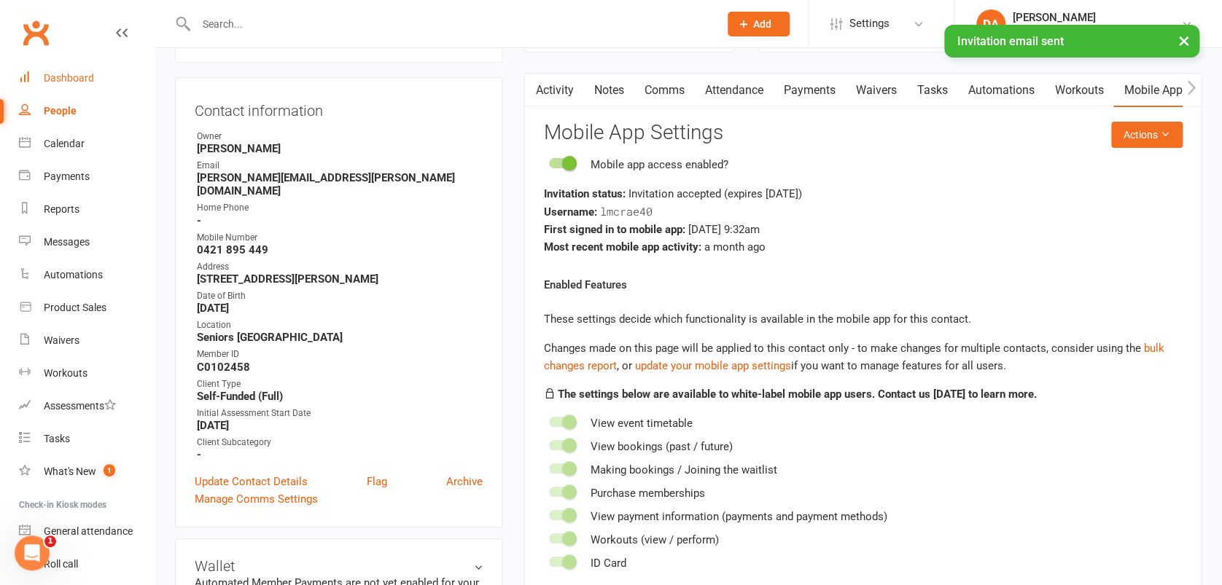
click at [85, 72] on div "Dashboard" at bounding box center [69, 78] width 50 height 12
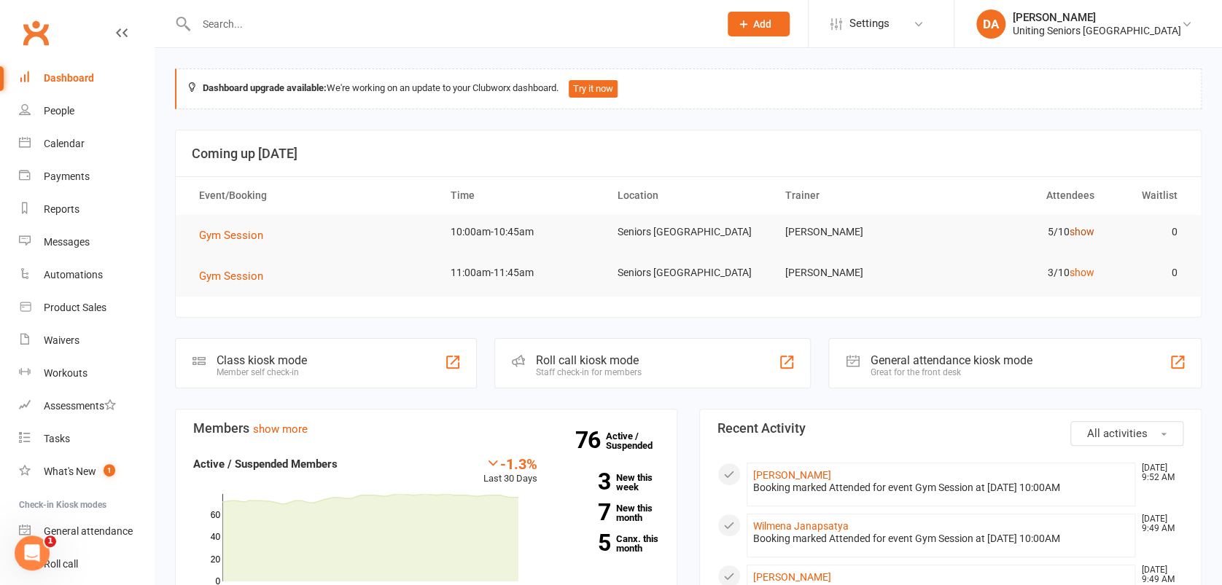
click at [1084, 226] on link "show" at bounding box center [1081, 232] width 25 height 12
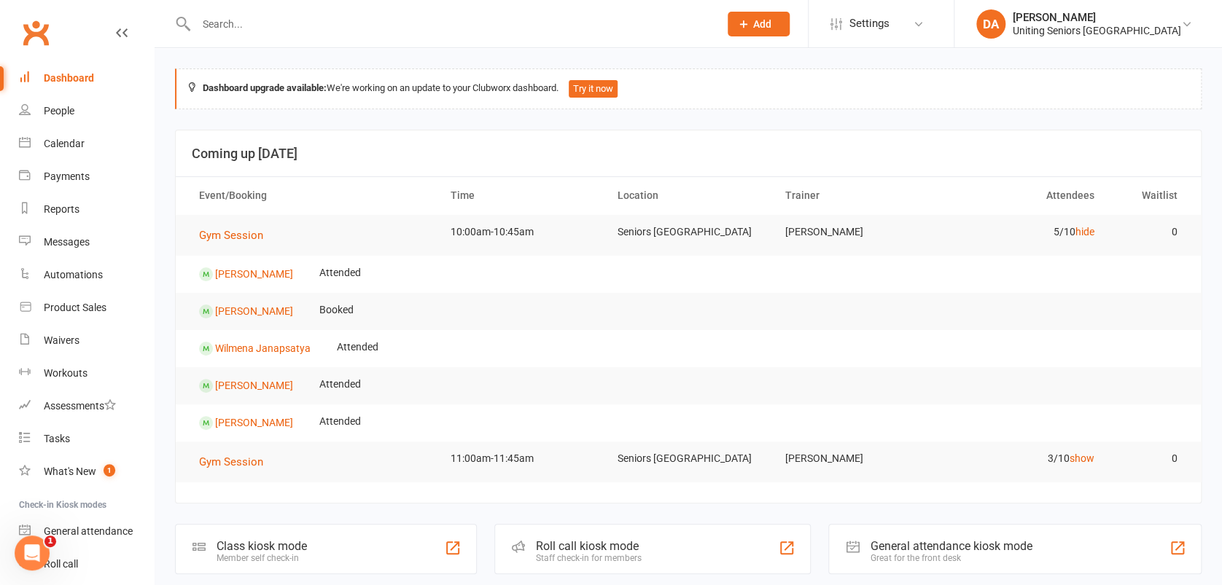
click at [1071, 234] on td "5/10 hide" at bounding box center [1023, 232] width 168 height 34
click at [1077, 227] on link "hide" at bounding box center [1084, 232] width 19 height 12
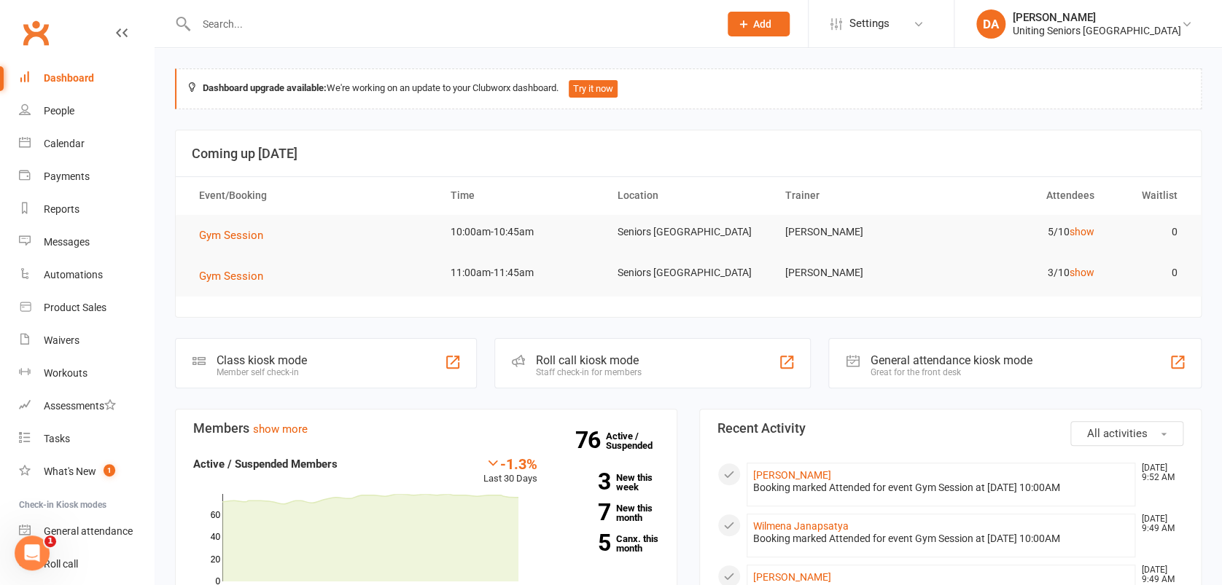
click at [233, 31] on input "text" at bounding box center [450, 24] width 517 height 20
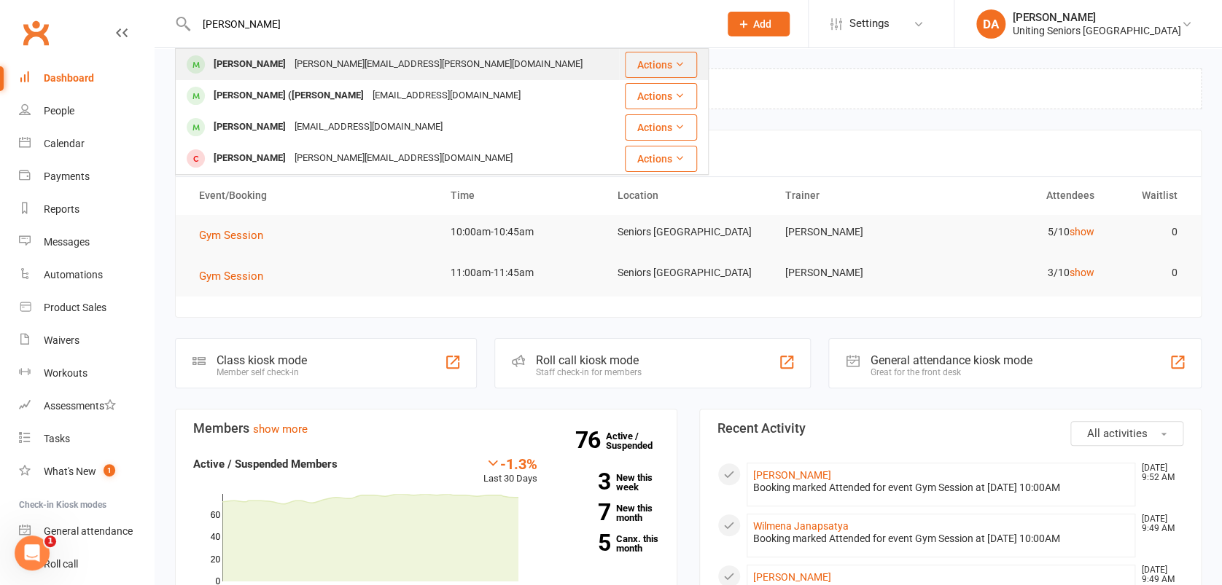
type input "Lyn Mcrae"
click at [236, 58] on div "[PERSON_NAME]" at bounding box center [249, 64] width 81 height 21
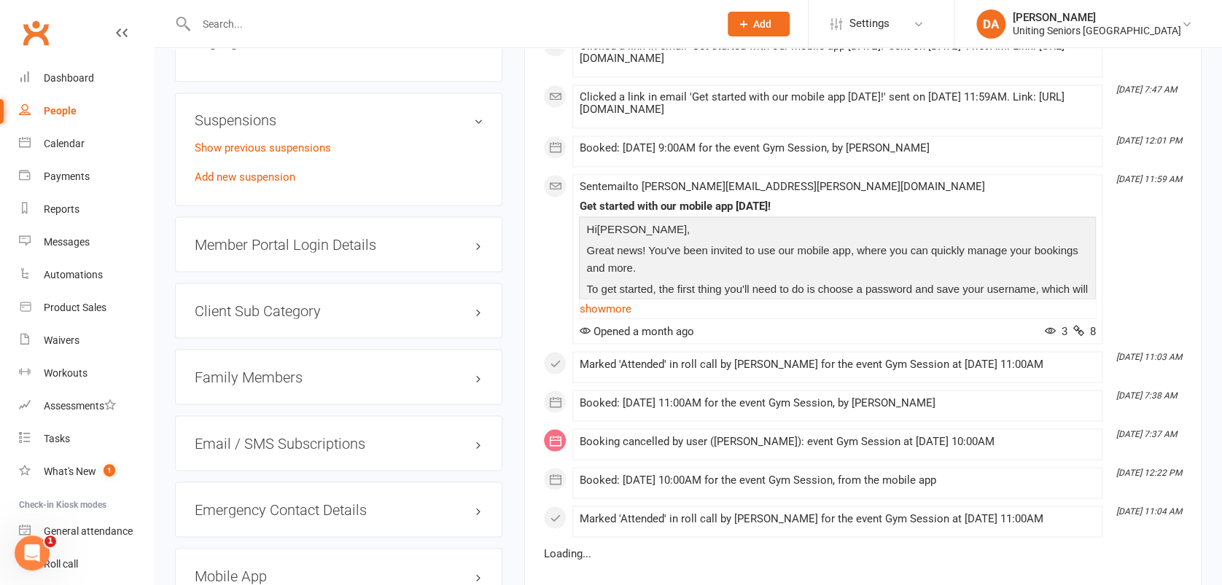
scroll to position [1166, 0]
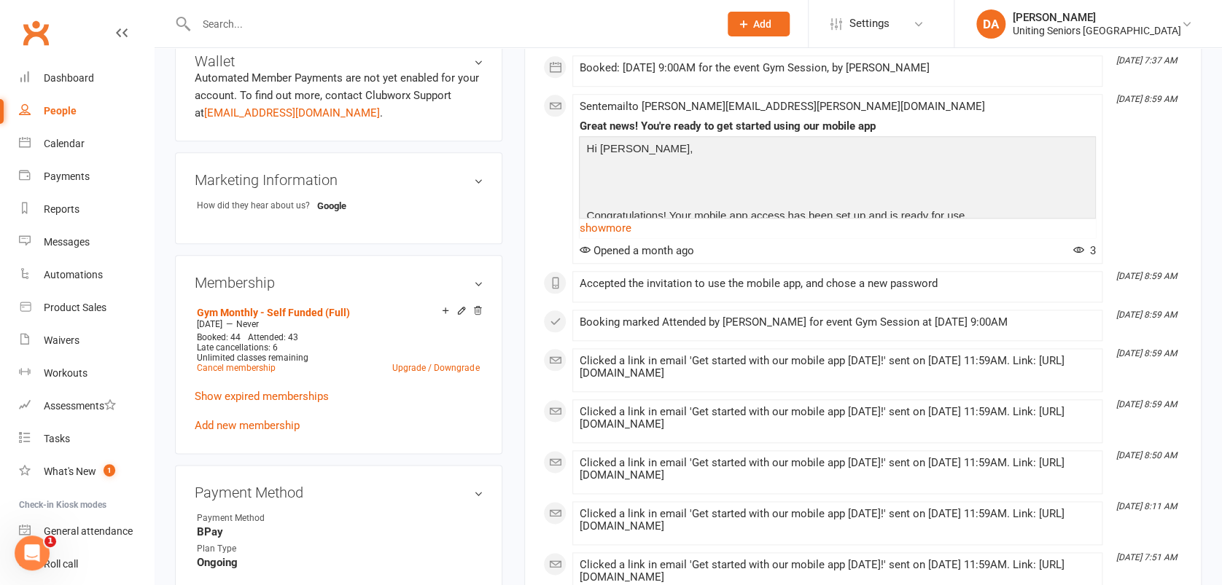
scroll to position [583, 0]
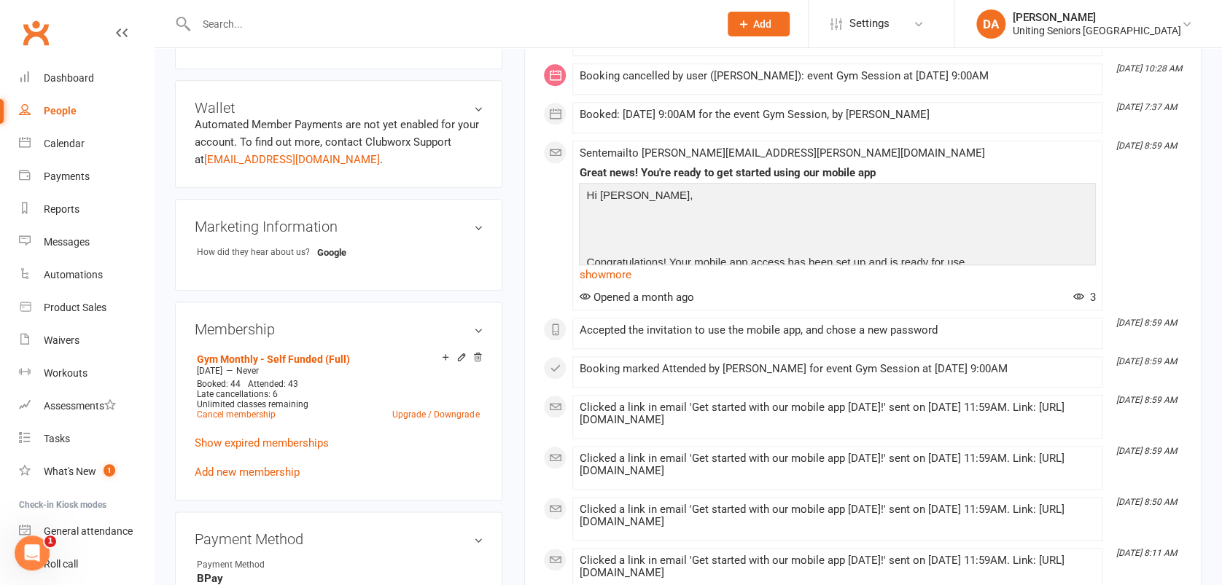
click at [507, 56] on div "upload photo Lynette McRae Activated 20 March, 2024 Added 19 March, 2024 Active…" at bounding box center [338, 350] width 349 height 1730
click at [82, 75] on div "Dashboard" at bounding box center [69, 78] width 50 height 12
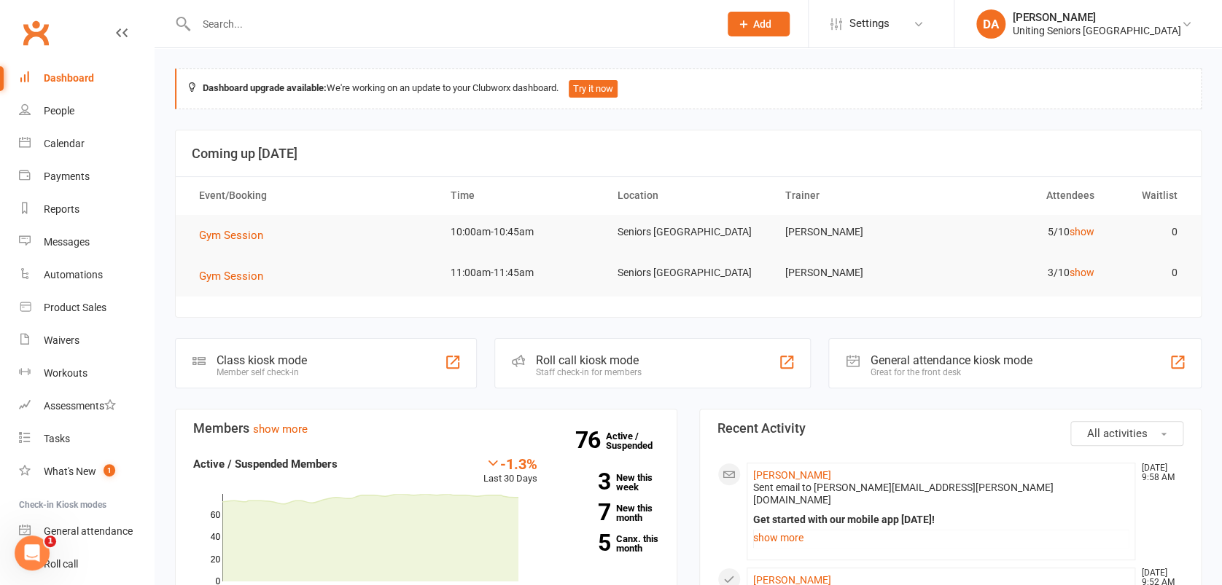
scroll to position [194, 0]
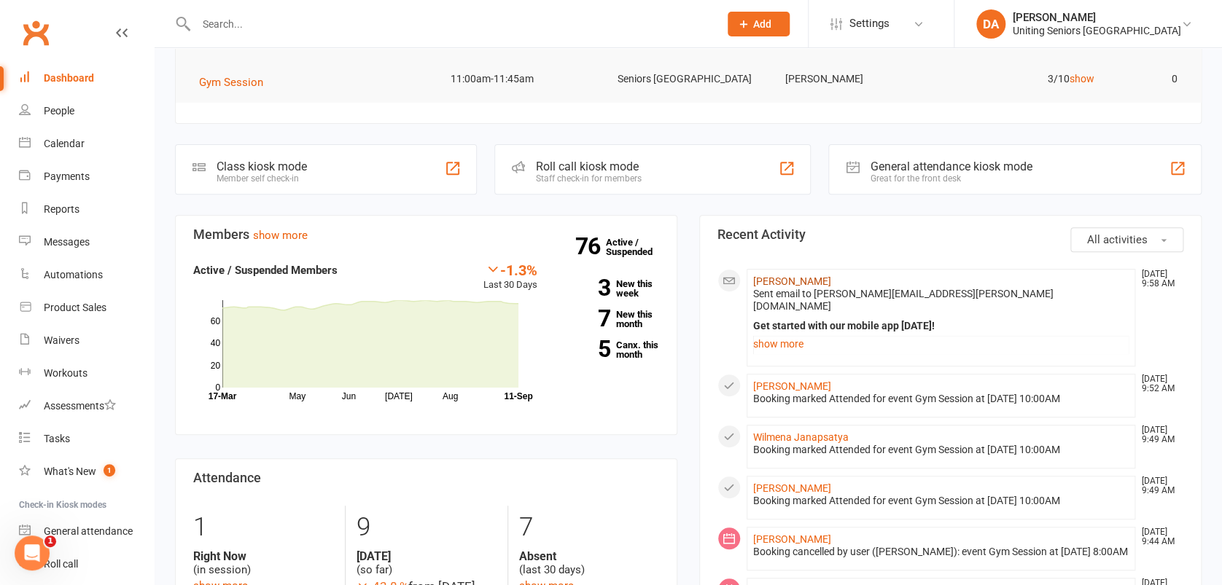
click at [789, 277] on link "[PERSON_NAME]" at bounding box center [792, 282] width 78 height 12
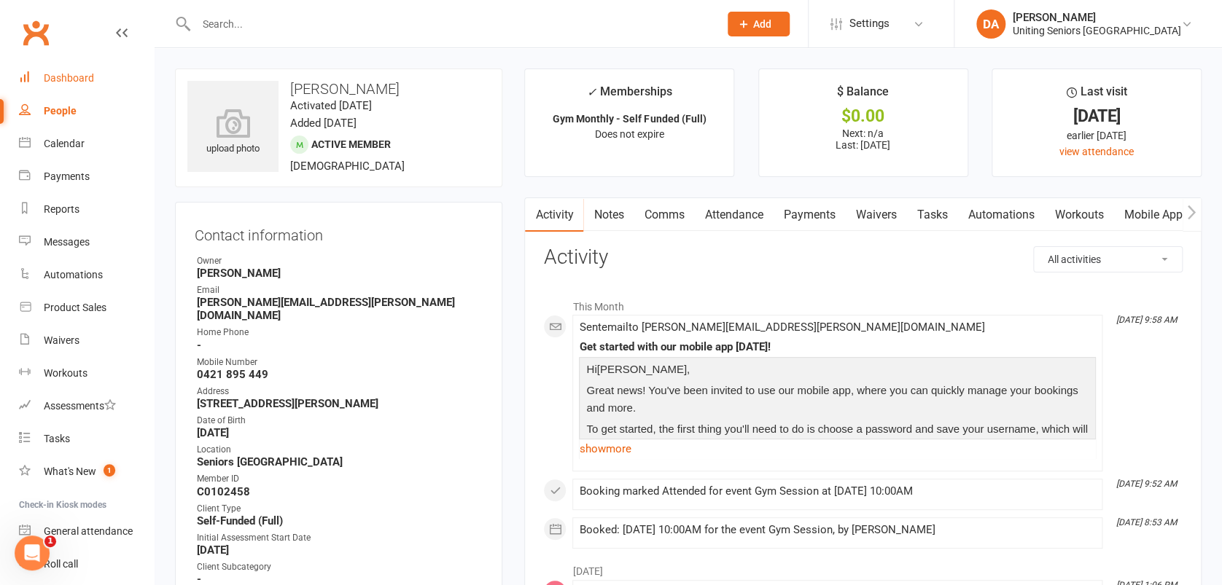
click at [64, 67] on link "Dashboard" at bounding box center [86, 78] width 135 height 33
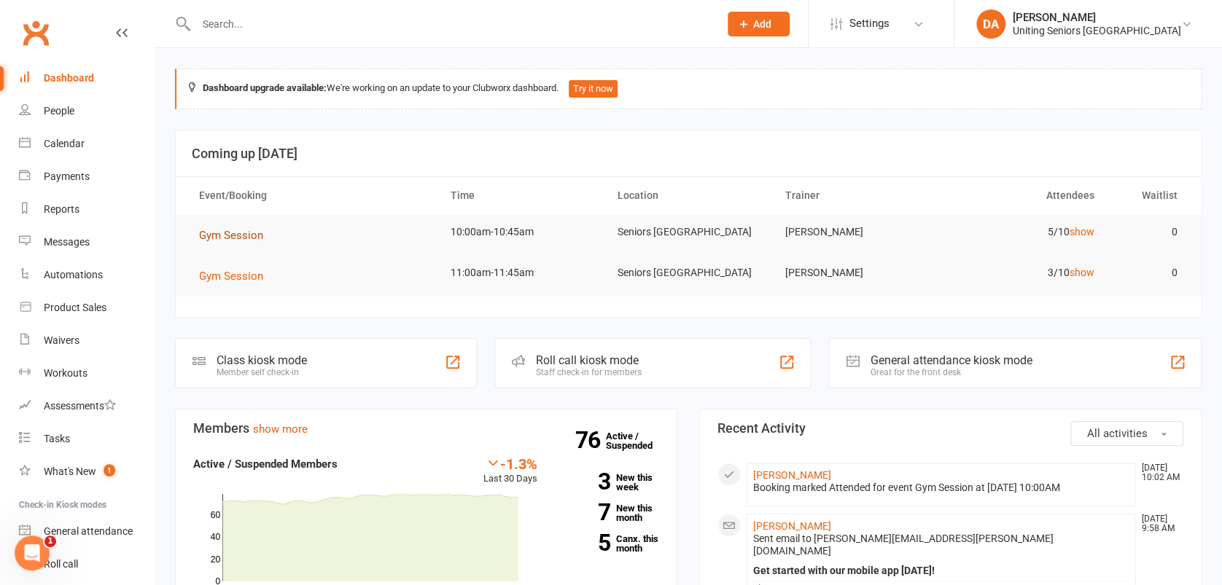
click at [229, 233] on span "Gym Session" at bounding box center [231, 235] width 64 height 13
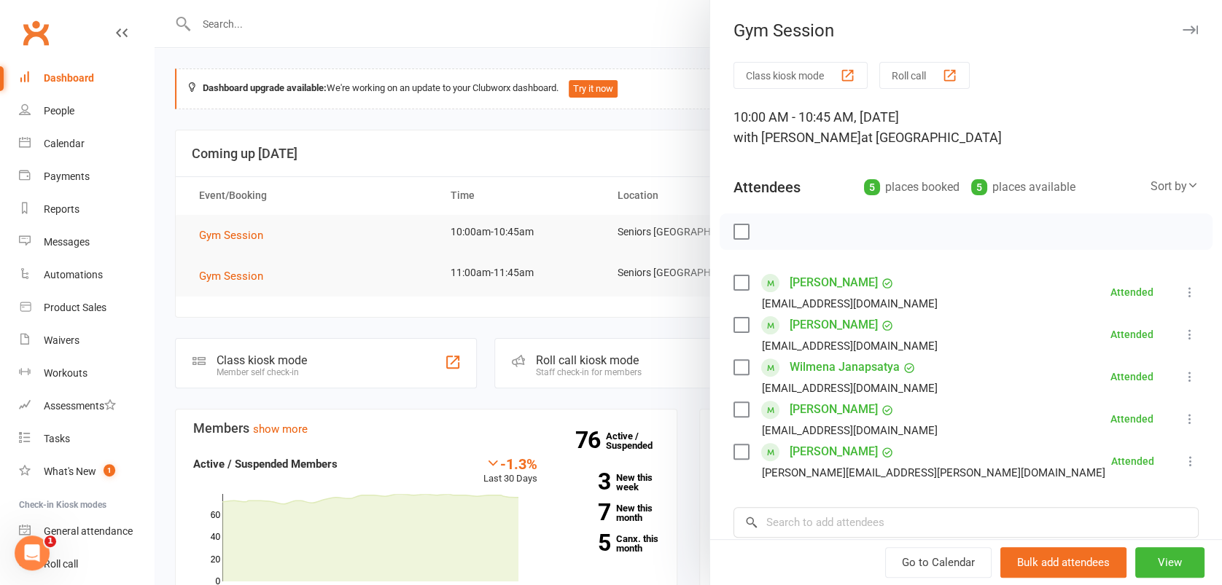
click at [857, 404] on link "[PERSON_NAME]" at bounding box center [833, 409] width 88 height 23
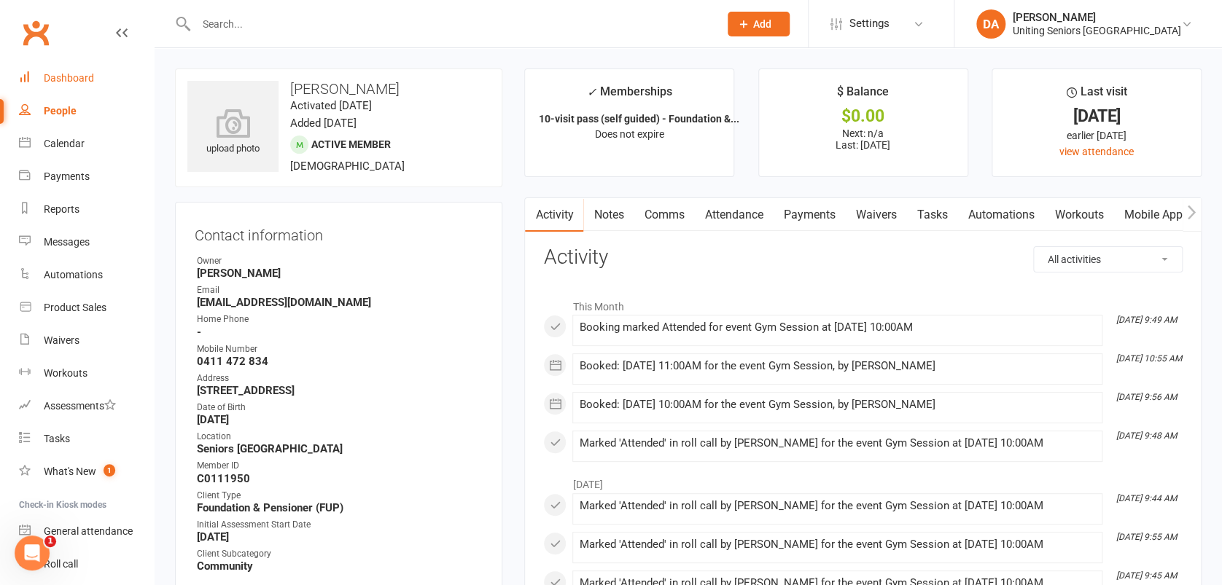
click at [67, 76] on div "Dashboard" at bounding box center [69, 78] width 50 height 12
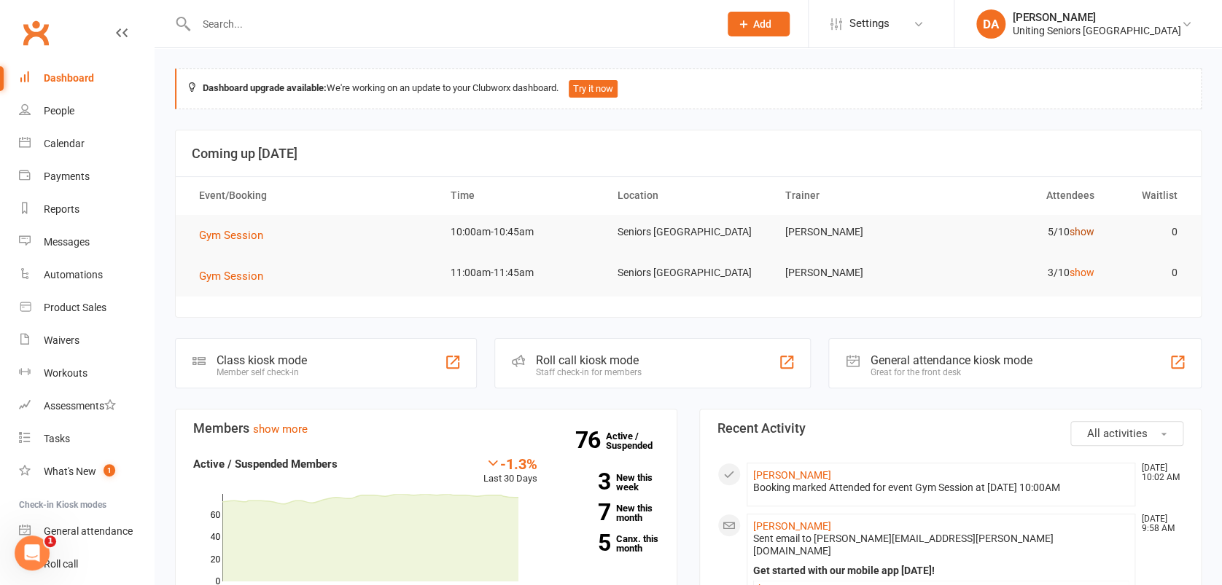
click at [1080, 233] on link "show" at bounding box center [1081, 232] width 25 height 12
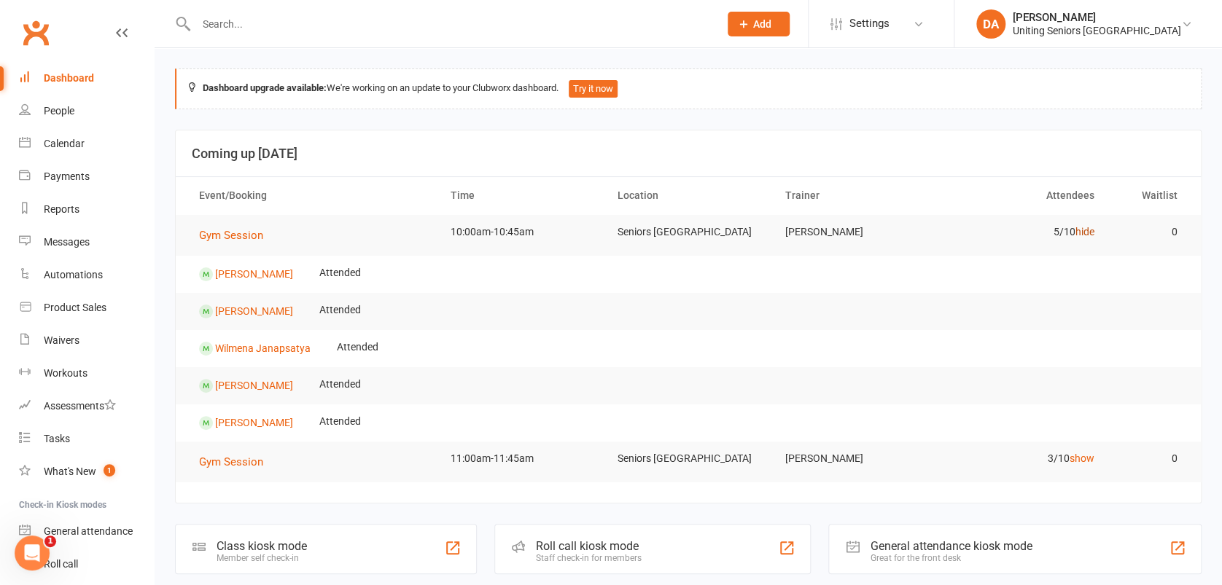
click at [1080, 233] on link "hide" at bounding box center [1084, 232] width 19 height 12
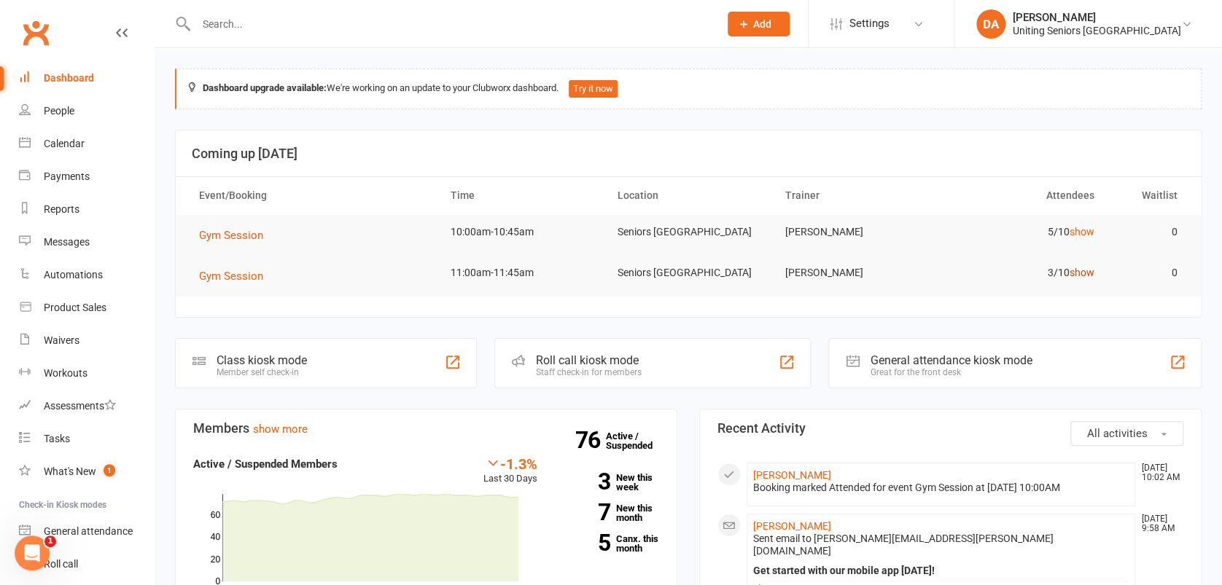
click at [1085, 273] on link "show" at bounding box center [1081, 273] width 25 height 12
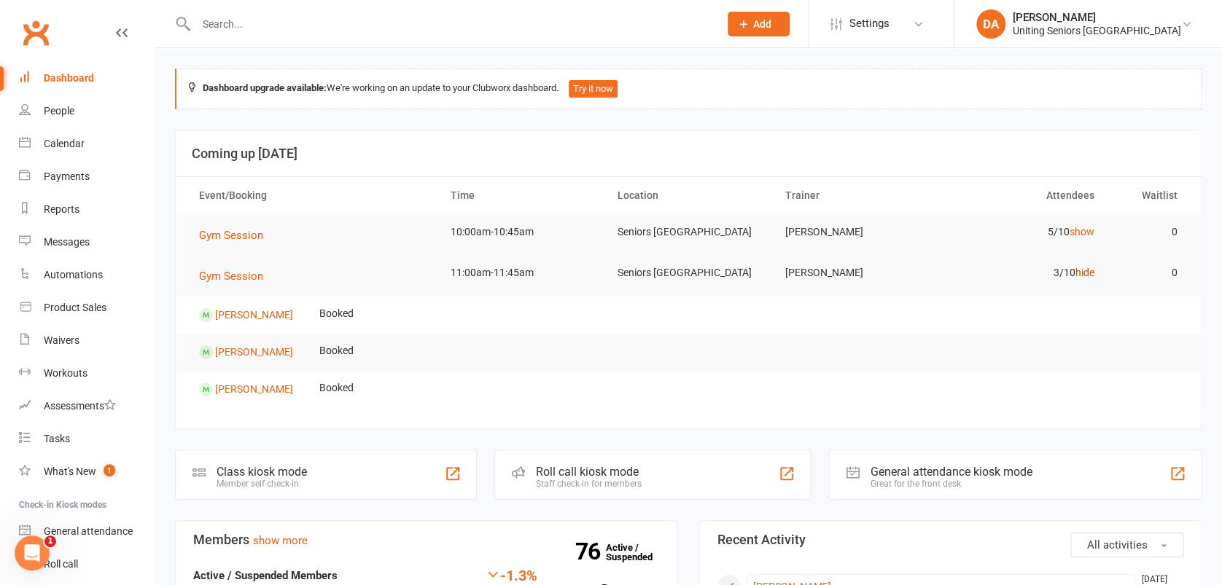
click at [1085, 273] on link "hide" at bounding box center [1084, 273] width 19 height 12
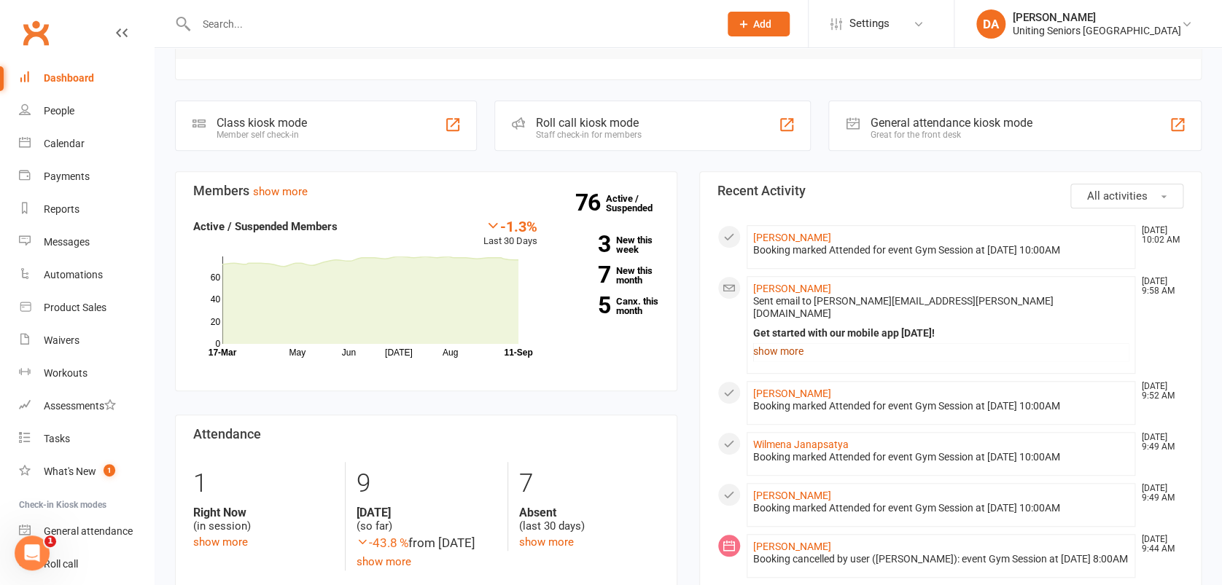
scroll to position [292, 0]
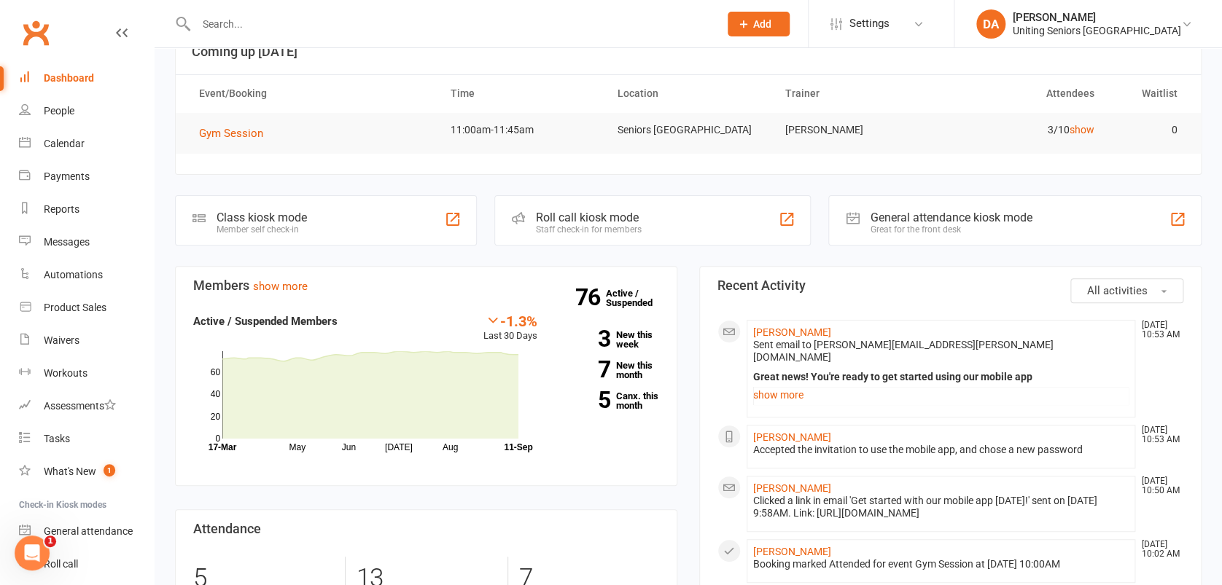
scroll to position [97, 0]
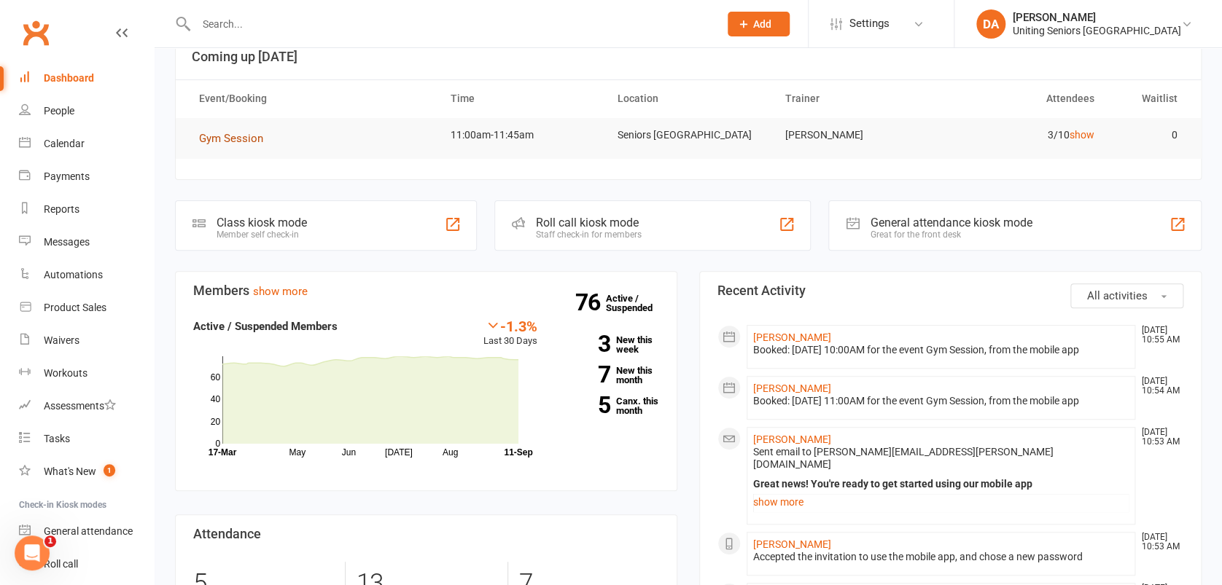
click at [223, 136] on span "Gym Session" at bounding box center [231, 138] width 64 height 13
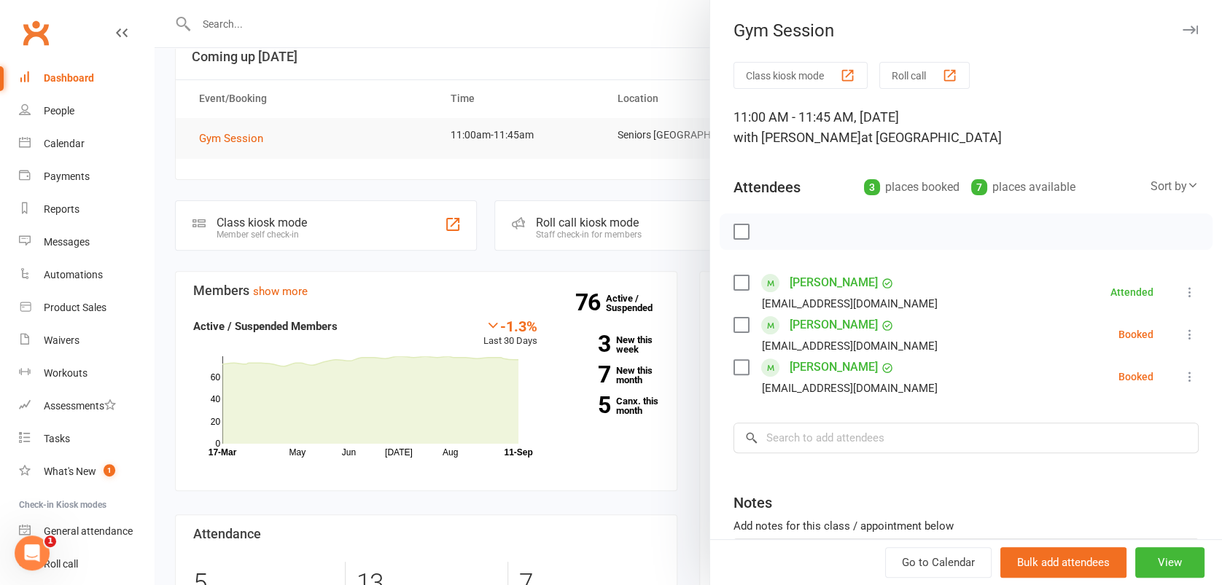
click at [1182, 340] on icon at bounding box center [1189, 334] width 15 height 15
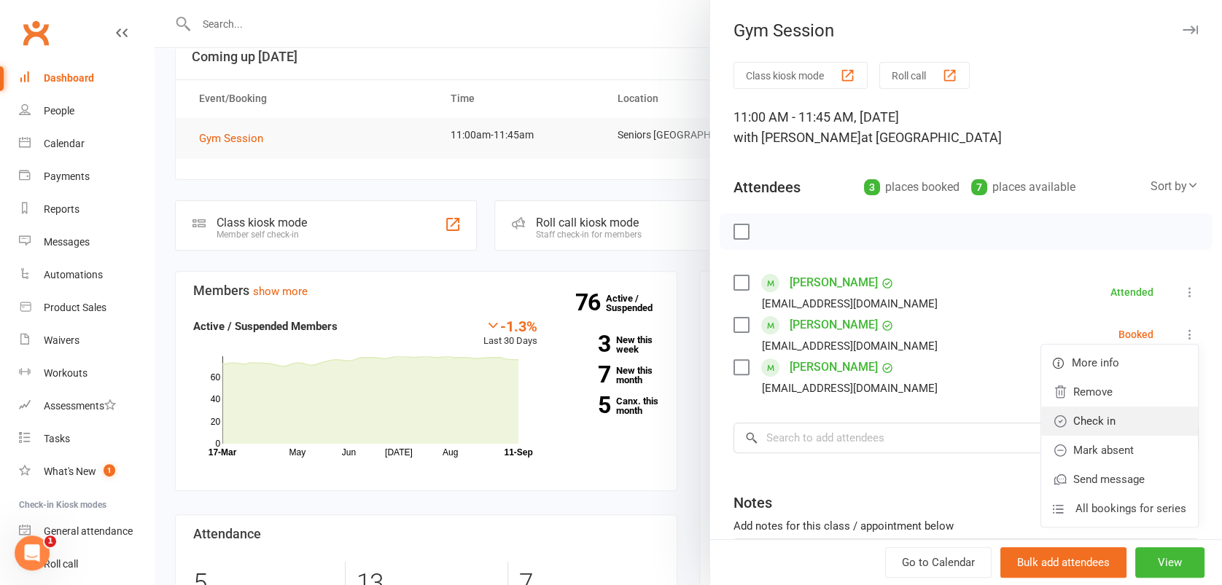
click at [1091, 418] on link "Check in" at bounding box center [1119, 421] width 157 height 29
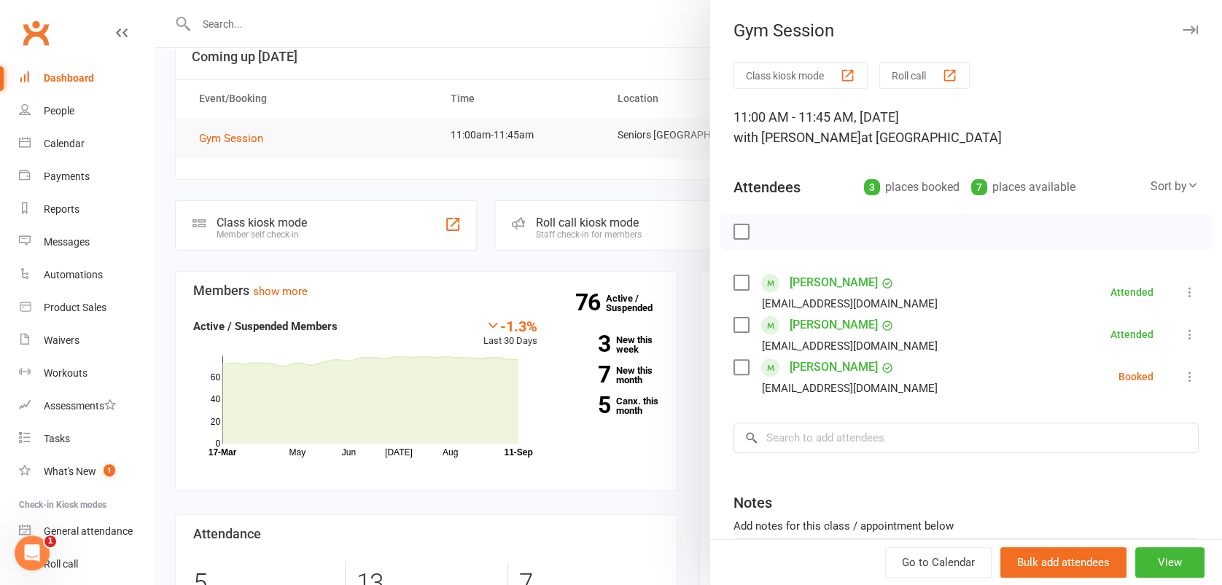
click at [1182, 378] on icon at bounding box center [1189, 377] width 15 height 15
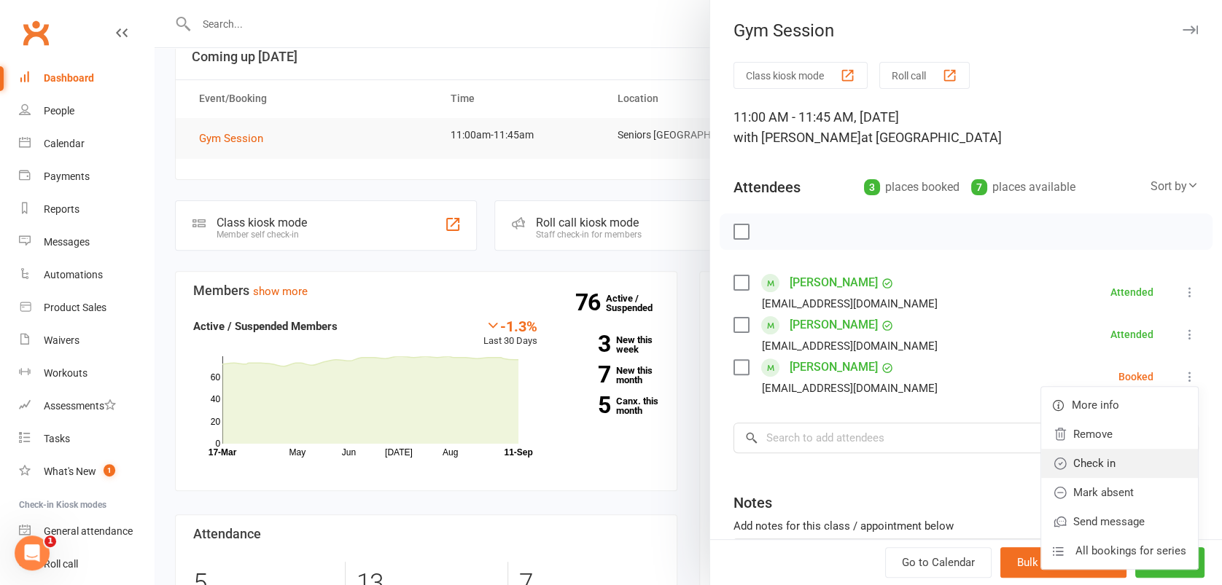
click at [1107, 452] on link "Check in" at bounding box center [1119, 463] width 157 height 29
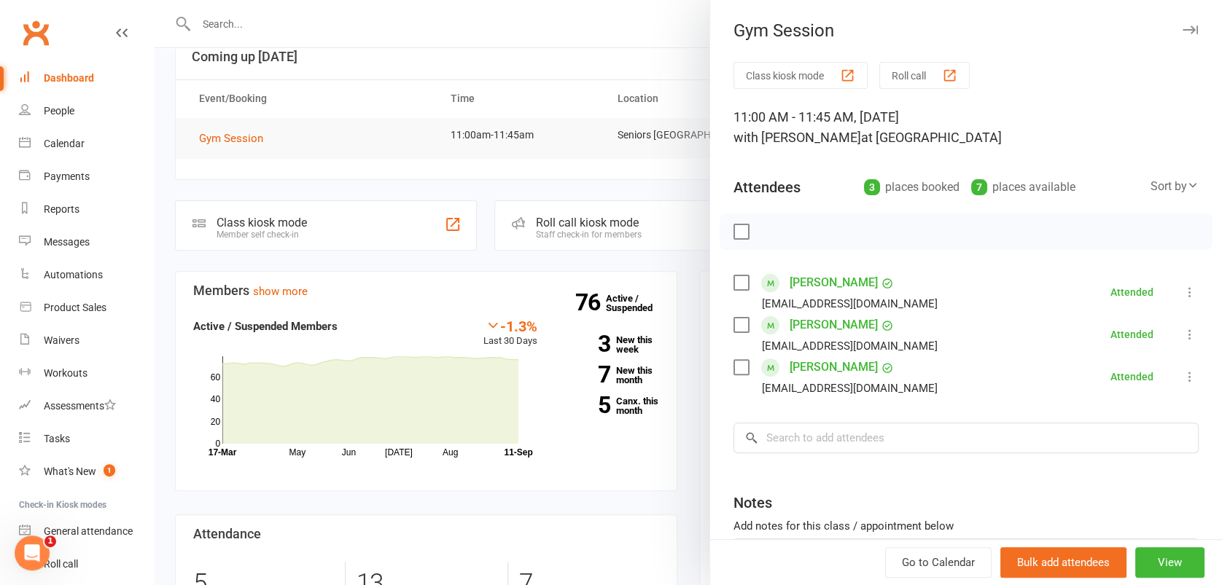
click at [1182, 26] on icon "button" at bounding box center [1189, 30] width 15 height 9
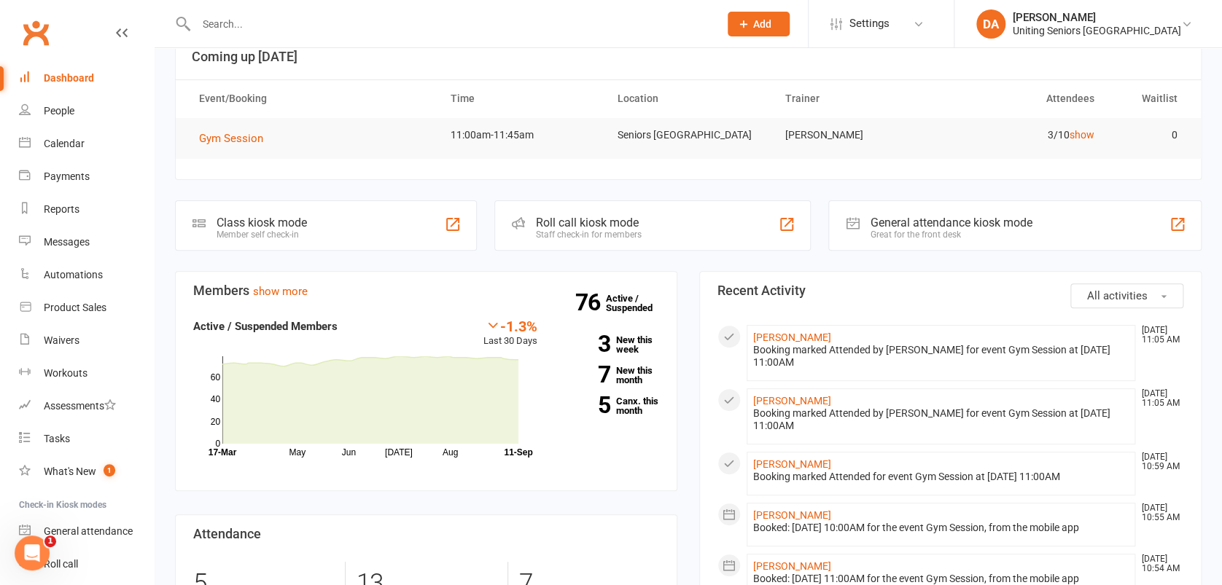
click at [268, 26] on input "text" at bounding box center [450, 24] width 517 height 20
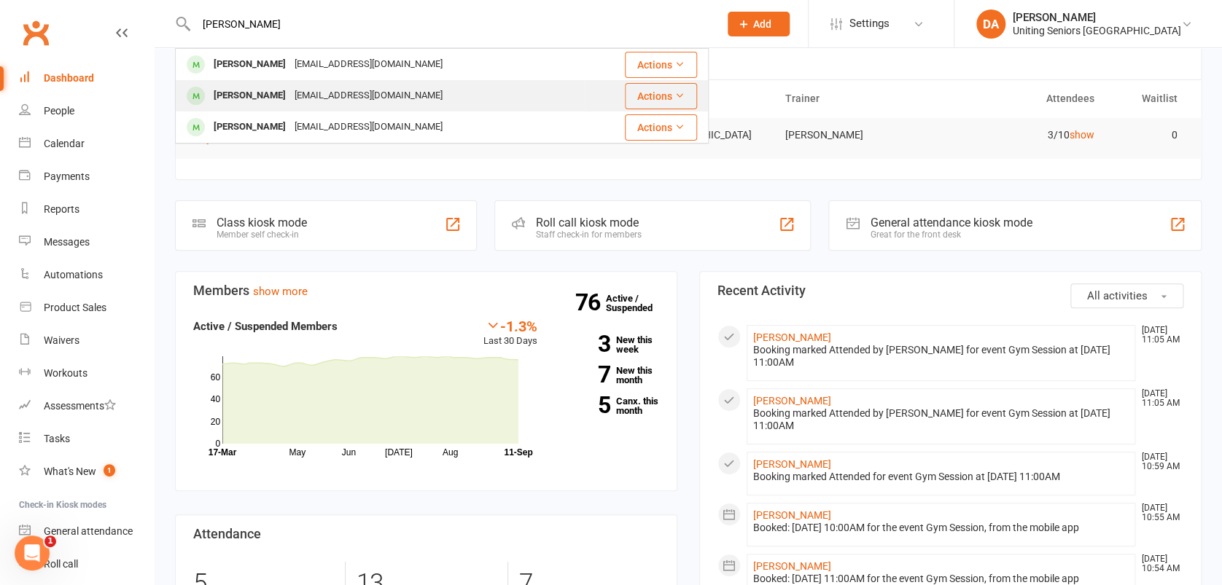
type input "[PERSON_NAME]"
click at [253, 85] on div "[PERSON_NAME] [EMAIL_ADDRESS][DOMAIN_NAME]" at bounding box center [380, 96] width 408 height 30
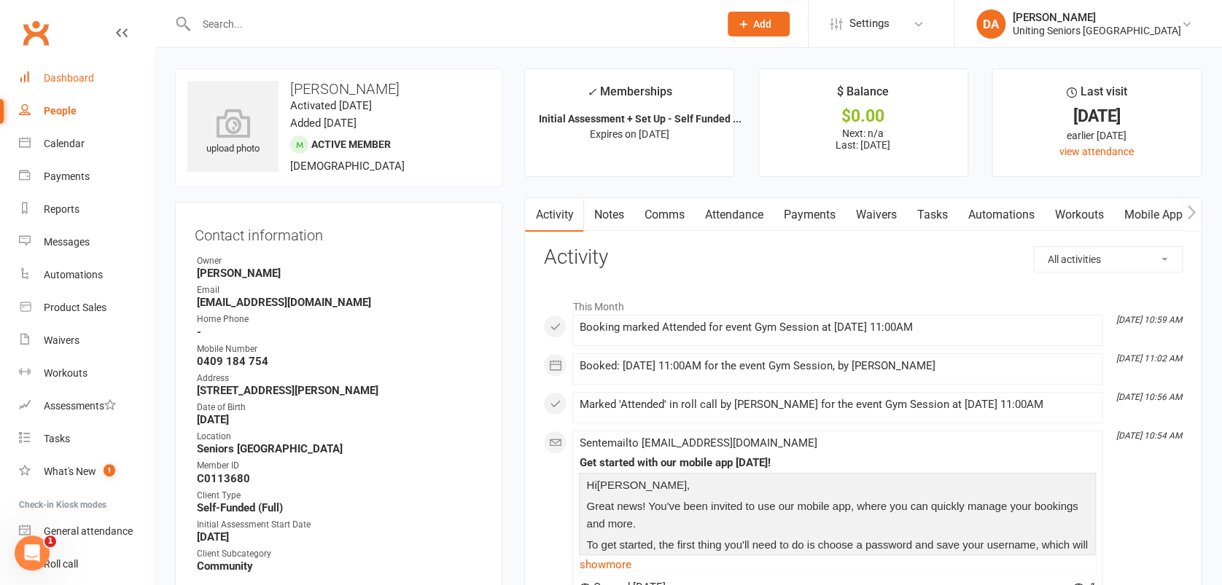
click at [42, 78] on link "Dashboard" at bounding box center [86, 78] width 135 height 33
